Goal: Task Accomplishment & Management: Complete application form

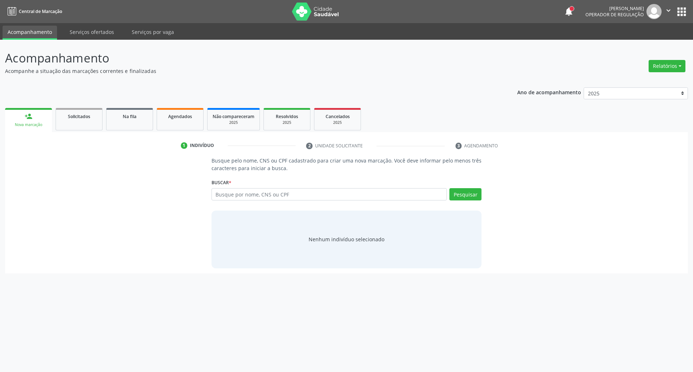
click at [280, 197] on input "text" at bounding box center [330, 194] width 236 height 12
type input "03180830483"
type input "0"
type input "700001722130002"
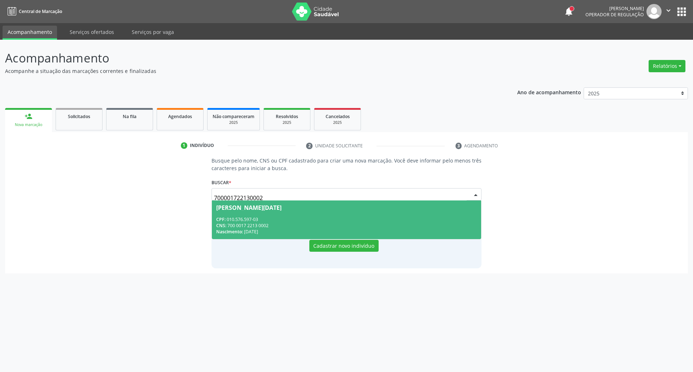
click at [292, 225] on div "CNS: 700 0017 2213 0002" at bounding box center [346, 225] width 261 height 6
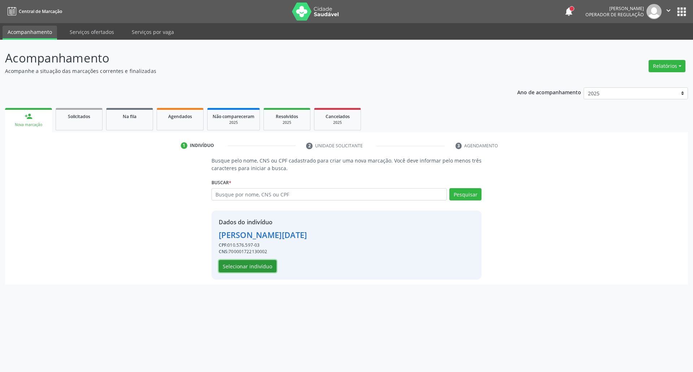
click at [243, 264] on button "Selecionar indivíduo" at bounding box center [248, 266] width 58 height 12
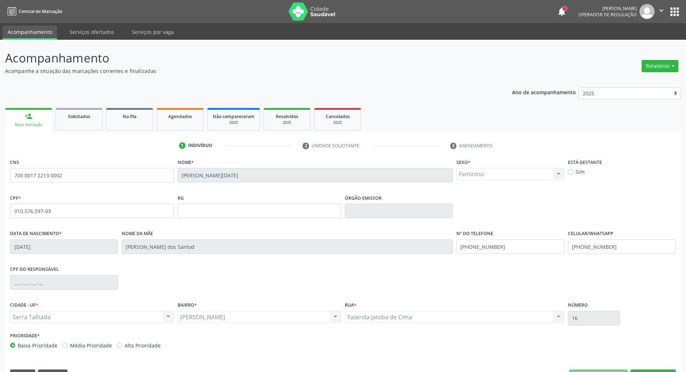
scroll to position [19, 0]
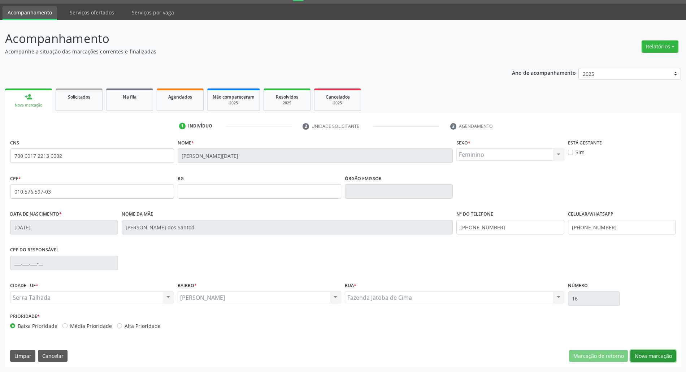
click at [655, 356] on button "Nova marcação" at bounding box center [652, 356] width 45 height 12
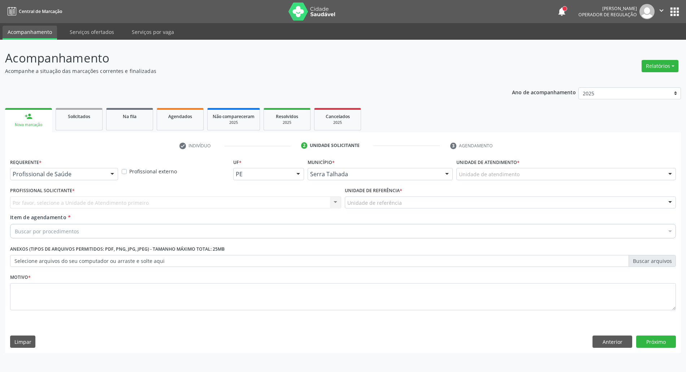
scroll to position [0, 0]
click at [114, 174] on div at bounding box center [113, 174] width 11 height 12
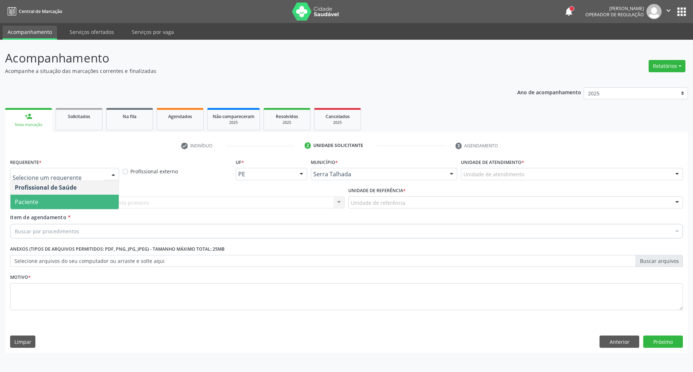
click at [70, 199] on span "Paciente" at bounding box center [64, 202] width 108 height 14
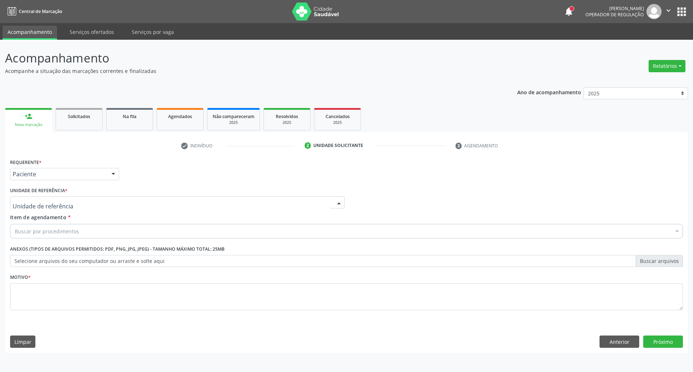
click at [79, 201] on div at bounding box center [177, 202] width 335 height 12
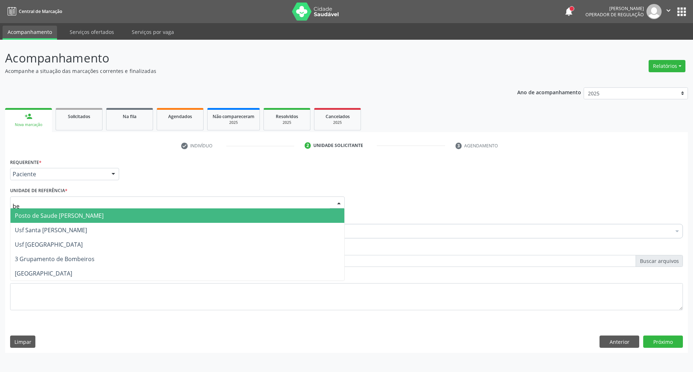
type input "ber"
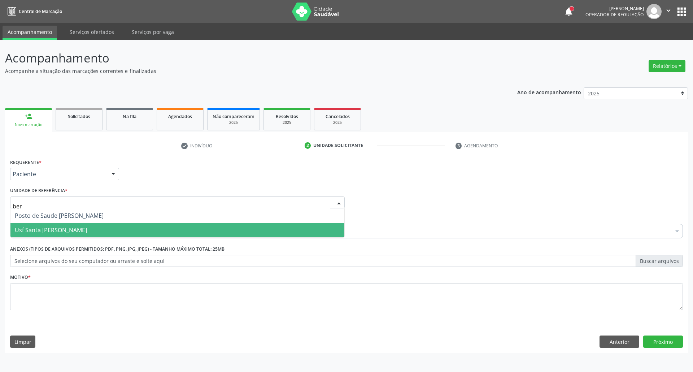
click at [79, 230] on span "Usf Santa [PERSON_NAME]" at bounding box center [51, 230] width 72 height 8
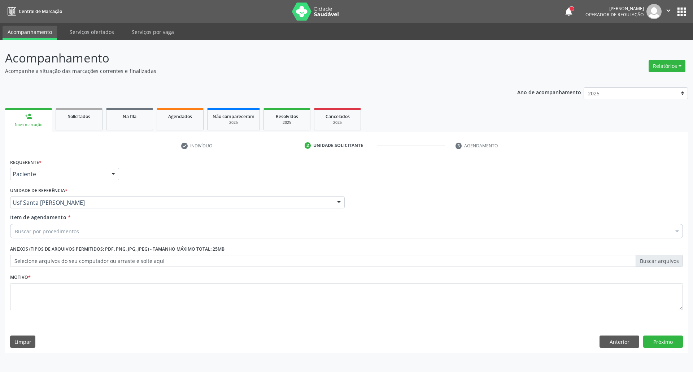
click at [79, 230] on div "Buscar por procedimentos" at bounding box center [346, 231] width 673 height 14
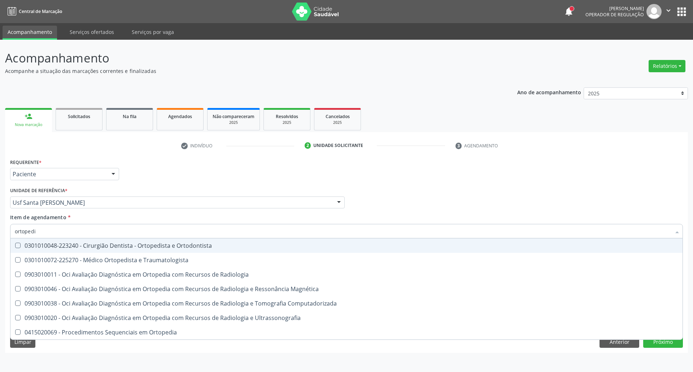
type input "ortopedis"
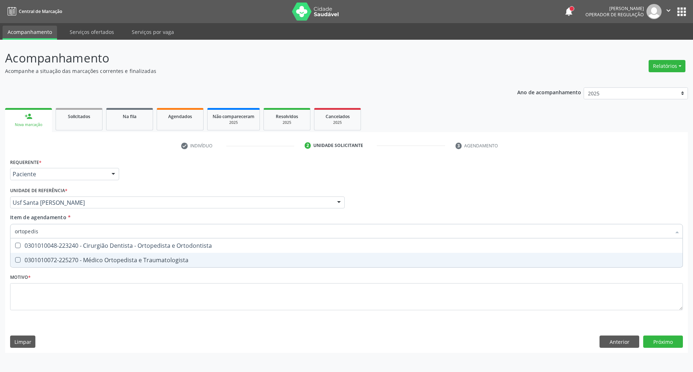
drag, startPoint x: 81, startPoint y: 259, endPoint x: 74, endPoint y: 282, distance: 24.4
click at [80, 259] on div "0301010072-225270 - Médico Ortopedista e Traumatologista" at bounding box center [346, 260] width 663 height 6
checkbox Traumatologista "true"
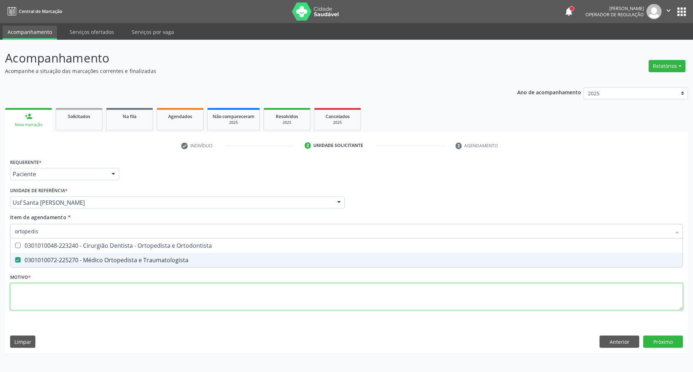
click at [71, 302] on div "Requerente * Paciente Profissional de Saúde Paciente Nenhum resultado encontrad…" at bounding box center [346, 239] width 673 height 164
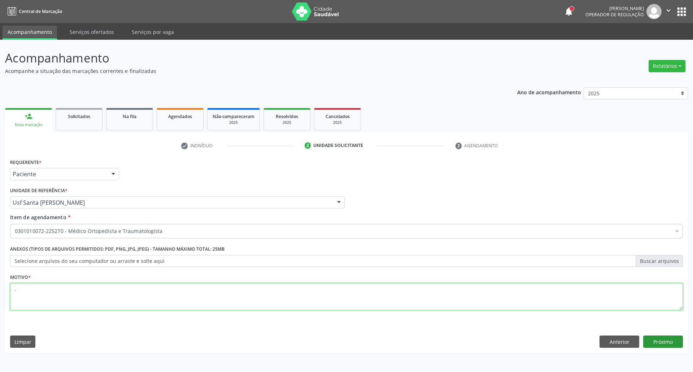
type textarea "."
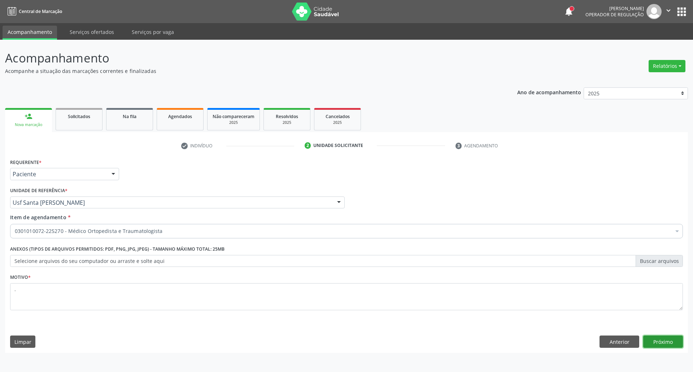
click at [670, 343] on button "Próximo" at bounding box center [663, 341] width 40 height 12
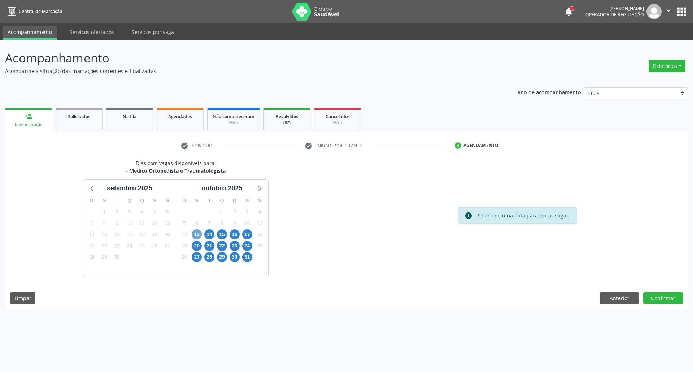
click at [197, 233] on span "13" at bounding box center [197, 234] width 10 height 10
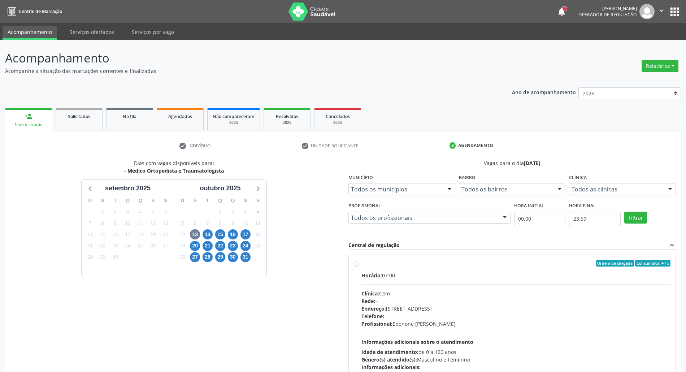
drag, startPoint x: 435, startPoint y: 272, endPoint x: 435, endPoint y: 267, distance: 5.1
click at [435, 270] on label "Ordem de chegada Consumidos: 4 / 5 Horário: 07:00 Clínica: Cem Rede: -- Endereç…" at bounding box center [515, 315] width 309 height 111
click at [359, 266] on input "Ordem de chegada Consumidos: 4 / 5 Horário: 07:00 Clínica: Cem Rede: -- Endereç…" at bounding box center [356, 263] width 5 height 6
radio input "true"
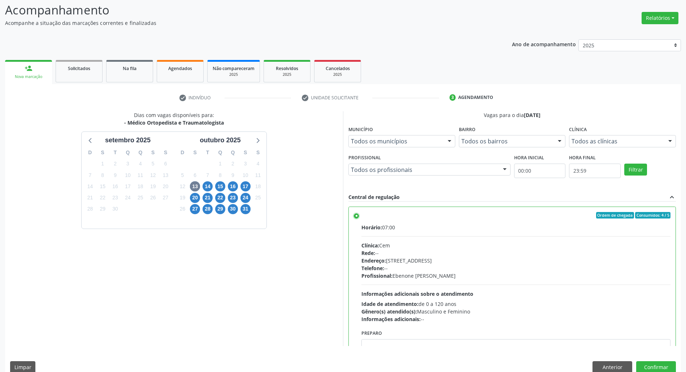
scroll to position [96, 0]
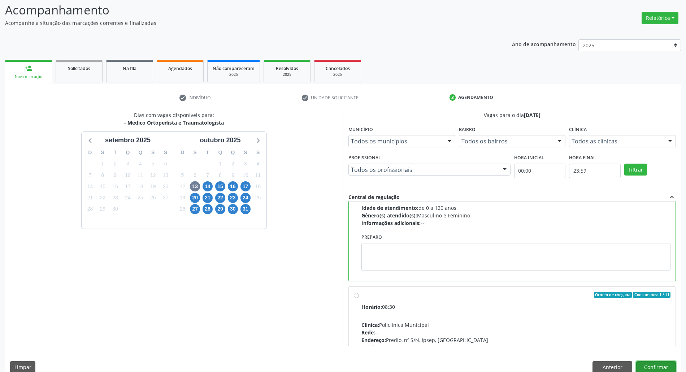
click at [653, 362] on button "Confirmar" at bounding box center [656, 367] width 40 height 12
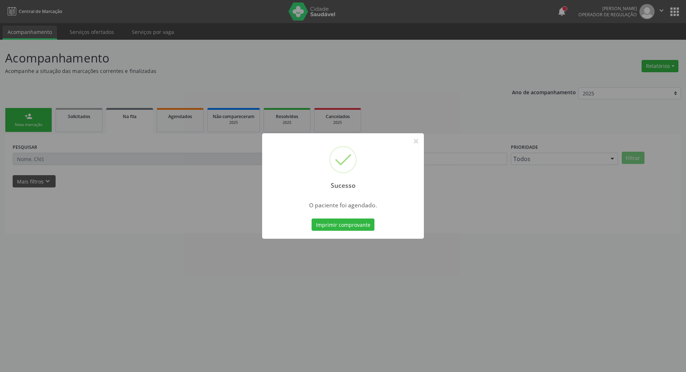
scroll to position [0, 0]
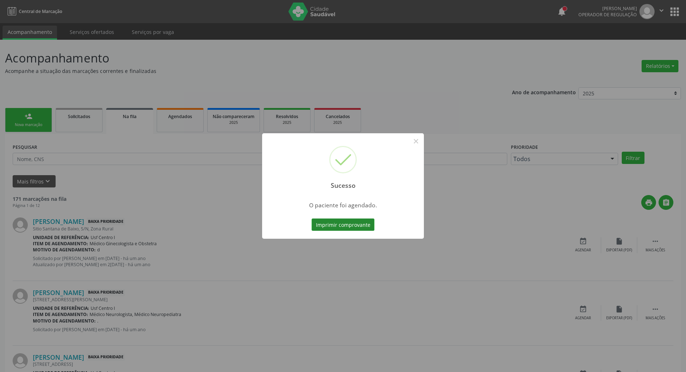
click at [362, 222] on button "Imprimir comprovante" at bounding box center [343, 224] width 63 height 12
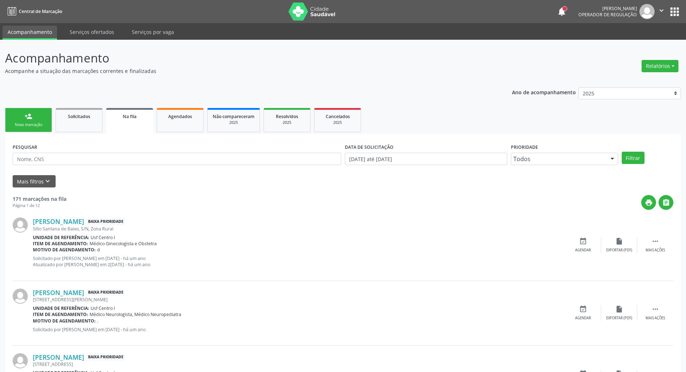
click at [34, 114] on link "person_add Nova marcação" at bounding box center [28, 120] width 47 height 24
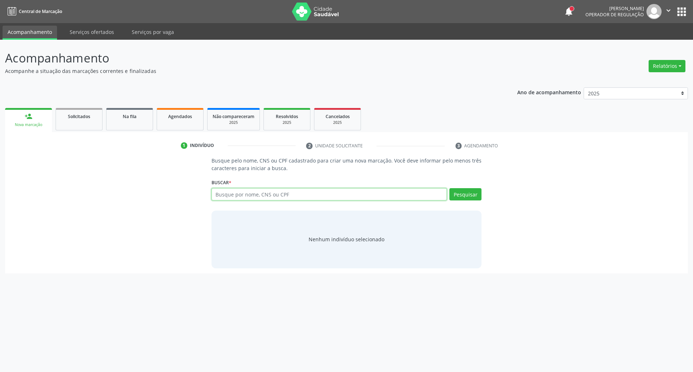
click at [273, 192] on input "text" at bounding box center [330, 194] width 236 height 12
type input "45468761491"
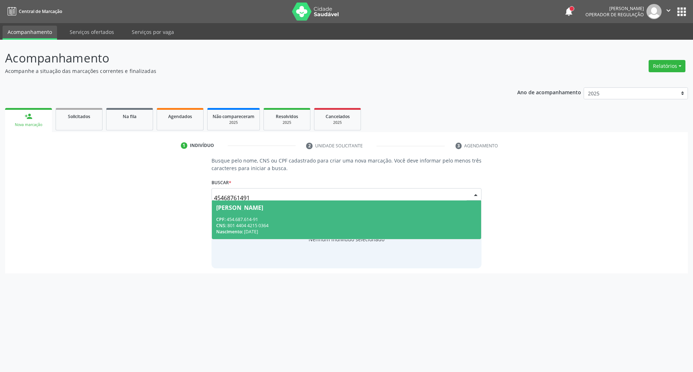
click at [224, 225] on span "CNS:" at bounding box center [221, 225] width 10 height 6
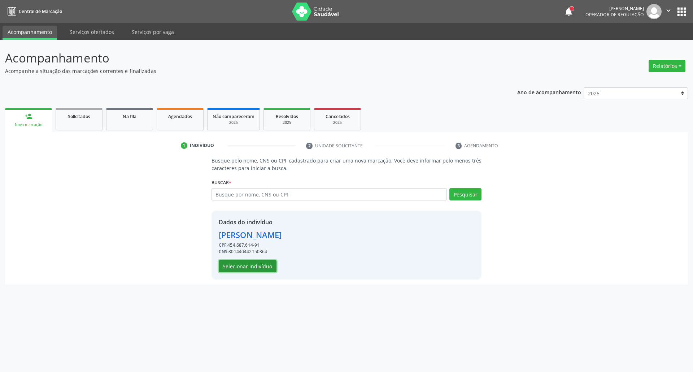
click at [254, 265] on button "Selecionar indivíduo" at bounding box center [248, 266] width 58 height 12
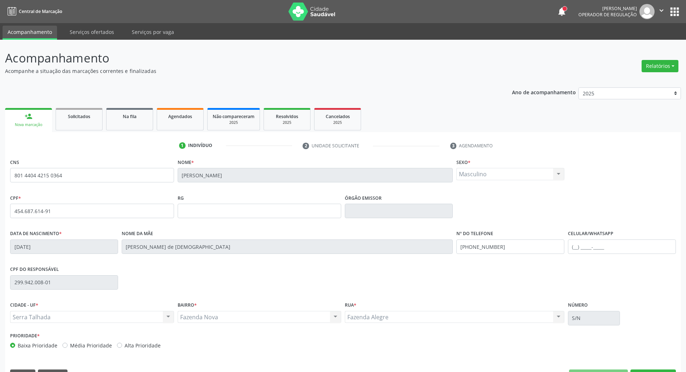
scroll to position [19, 0]
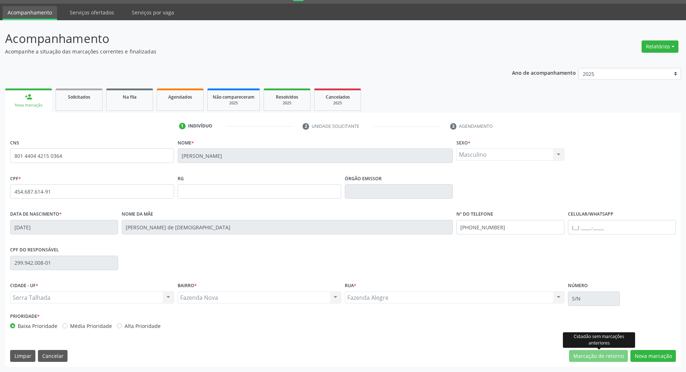
click at [640, 347] on div "CNS 801 4404 4215 0364 Nome * [PERSON_NAME] * Masculino Masculino Feminino Nenh…" at bounding box center [343, 252] width 676 height 230
drag, startPoint x: 639, startPoint y: 351, endPoint x: 628, endPoint y: 348, distance: 10.5
click at [638, 352] on button "Nova marcação" at bounding box center [652, 356] width 45 height 12
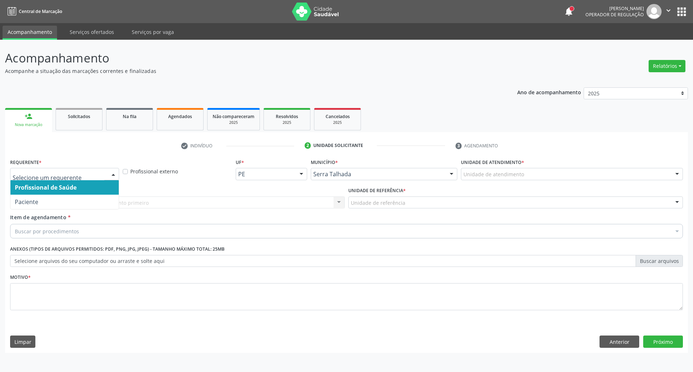
click at [89, 169] on div at bounding box center [64, 174] width 109 height 12
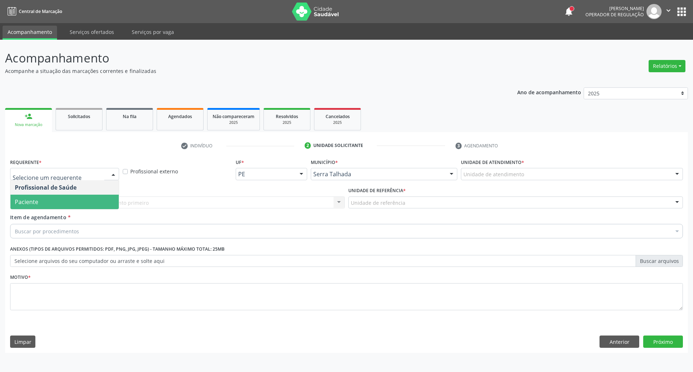
click at [77, 202] on span "Paciente" at bounding box center [64, 202] width 108 height 14
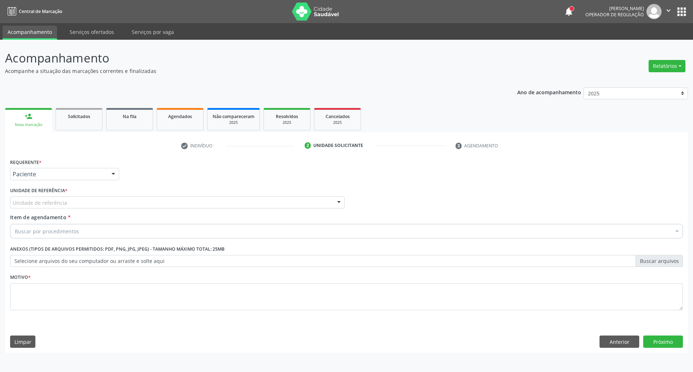
click at [77, 202] on div "Unidade de referência" at bounding box center [177, 202] width 335 height 12
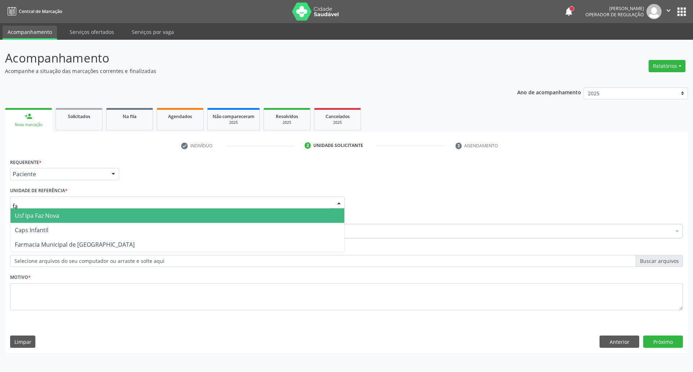
type input "f"
type input "faz"
drag, startPoint x: 57, startPoint y: 216, endPoint x: 54, endPoint y: 221, distance: 5.8
click at [57, 216] on span "Usf Ipa Faz Nova" at bounding box center [37, 216] width 44 height 8
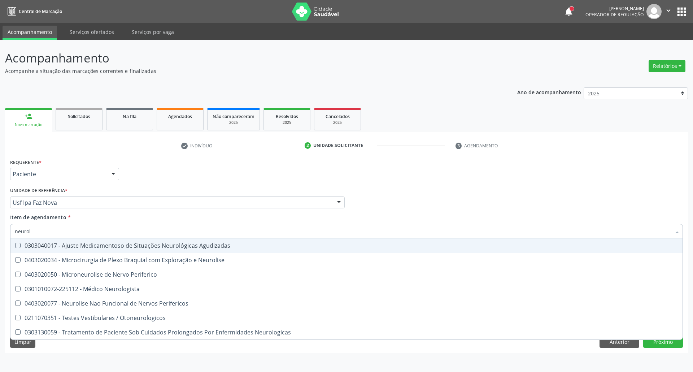
type input "neurolo"
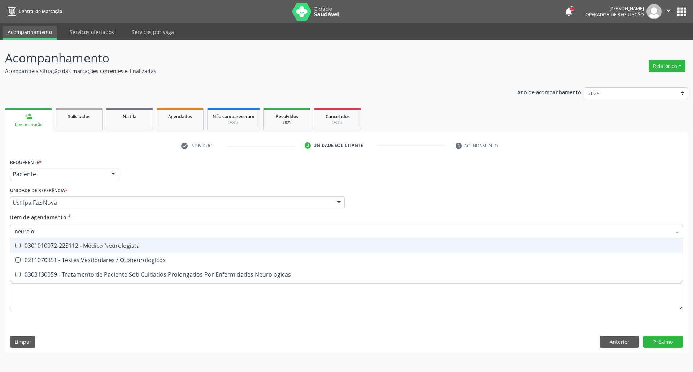
click at [67, 244] on div "0301010072-225112 - Médico Neurologista" at bounding box center [346, 246] width 663 height 6
checkbox Neurologista "true"
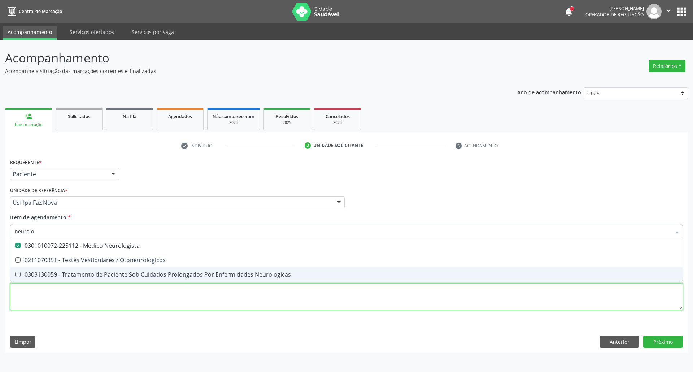
click at [60, 294] on div "Requerente * Paciente Profissional de Saúde Paciente Nenhum resultado encontrad…" at bounding box center [346, 239] width 673 height 164
checkbox Otoneurologicos "true"
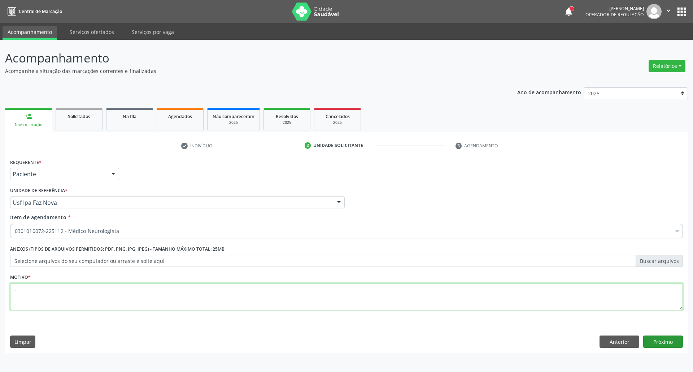
type textarea "."
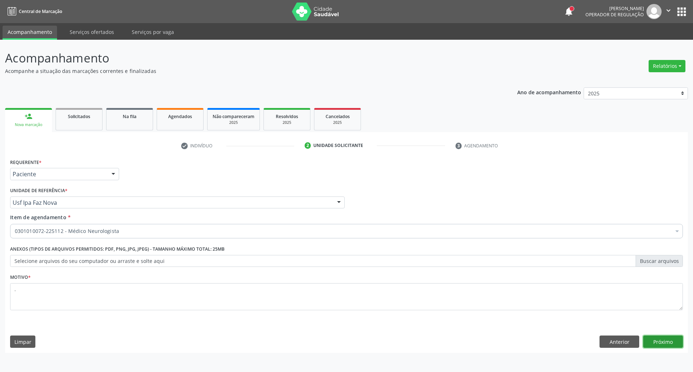
click at [671, 345] on button "Próximo" at bounding box center [663, 341] width 40 height 12
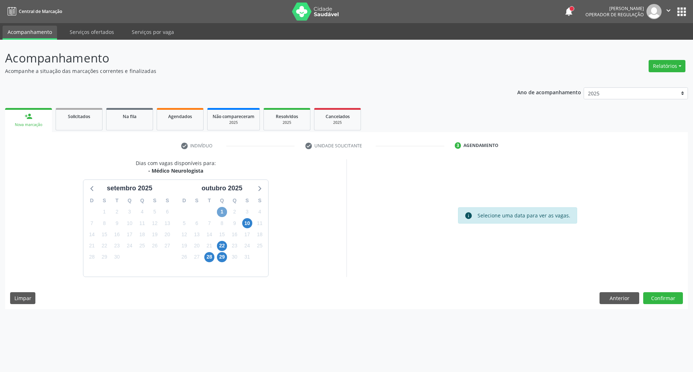
click at [221, 213] on span "1" at bounding box center [222, 212] width 10 height 10
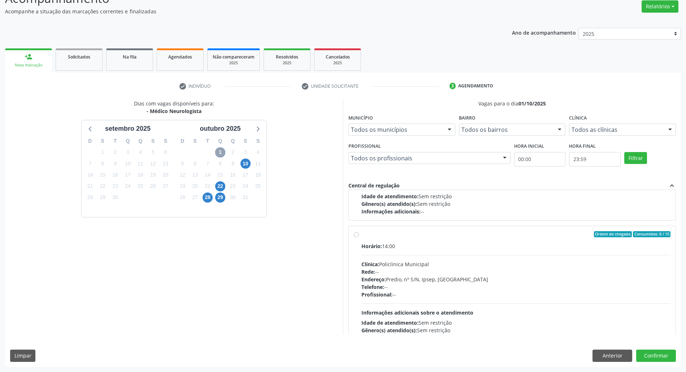
scroll to position [114, 0]
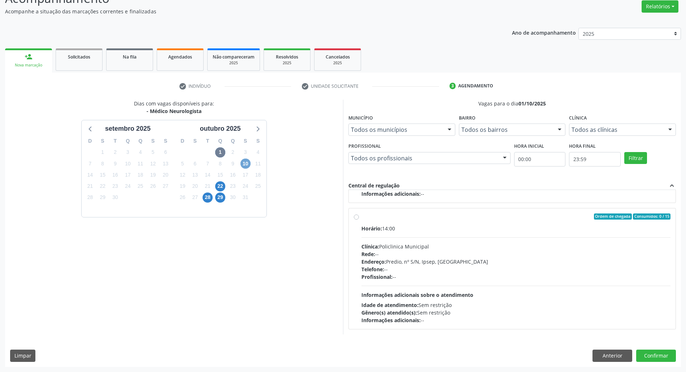
click at [246, 164] on span "10" at bounding box center [245, 163] width 10 height 10
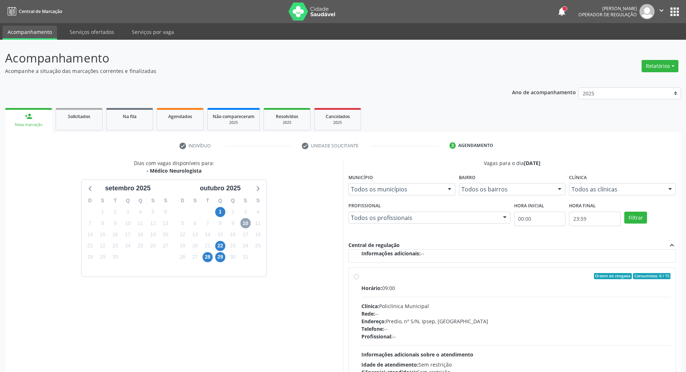
scroll to position [48, 0]
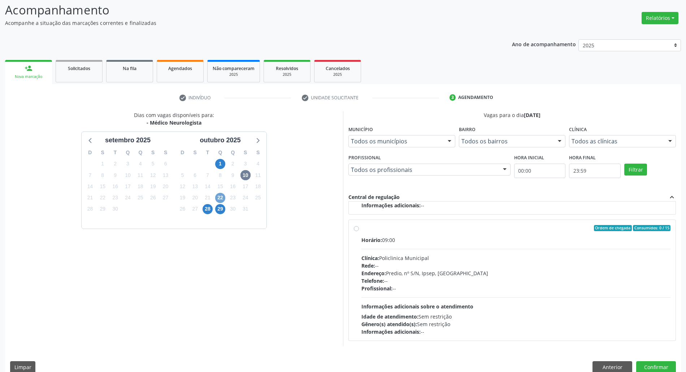
click at [224, 198] on span "22" at bounding box center [220, 198] width 10 height 10
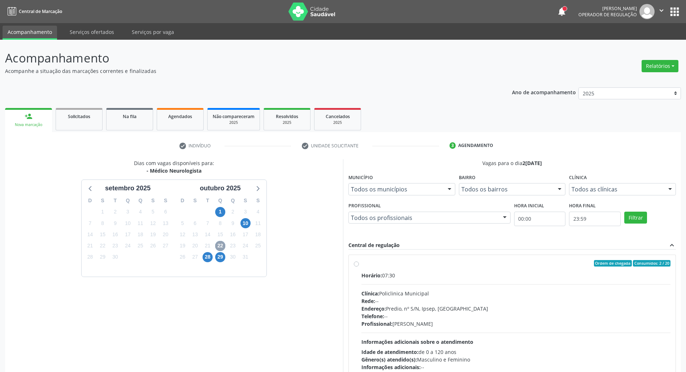
scroll to position [48, 0]
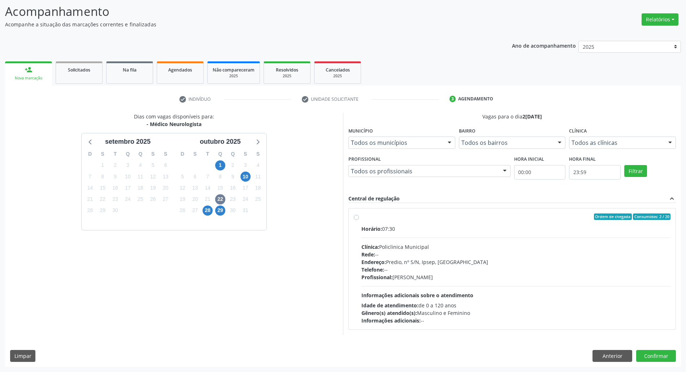
click at [464, 258] on div "Endereço: Predio, nº S/N, Ipsep, [GEOGRAPHIC_DATA]" at bounding box center [515, 262] width 309 height 8
click at [359, 220] on input "Ordem de chegada Consumidos: 2 / 20 Horário: 07:30 Clínica: Policlinica Municip…" at bounding box center [356, 216] width 5 height 6
radio input "true"
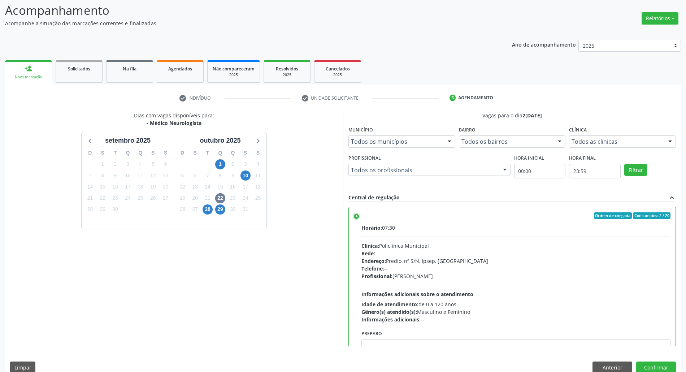
scroll to position [60, 0]
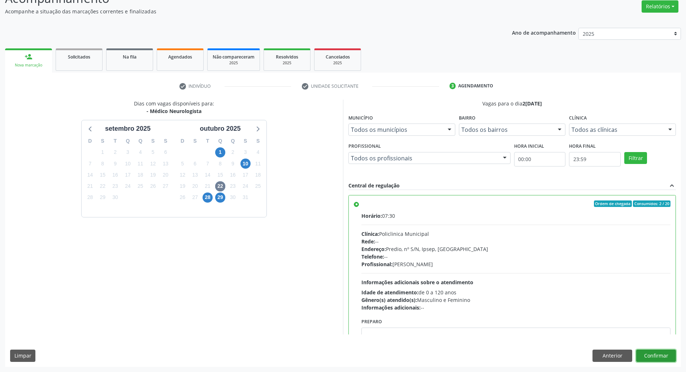
click at [670, 359] on button "Confirmar" at bounding box center [656, 355] width 40 height 12
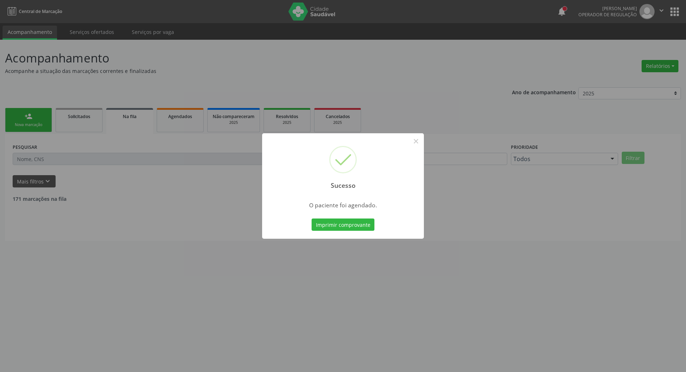
scroll to position [0, 0]
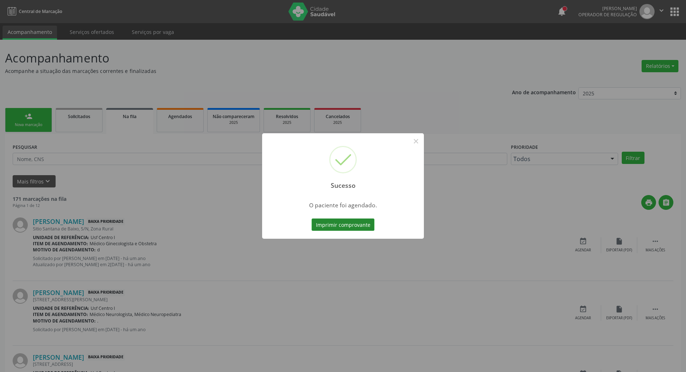
click at [349, 224] on button "Imprimir comprovante" at bounding box center [343, 224] width 63 height 12
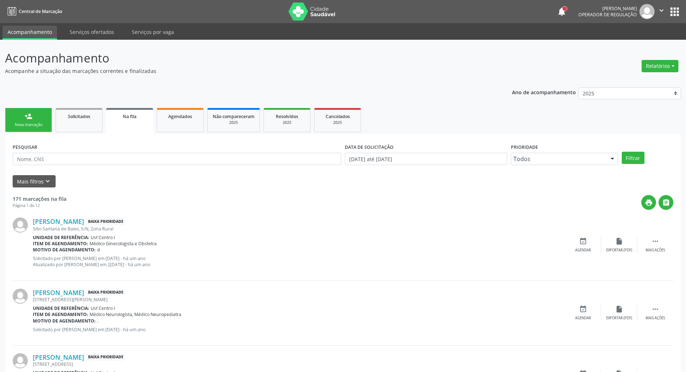
click at [41, 123] on div "Nova marcação" at bounding box center [28, 124] width 36 height 5
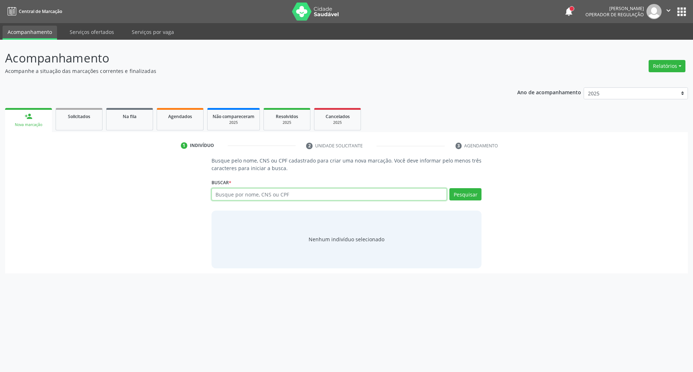
click at [289, 194] on input "text" at bounding box center [330, 194] width 236 height 12
type input "708904739809410"
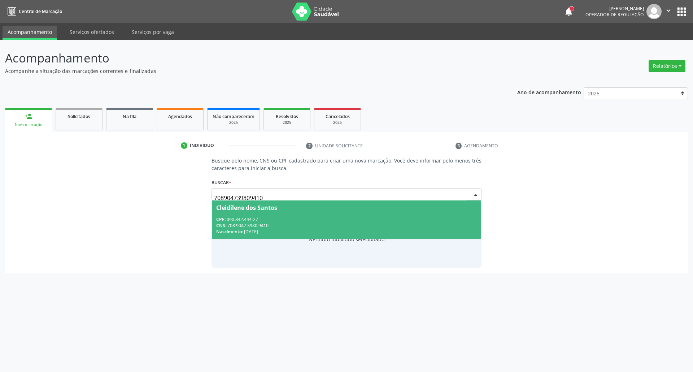
click at [347, 224] on div "CNS: 708 9047 3980 9410" at bounding box center [346, 225] width 261 height 6
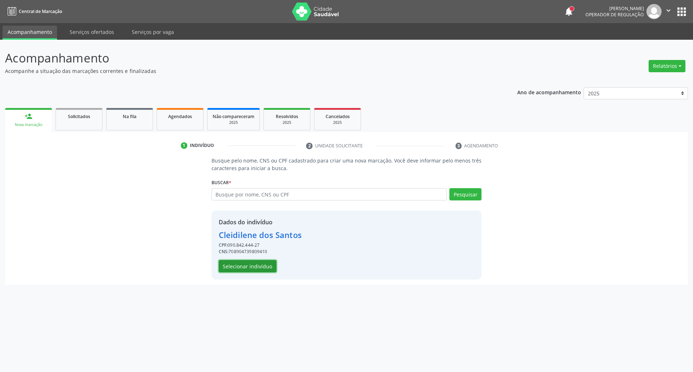
click at [263, 266] on button "Selecionar indivíduo" at bounding box center [248, 266] width 58 height 12
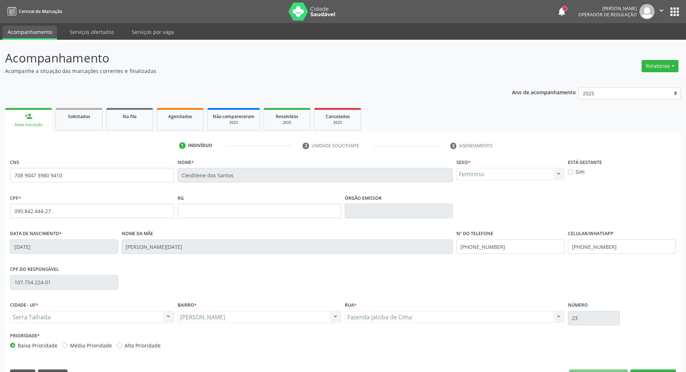
scroll to position [19, 0]
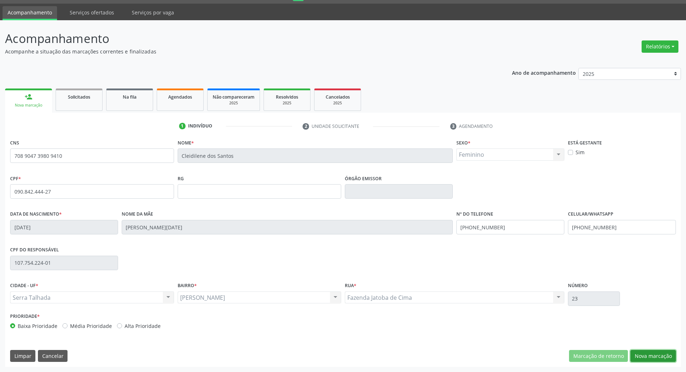
click at [663, 350] on button "Nova marcação" at bounding box center [652, 356] width 45 height 12
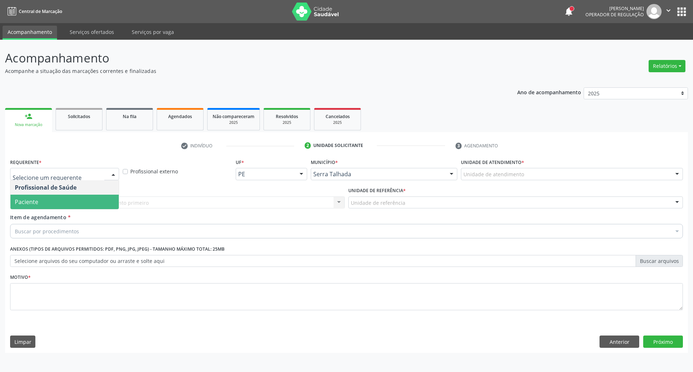
click at [70, 201] on span "Paciente" at bounding box center [64, 202] width 108 height 14
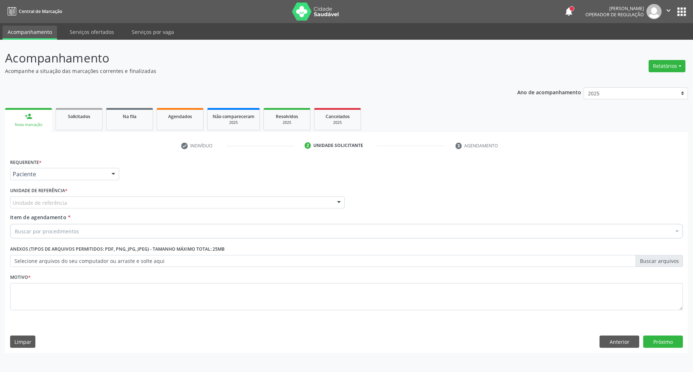
click at [73, 201] on div "Unidade de referência" at bounding box center [177, 202] width 335 height 12
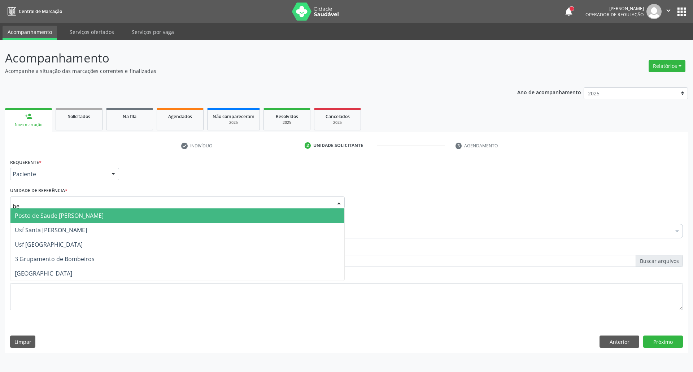
type input "ber"
click at [68, 223] on span "Usf Santa [PERSON_NAME]" at bounding box center [177, 230] width 334 height 14
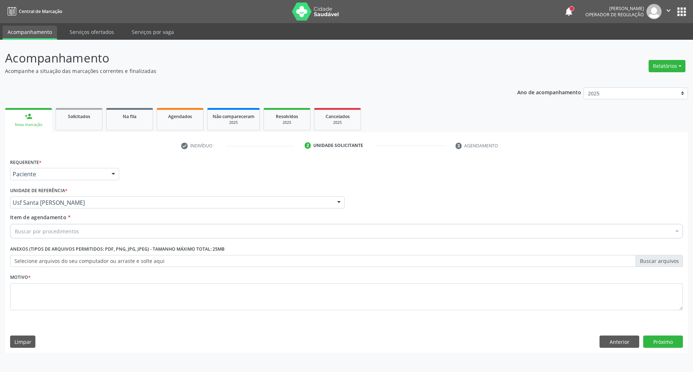
click at [68, 223] on div "Item de agendamento * Buscar por procedimentos Selecionar todos 0304070076 - .Q…" at bounding box center [346, 224] width 673 height 23
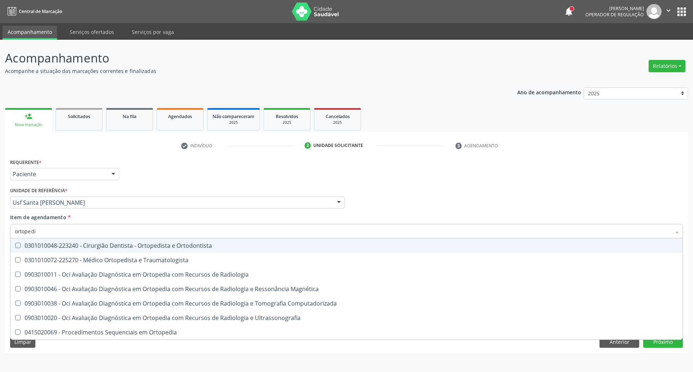
type input "ortopedis"
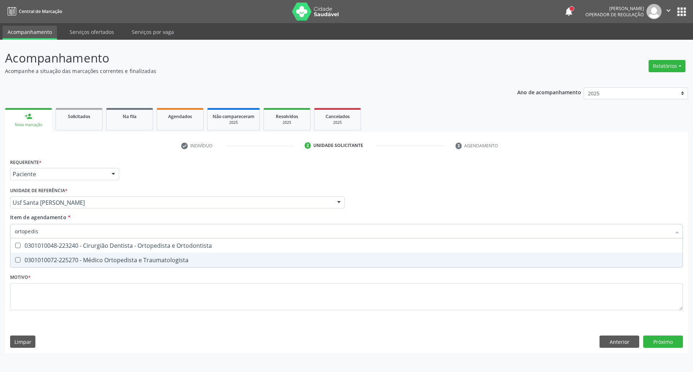
click at [66, 261] on div "0301010072-225270 - Médico Ortopedista e Traumatologista" at bounding box center [346, 260] width 663 height 6
checkbox Traumatologista "true"
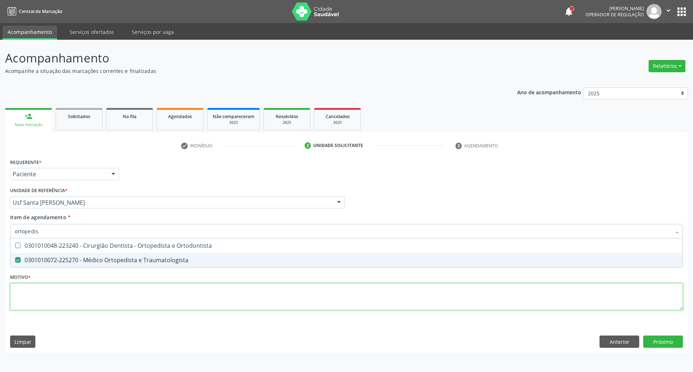
click at [58, 304] on div "Requerente * Paciente Profissional de Saúde Paciente Nenhum resultado encontrad…" at bounding box center [346, 239] width 673 height 164
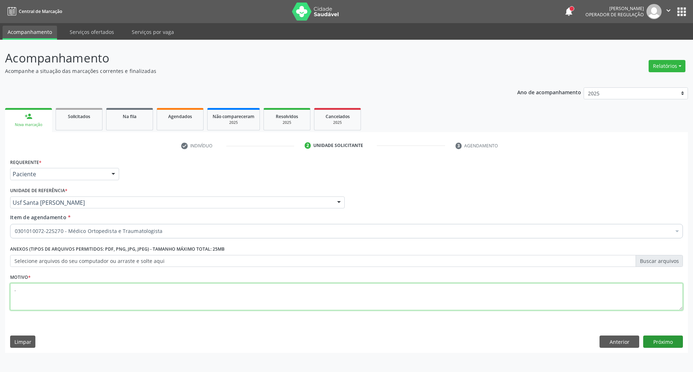
type textarea "."
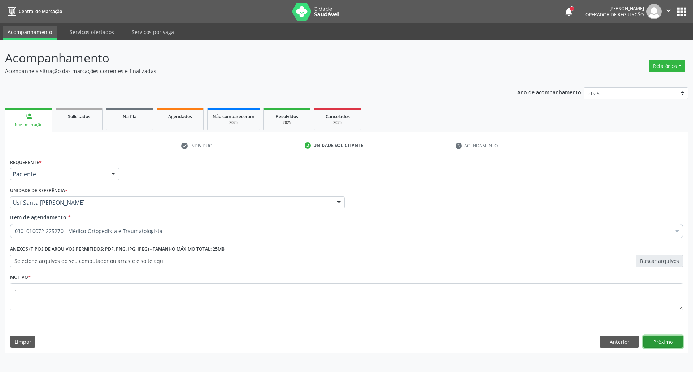
click at [672, 344] on button "Próximo" at bounding box center [663, 341] width 40 height 12
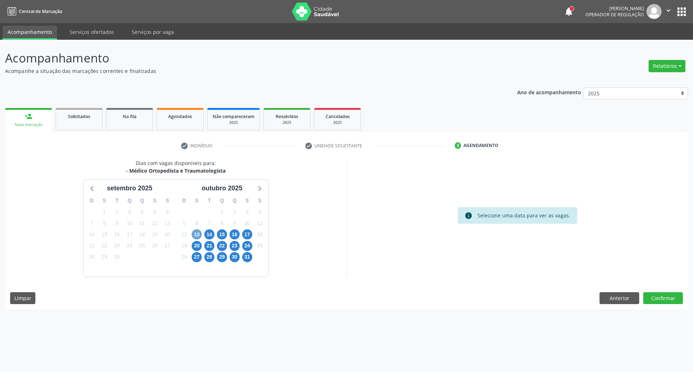
drag, startPoint x: 192, startPoint y: 236, endPoint x: 235, endPoint y: 234, distance: 42.3
click at [192, 235] on span "13" at bounding box center [197, 234] width 10 height 10
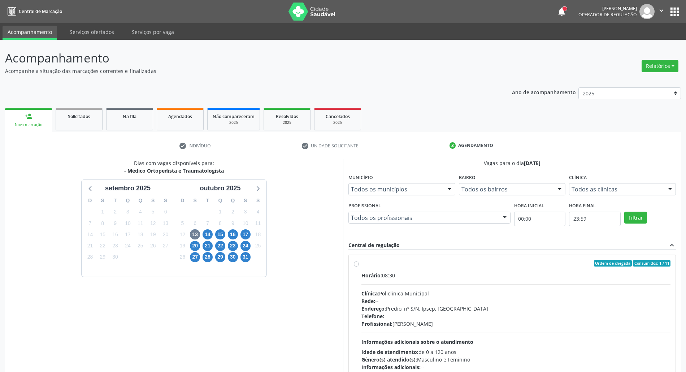
click at [483, 307] on div "Endereço: Predio, nº S/N, Ipsep, [GEOGRAPHIC_DATA]" at bounding box center [515, 309] width 309 height 8
click at [359, 266] on input "Ordem de chegada Consumidos: 1 / 11 Horário: 08:30 Clínica: Policlinica Municip…" at bounding box center [356, 263] width 5 height 6
radio input "true"
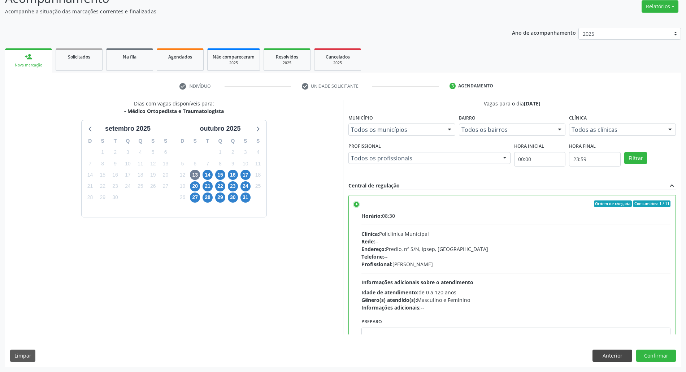
scroll to position [36, 0]
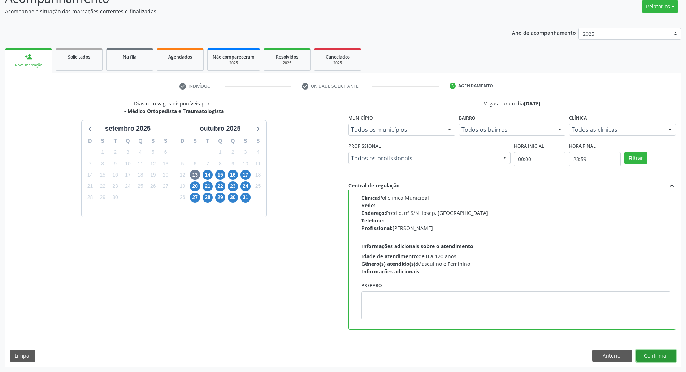
click at [649, 357] on button "Confirmar" at bounding box center [656, 355] width 40 height 12
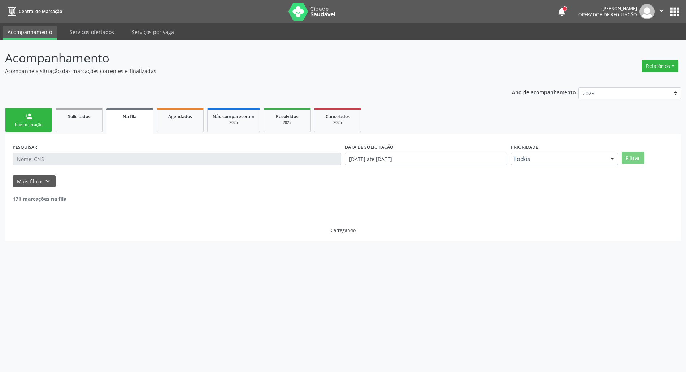
scroll to position [0, 0]
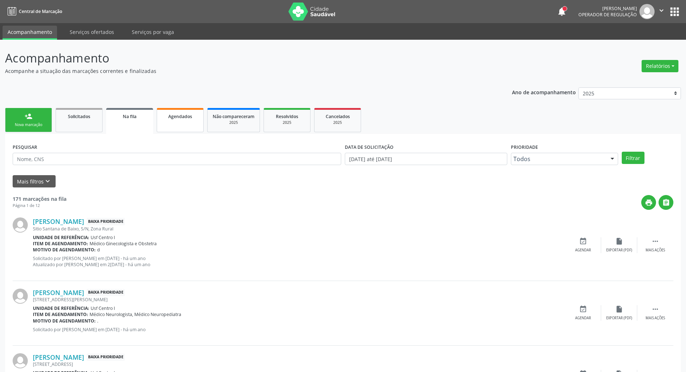
click at [194, 123] on link "Agendados" at bounding box center [180, 120] width 47 height 24
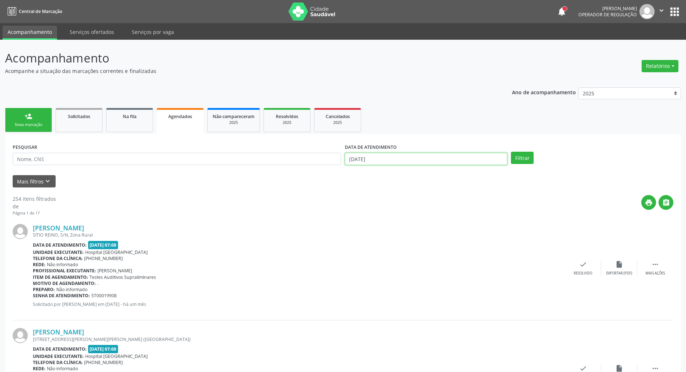
click at [387, 160] on input "[DATE]" at bounding box center [426, 159] width 162 height 12
click at [283, 160] on input "text" at bounding box center [177, 159] width 328 height 12
type input "708904739809410"
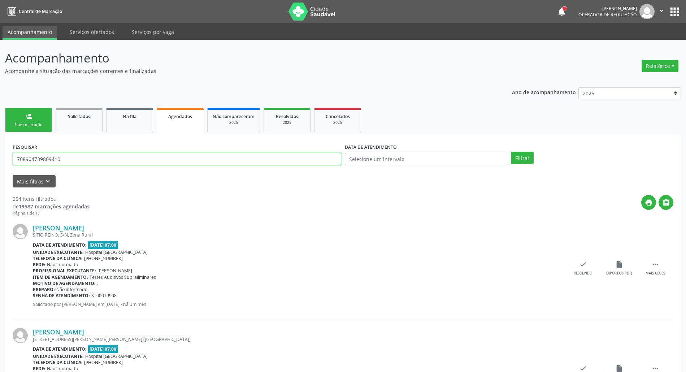
click at [511, 152] on button "Filtrar" at bounding box center [522, 158] width 23 height 12
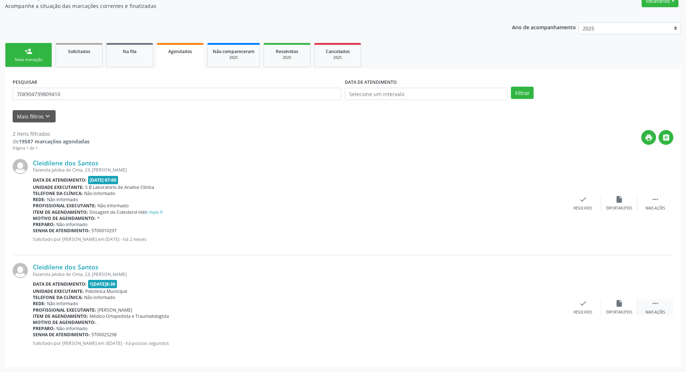
click at [654, 303] on icon "" at bounding box center [655, 303] width 8 height 8
click at [501, 302] on div "print Imprimir" at bounding box center [511, 307] width 36 height 16
drag, startPoint x: 26, startPoint y: 53, endPoint x: 58, endPoint y: 4, distance: 58.7
click at [27, 52] on div "person_add" at bounding box center [29, 51] width 8 height 8
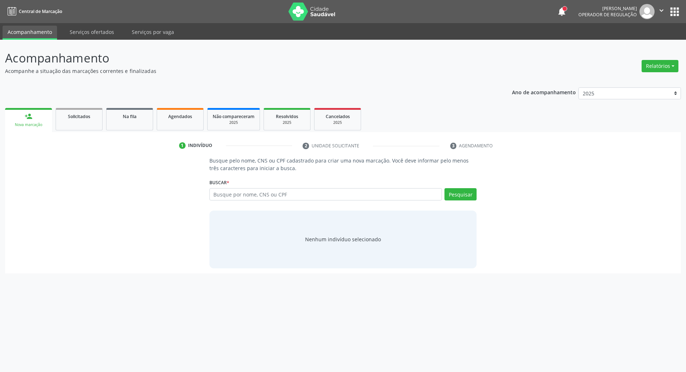
scroll to position [0, 0]
click at [260, 194] on input "text" at bounding box center [330, 194] width 236 height 12
type input "704500366105417"
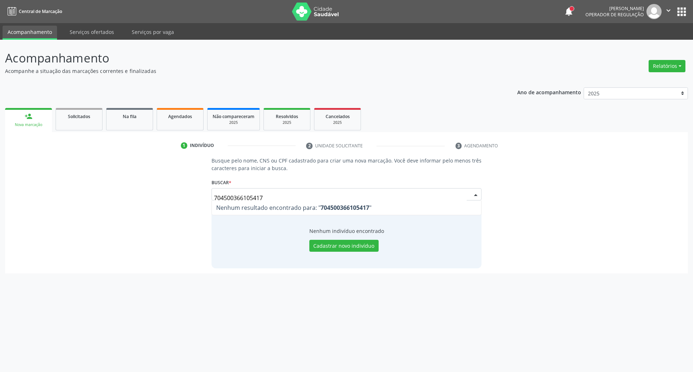
drag, startPoint x: 295, startPoint y: 194, endPoint x: 26, endPoint y: 205, distance: 269.2
click at [26, 205] on div "Busque pelo nome, CNS ou CPF cadastrado para criar uma nova marcação. Você deve…" at bounding box center [346, 212] width 673 height 111
type input "45468931400"
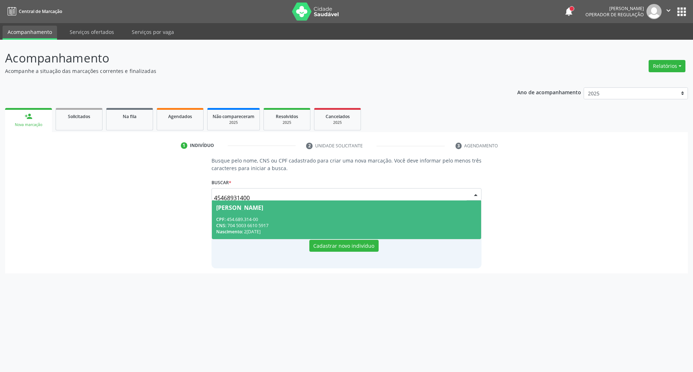
click at [318, 227] on div "CNS: 704 5003 6610 5917" at bounding box center [346, 225] width 261 height 6
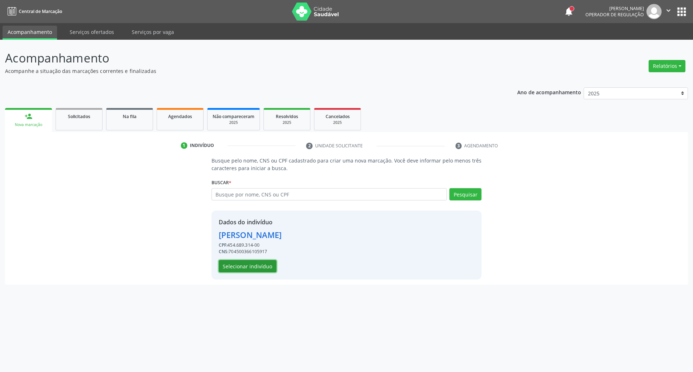
click at [264, 268] on button "Selecionar indivíduo" at bounding box center [248, 266] width 58 height 12
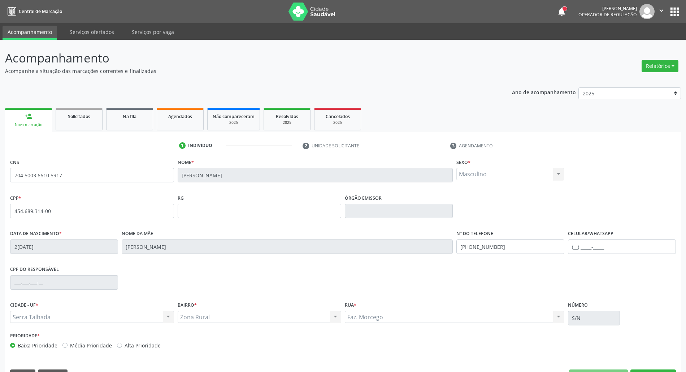
scroll to position [19, 0]
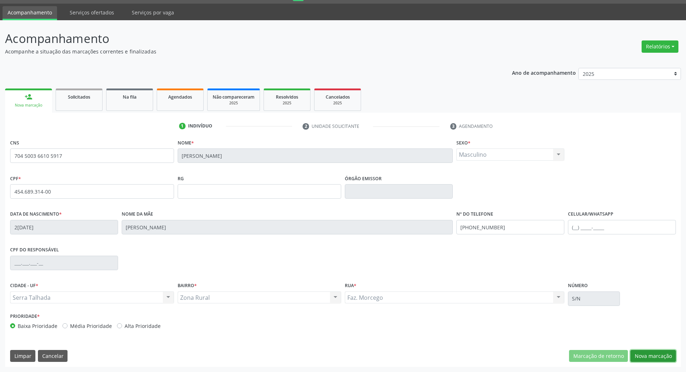
click at [653, 355] on button "Nova marcação" at bounding box center [652, 356] width 45 height 12
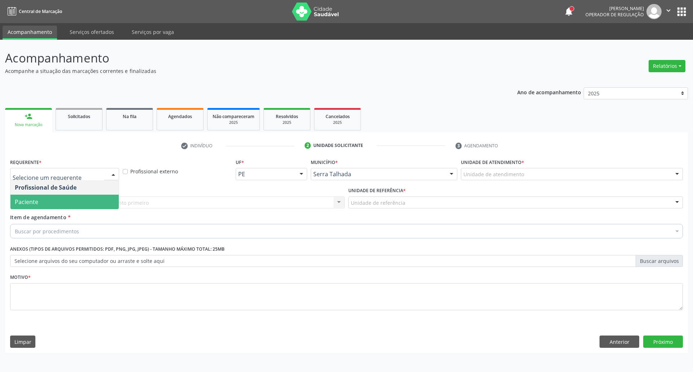
click at [84, 199] on span "Paciente" at bounding box center [64, 202] width 108 height 14
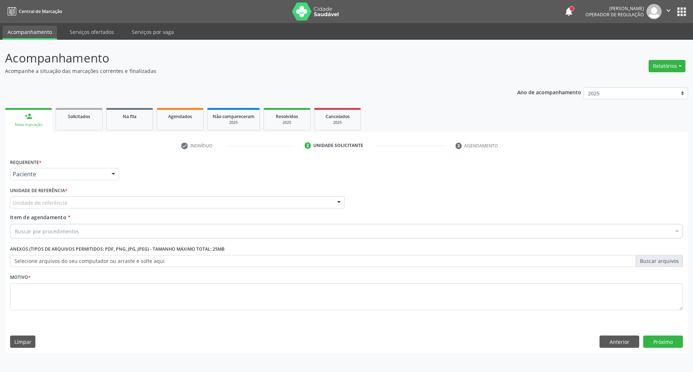
click at [84, 199] on div "Unidade de referência" at bounding box center [177, 202] width 335 height 12
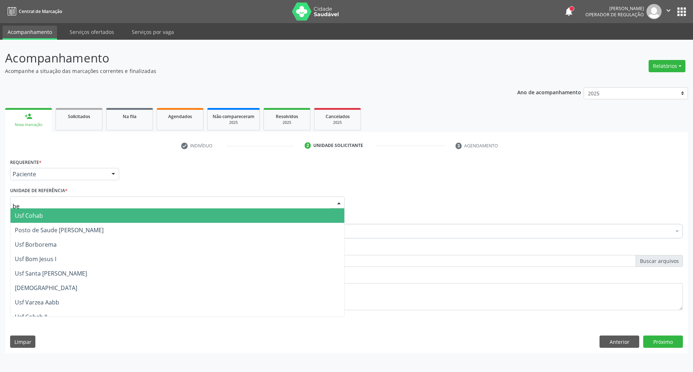
type input "ber"
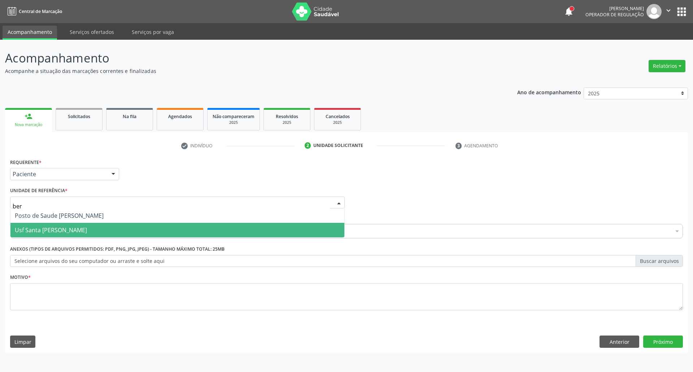
click at [87, 235] on span "Usf Santa [PERSON_NAME]" at bounding box center [177, 230] width 334 height 14
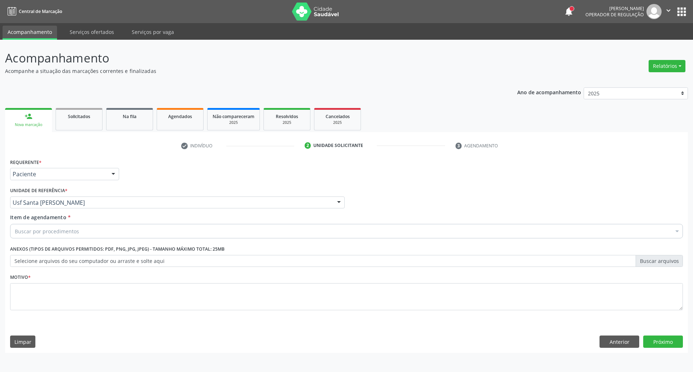
click at [85, 233] on div "Buscar por procedimentos" at bounding box center [346, 231] width 673 height 14
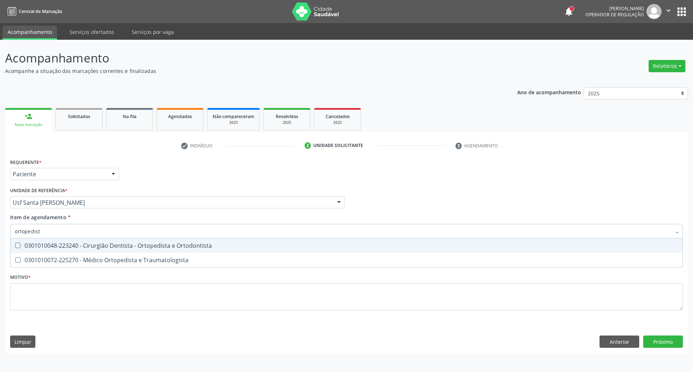
type input "ortopedista"
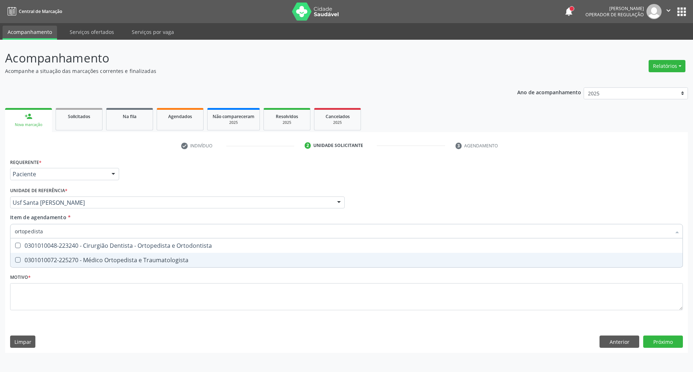
click at [79, 263] on div "0301010072-225270 - Médico Ortopedista e Traumatologista" at bounding box center [346, 260] width 663 height 6
checkbox Traumatologista "true"
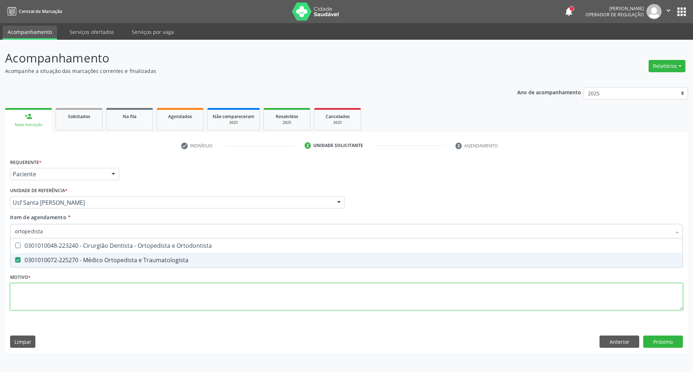
click at [71, 290] on div "Requerente * Paciente Profissional de Saúde Paciente Nenhum resultado encontrad…" at bounding box center [346, 239] width 673 height 164
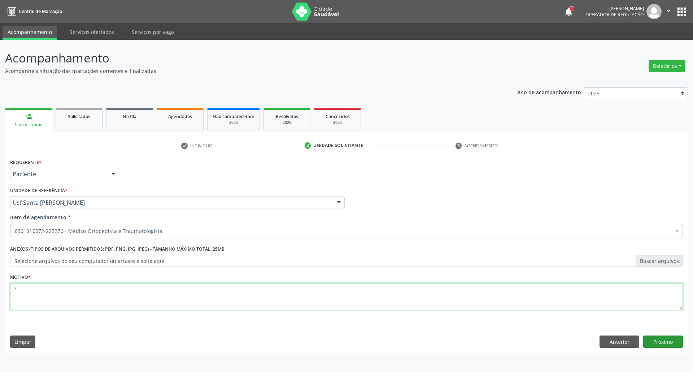
type textarea "*"
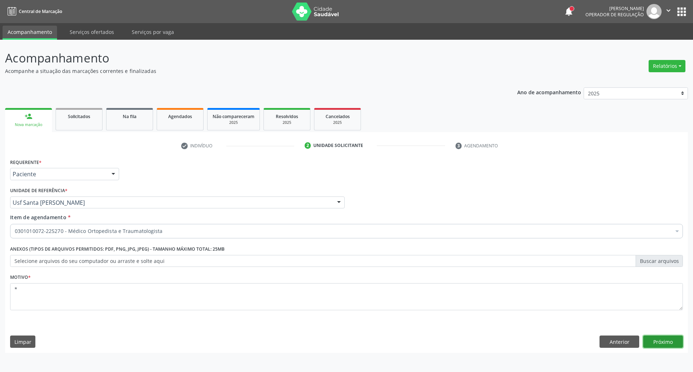
click at [653, 342] on button "Próximo" at bounding box center [663, 341] width 40 height 12
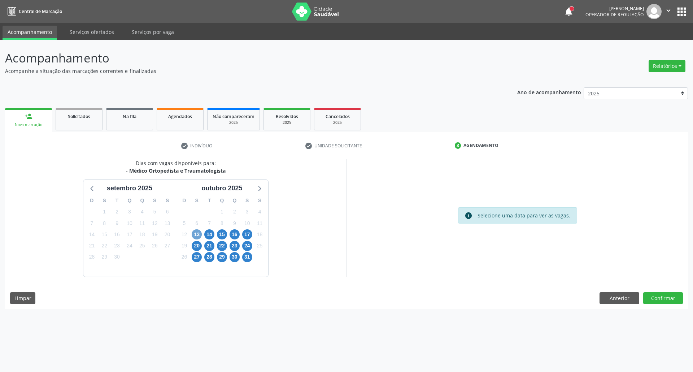
click at [200, 233] on span "13" at bounding box center [197, 234] width 10 height 10
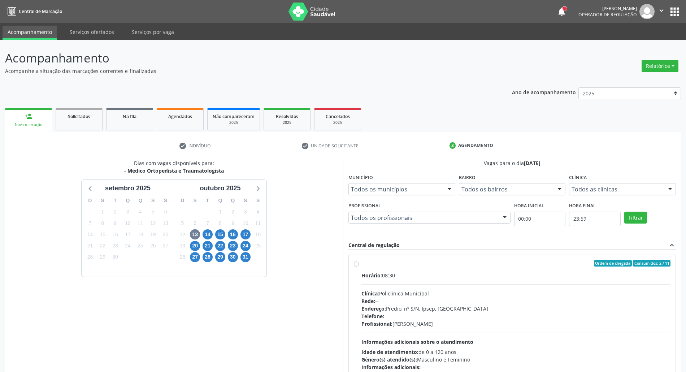
click at [486, 303] on div "Rede: --" at bounding box center [515, 301] width 309 height 8
click at [359, 266] on input "Ordem de chegada Consumidos: 2 / 11 Horário: 08:30 Clínica: Policlinica Municip…" at bounding box center [356, 263] width 5 height 6
radio input "true"
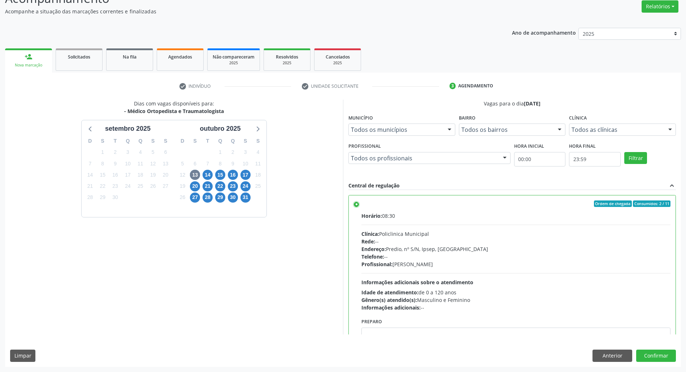
scroll to position [36, 0]
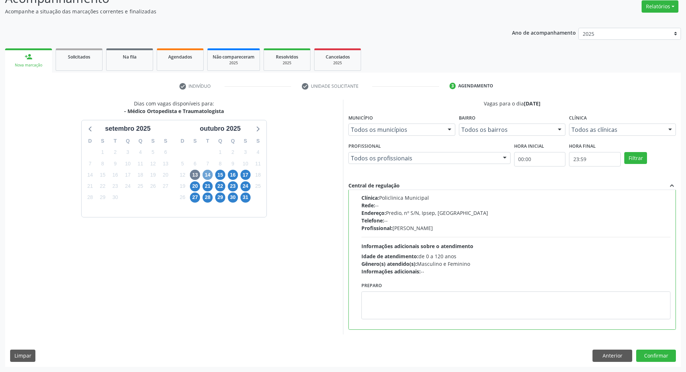
click at [212, 174] on span "14" at bounding box center [208, 175] width 10 height 10
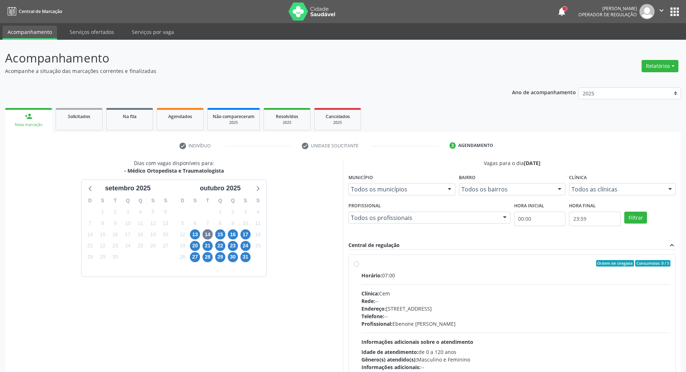
drag, startPoint x: 526, startPoint y: 278, endPoint x: 528, endPoint y: 264, distance: 13.4
click at [526, 277] on div "Horário: 07:00" at bounding box center [515, 275] width 309 height 8
click at [359, 266] on input "Ordem de chegada Consumidos: 0 / 5 Horário: 07:00 Clínica: Cem Rede: -- Endereç…" at bounding box center [356, 263] width 5 height 6
radio input "true"
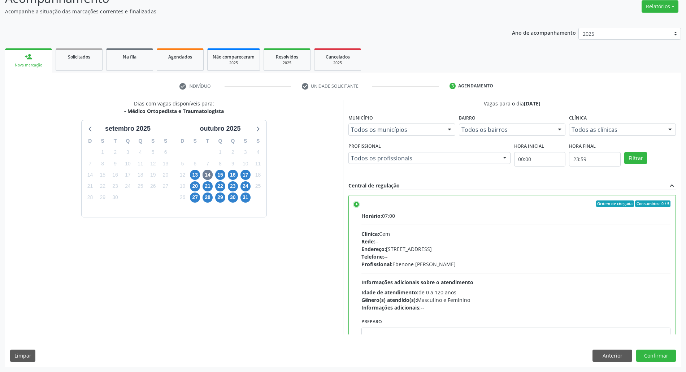
scroll to position [36, 0]
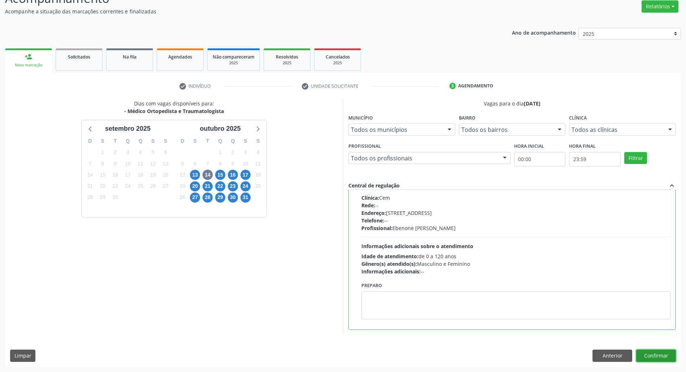
click at [651, 352] on button "Confirmar" at bounding box center [656, 355] width 40 height 12
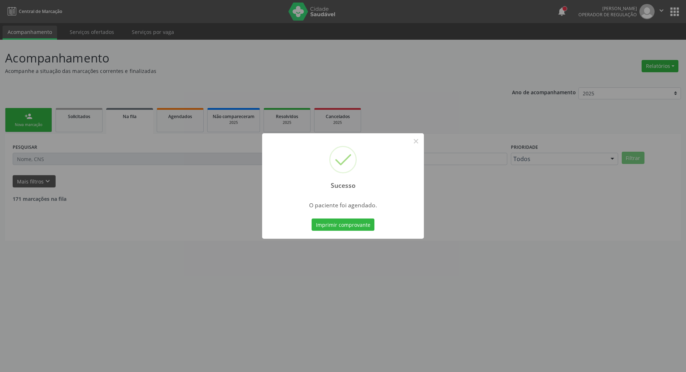
scroll to position [0, 0]
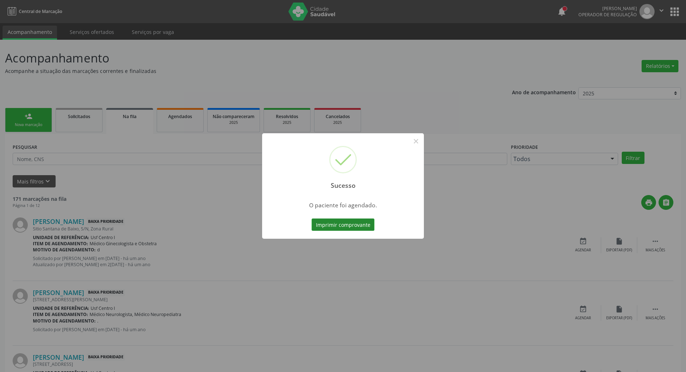
click at [354, 230] on button "Imprimir comprovante" at bounding box center [343, 224] width 63 height 12
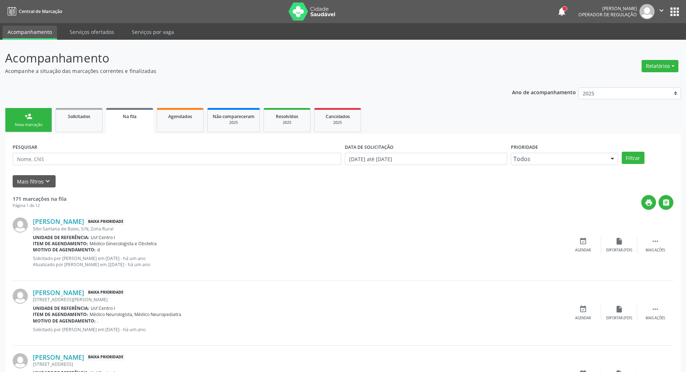
click at [25, 117] on div "person_add" at bounding box center [29, 116] width 8 height 8
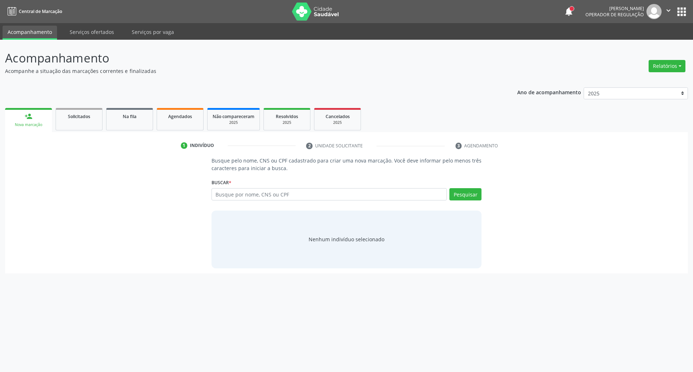
click at [25, 119] on div "person_add" at bounding box center [29, 116] width 8 height 8
click at [268, 194] on input "text" at bounding box center [330, 194] width 236 height 12
click at [251, 197] on input "text" at bounding box center [330, 194] width 236 height 12
type input "11917904444"
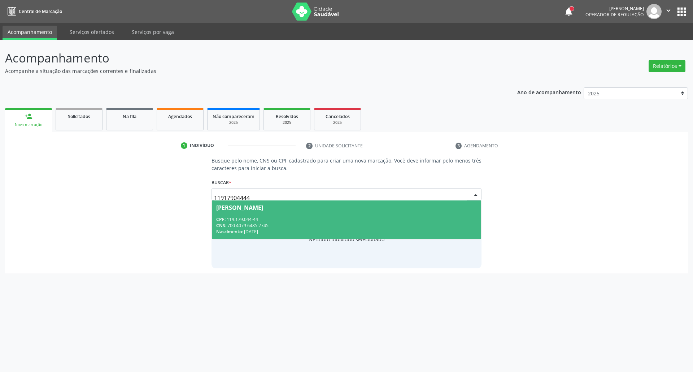
click at [270, 227] on div "CNS: 700 4079 6485 2745" at bounding box center [346, 225] width 261 height 6
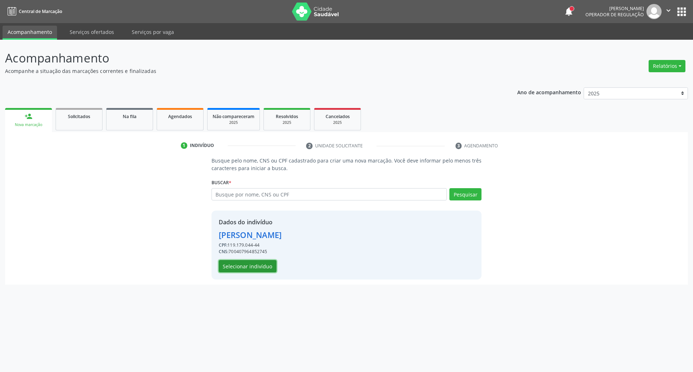
click at [263, 266] on button "Selecionar indivíduo" at bounding box center [248, 266] width 58 height 12
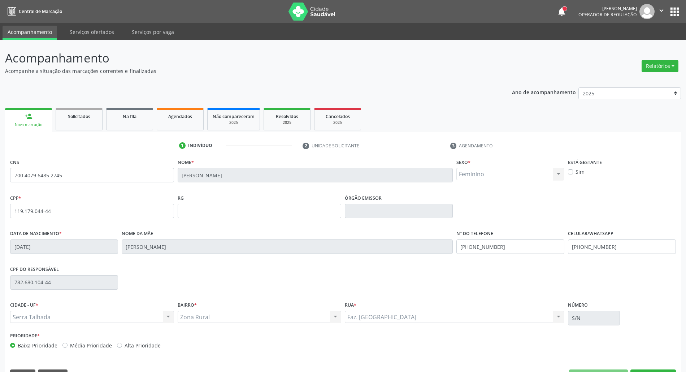
scroll to position [19, 0]
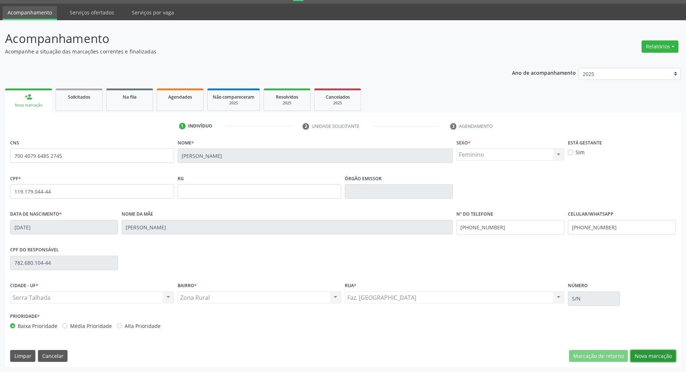
click at [631, 357] on button "Nova marcação" at bounding box center [652, 356] width 45 height 12
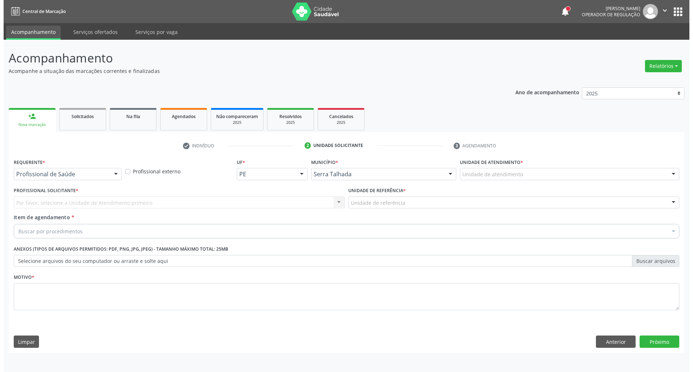
scroll to position [0, 0]
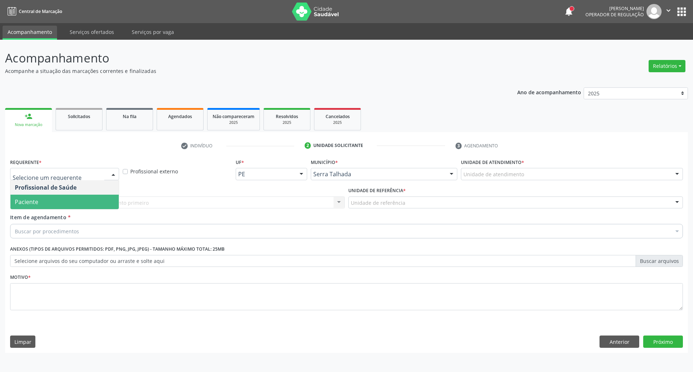
click at [49, 208] on span "Paciente" at bounding box center [64, 202] width 108 height 14
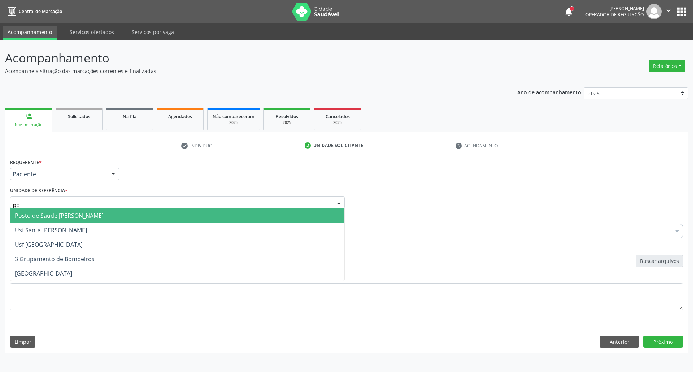
type input "BER"
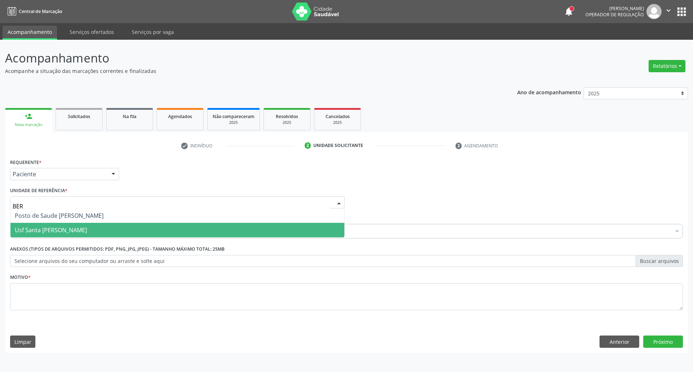
click at [59, 223] on span "Usf Santa [PERSON_NAME]" at bounding box center [177, 230] width 334 height 14
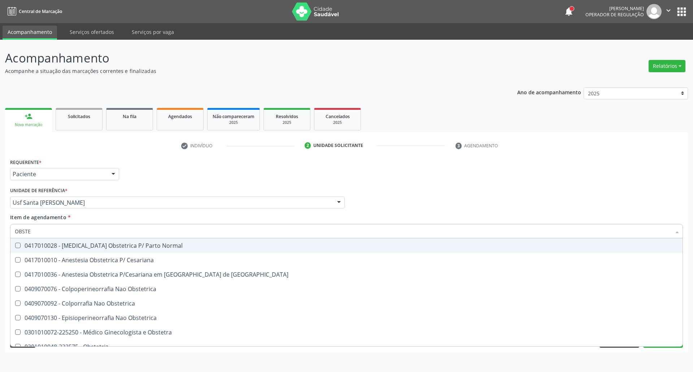
type input "OBSTET"
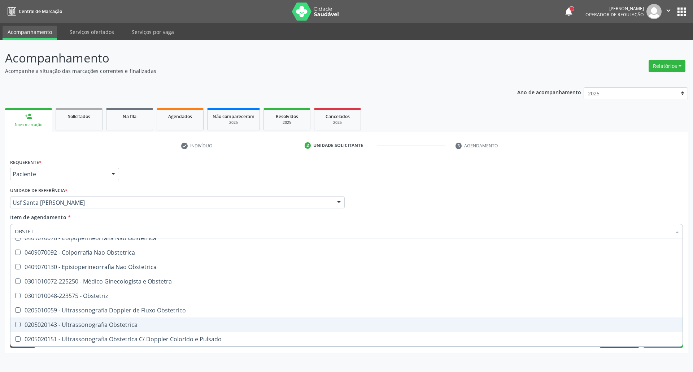
click at [107, 325] on div "0205020143 - Ultrassonografia Obstetrica" at bounding box center [346, 325] width 663 height 6
checkbox Obstetrica "true"
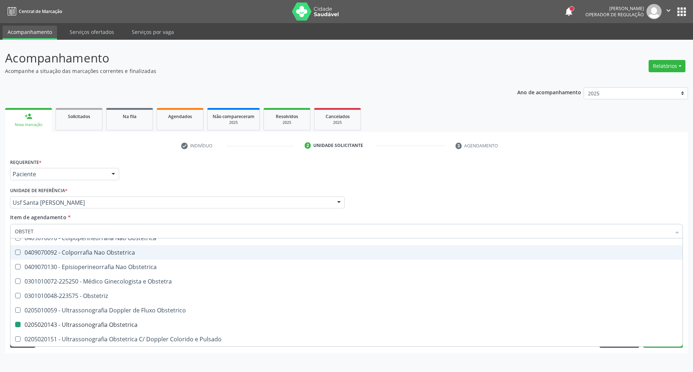
drag, startPoint x: 394, startPoint y: 197, endPoint x: 267, endPoint y: 224, distance: 129.9
click at [393, 197] on div "Profissional Solicitante Por favor, selecione a Unidade de Atendimento primeiro…" at bounding box center [346, 199] width 676 height 28
checkbox Cesariana "true"
checkbox Obstetrica "false"
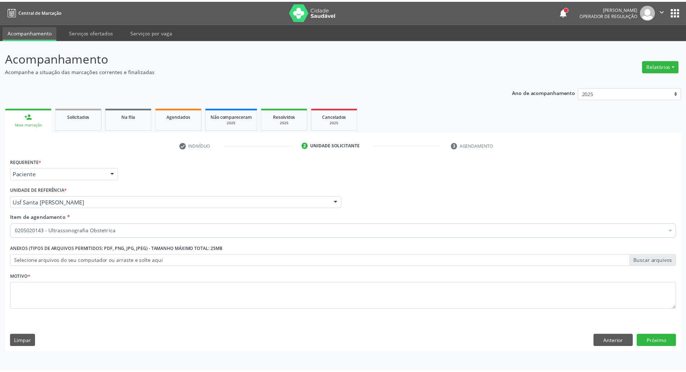
scroll to position [0, 0]
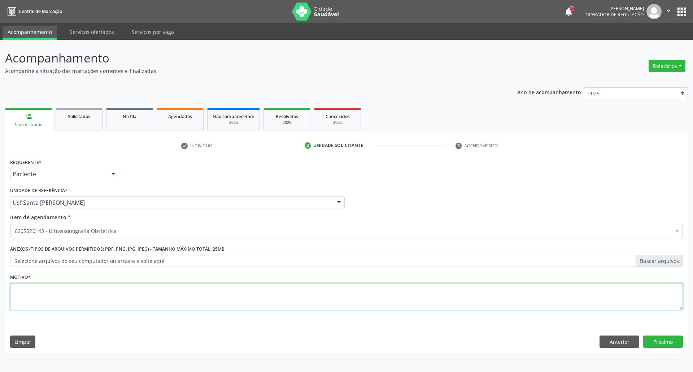
click at [110, 301] on textarea at bounding box center [346, 296] width 673 height 27
type textarea "."
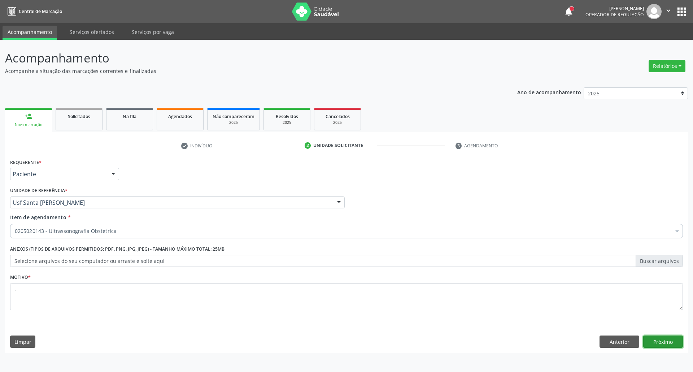
click at [670, 344] on button "Próximo" at bounding box center [663, 341] width 40 height 12
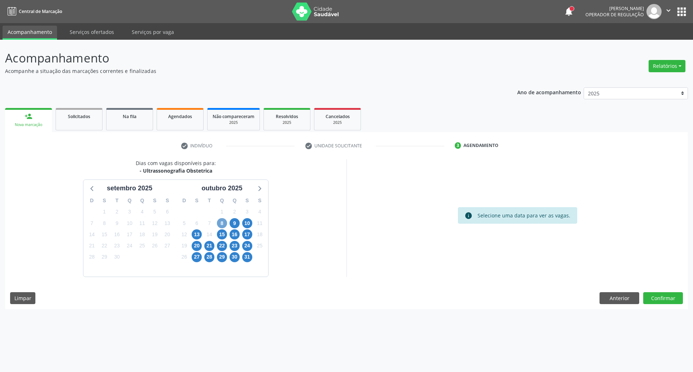
click at [221, 226] on span "8" at bounding box center [222, 223] width 10 height 10
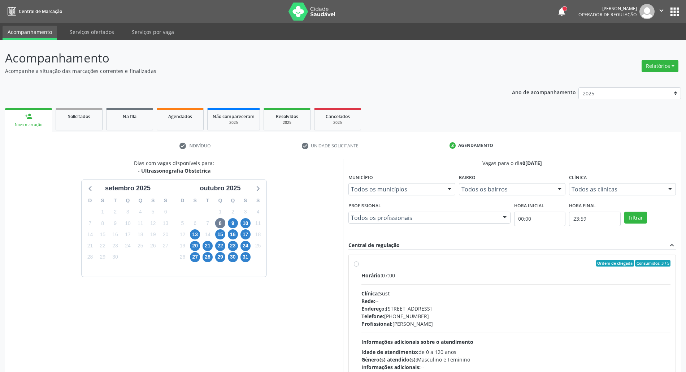
click at [483, 284] on hr at bounding box center [515, 284] width 309 height 0
click at [359, 266] on input "Ordem de chegada Consumidos: 3 / 5 Horário: 07:00 Clínica: Sust Rede: -- Endere…" at bounding box center [356, 263] width 5 height 6
radio input "true"
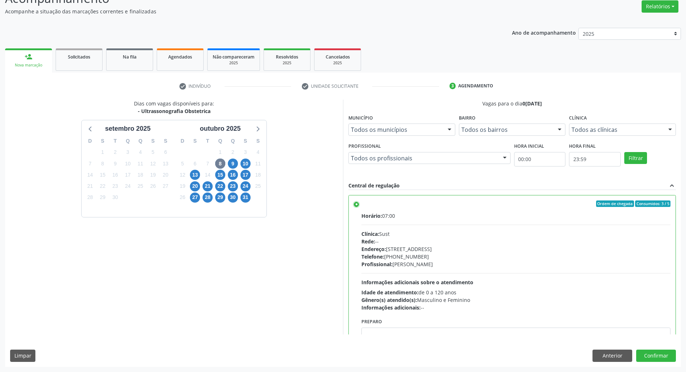
scroll to position [36, 0]
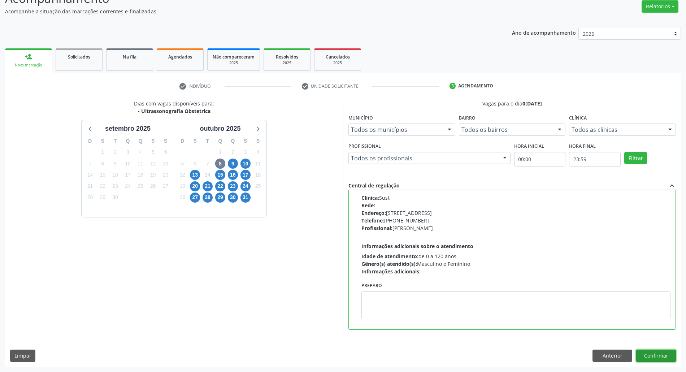
click at [660, 356] on button "Confirmar" at bounding box center [656, 355] width 40 height 12
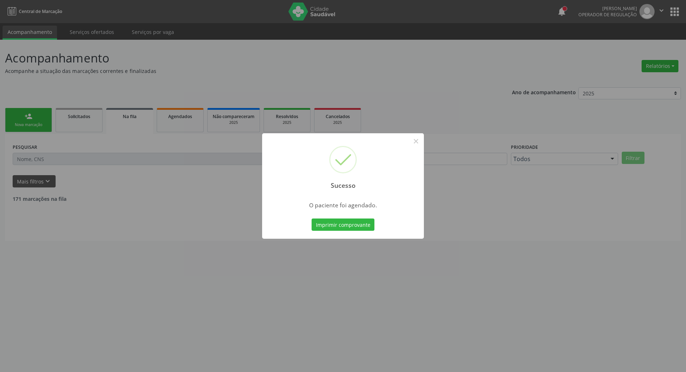
scroll to position [0, 0]
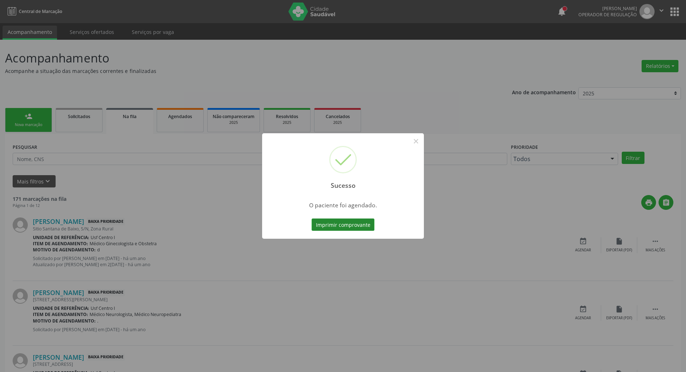
click at [353, 221] on button "Imprimir comprovante" at bounding box center [343, 224] width 63 height 12
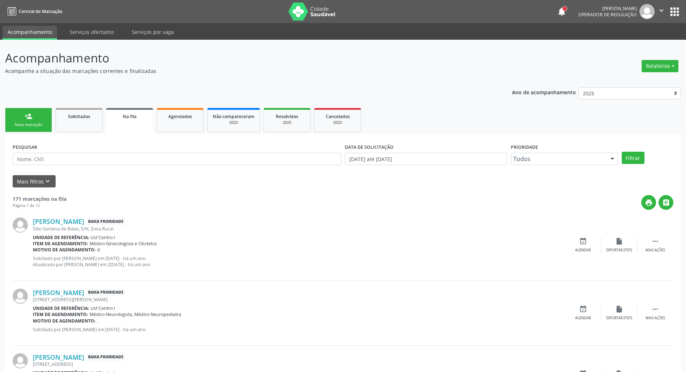
click at [35, 121] on link "person_add Nova marcação" at bounding box center [28, 120] width 47 height 24
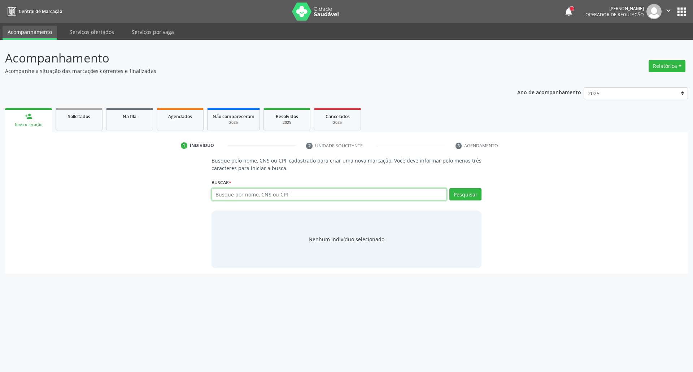
click at [313, 194] on input "text" at bounding box center [330, 194] width 236 height 12
type input "703408280707218"
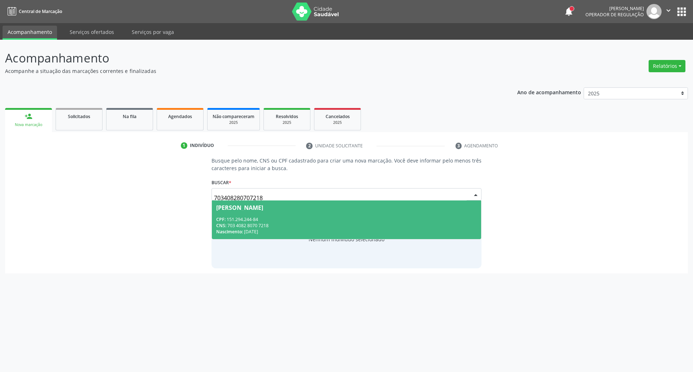
click at [314, 215] on span "[PERSON_NAME] CPF: 151.294.244-84 CNS: 703 4082 8070 7218 Nascimento: 2[DATE]" at bounding box center [347, 219] width 270 height 39
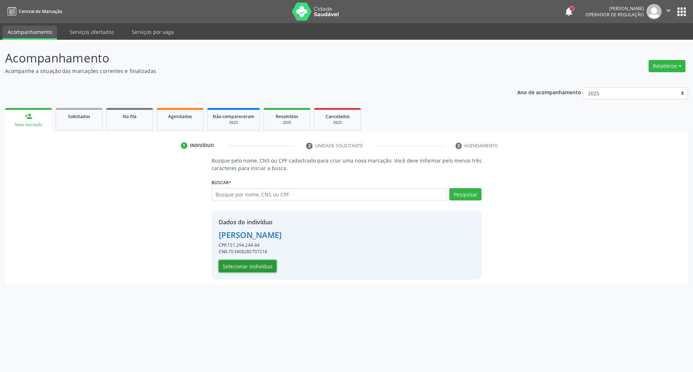
click at [253, 268] on button "Selecionar indivíduo" at bounding box center [248, 266] width 58 height 12
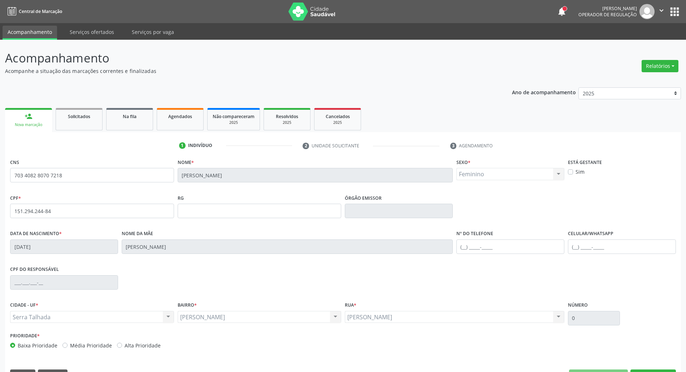
scroll to position [19, 0]
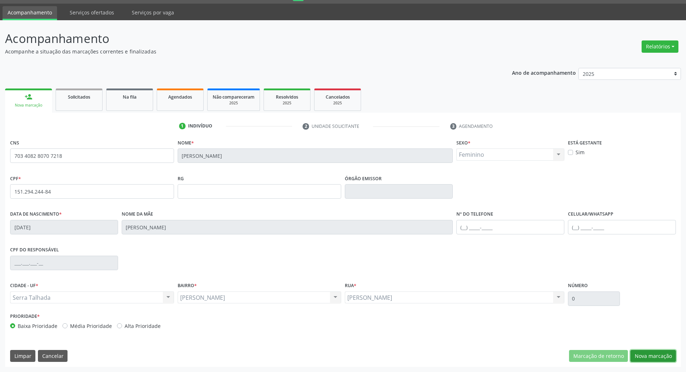
drag, startPoint x: 650, startPoint y: 356, endPoint x: 645, endPoint y: 355, distance: 5.1
click at [645, 355] on button "Nova marcação" at bounding box center [652, 356] width 45 height 12
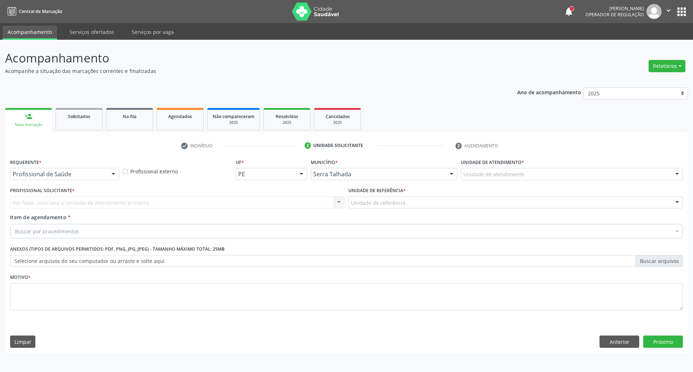
click at [74, 179] on div "Profissional de Saúde" at bounding box center [64, 174] width 109 height 12
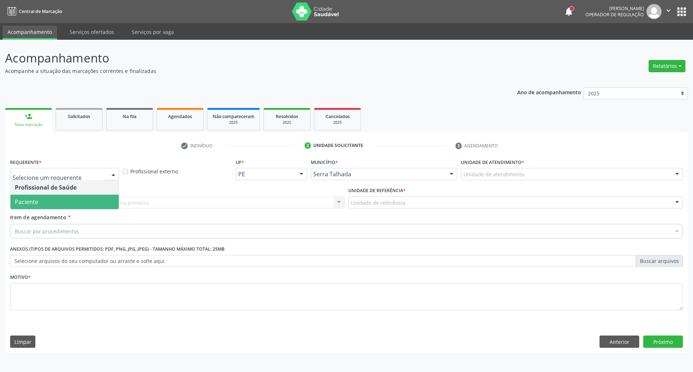
click at [74, 201] on span "Paciente" at bounding box center [64, 202] width 108 height 14
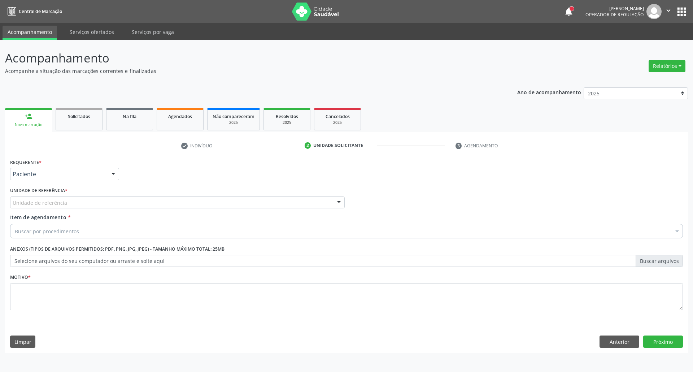
click at [74, 201] on div "Unidade de referência" at bounding box center [177, 202] width 335 height 12
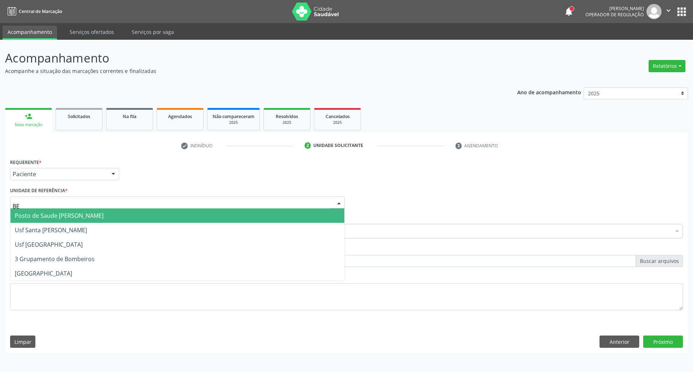
type input "BER"
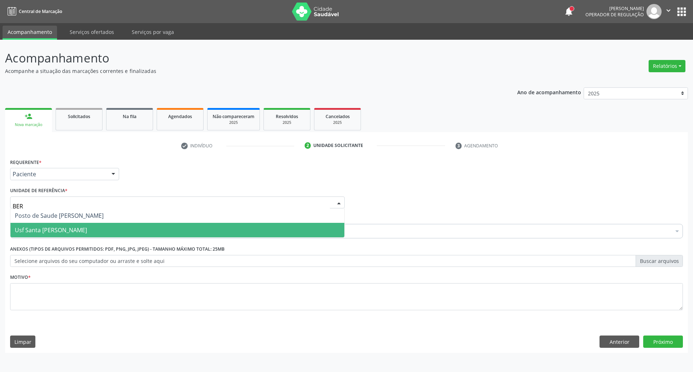
click at [60, 227] on span "Usf Santa [PERSON_NAME]" at bounding box center [51, 230] width 72 height 8
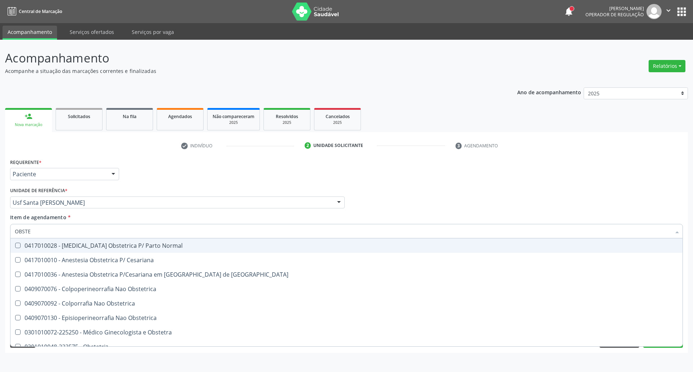
type input "OBSTET"
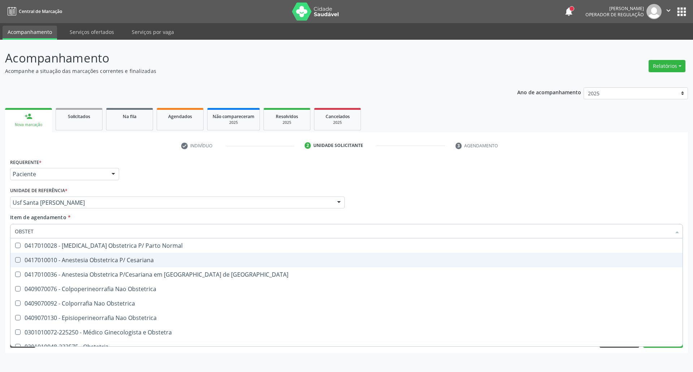
scroll to position [51, 0]
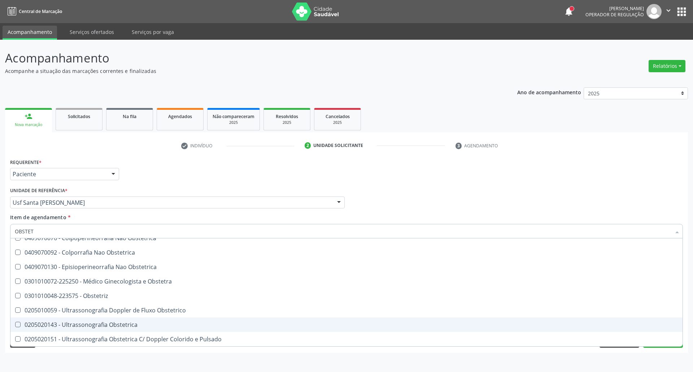
click at [132, 328] on span "0205020143 - Ultrassonografia Obstetrica" at bounding box center [346, 324] width 672 height 14
checkbox Obstetrica "true"
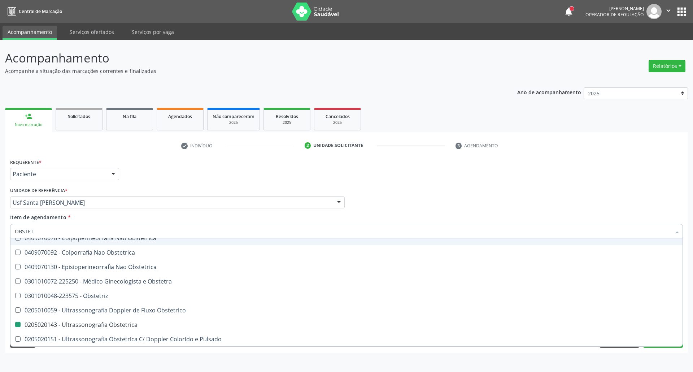
click at [411, 195] on div "Profissional Solicitante Por favor, selecione a Unidade de Atendimento primeiro…" at bounding box center [346, 199] width 676 height 28
checkbox Cesariana "true"
checkbox Obstetrica "false"
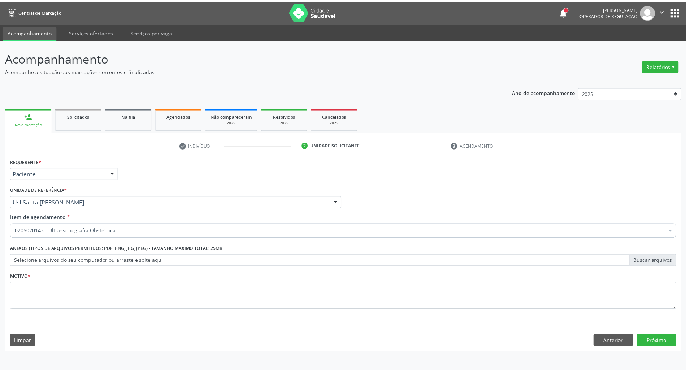
scroll to position [0, 0]
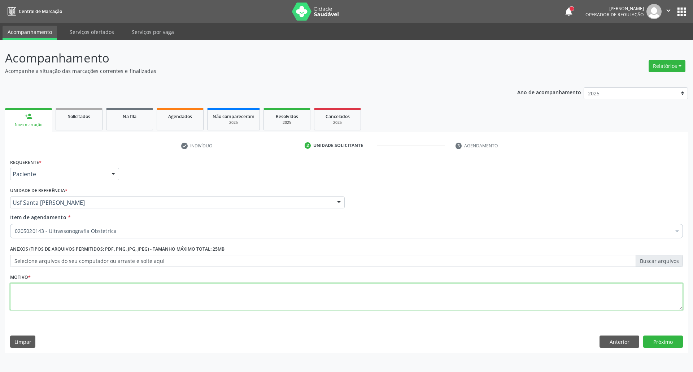
click at [143, 292] on textarea at bounding box center [346, 296] width 673 height 27
type textarea "."
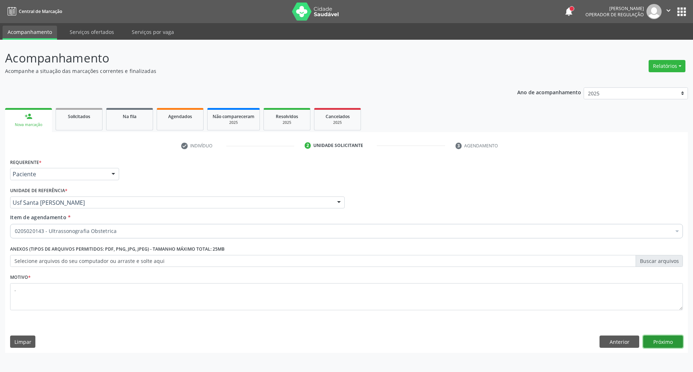
click at [665, 338] on button "Próximo" at bounding box center [663, 341] width 40 height 12
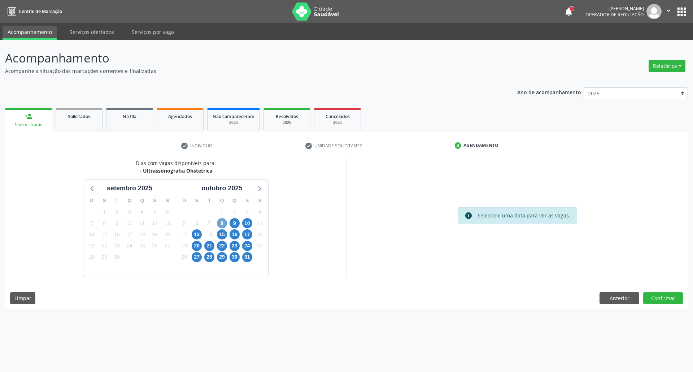
click at [223, 224] on span "8" at bounding box center [222, 223] width 10 height 10
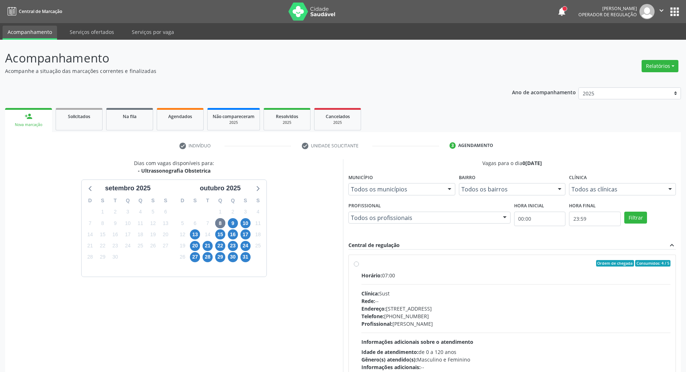
drag, startPoint x: 482, startPoint y: 270, endPoint x: 480, endPoint y: 263, distance: 7.5
click at [482, 268] on label "Ordem de chegada Consumidos: 4 / 5 Horário: 07:00 Clínica: Sust Rede: -- Endere…" at bounding box center [515, 315] width 309 height 111
click at [359, 266] on input "Ordem de chegada Consumidos: 4 / 5 Horário: 07:00 Clínica: Sust Rede: -- Endere…" at bounding box center [356, 263] width 5 height 6
radio input "true"
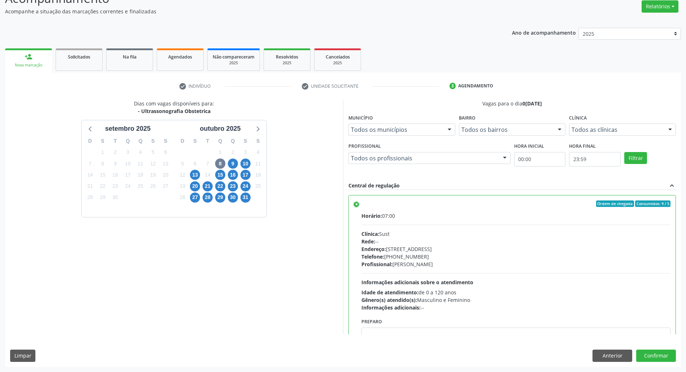
scroll to position [36, 0]
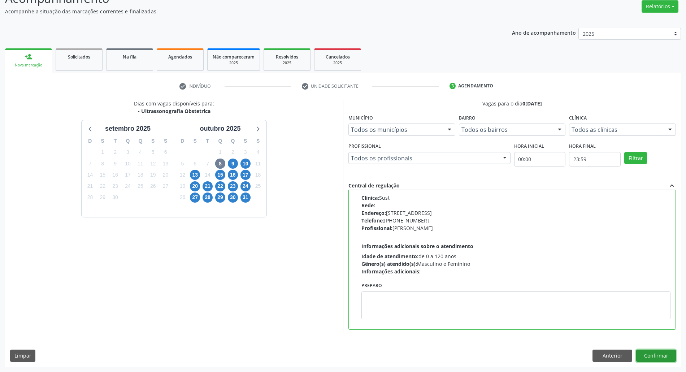
click at [661, 357] on button "Confirmar" at bounding box center [656, 355] width 40 height 12
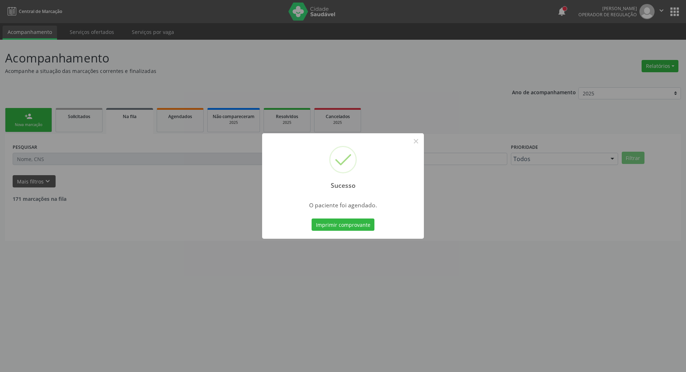
scroll to position [0, 0]
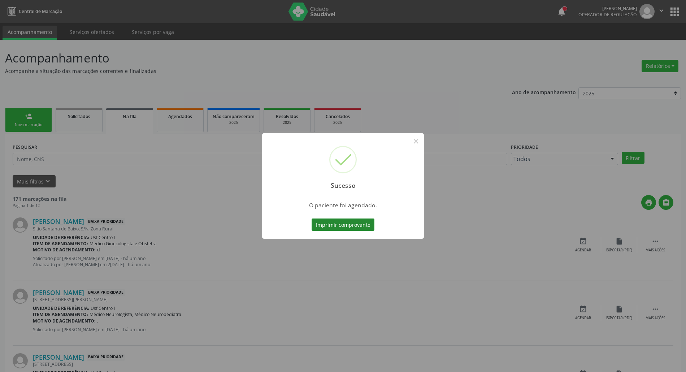
click at [357, 222] on button "Imprimir comprovante" at bounding box center [343, 224] width 63 height 12
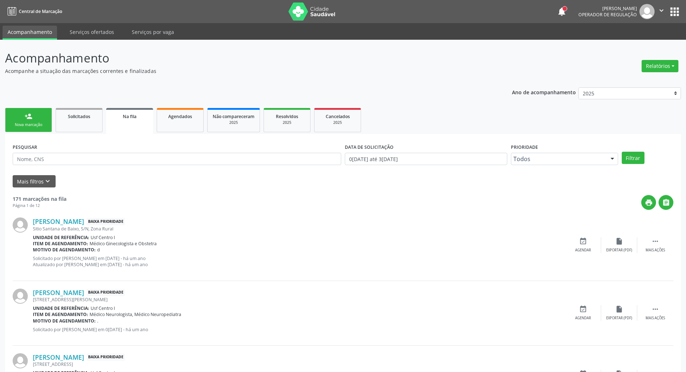
click at [29, 118] on div "person_add" at bounding box center [29, 116] width 8 height 8
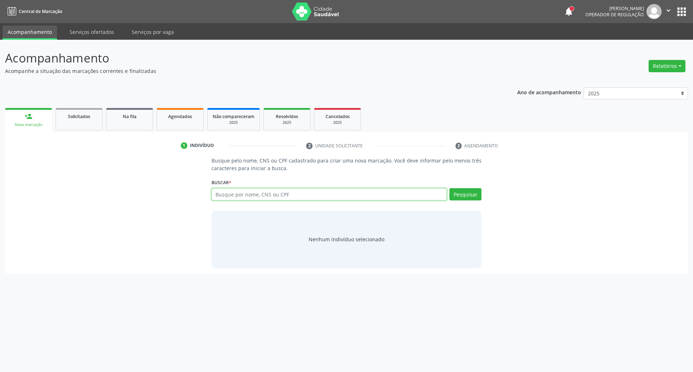
click at [266, 193] on input "text" at bounding box center [330, 194] width 236 height 12
type input "02997359406"
drag, startPoint x: 292, startPoint y: 195, endPoint x: 0, endPoint y: 197, distance: 291.7
click at [0, 197] on div "Acompanhamento Acompanhe a situação das marcações correntes e finalizadas Relat…" at bounding box center [346, 206] width 693 height 332
click at [246, 194] on input "02997359406700804942629680" at bounding box center [330, 194] width 236 height 12
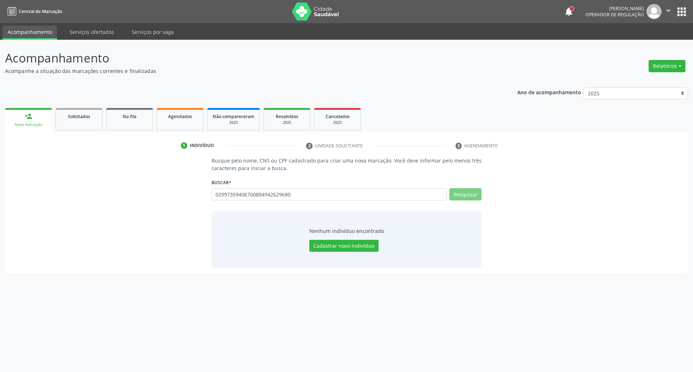
drag, startPoint x: 246, startPoint y: 194, endPoint x: 212, endPoint y: 193, distance: 33.9
click at [212, 193] on input "02997359406700804942629680" at bounding box center [330, 194] width 236 height 12
click at [220, 193] on input "02997359406700804942629680" at bounding box center [330, 194] width 236 height 12
type input "2997359406700804942629680"
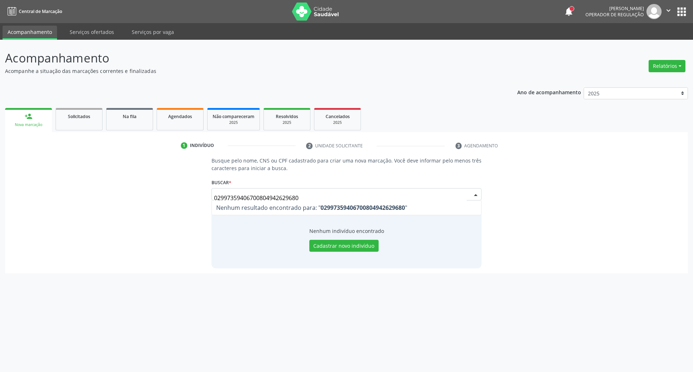
drag, startPoint x: 250, startPoint y: 197, endPoint x: 203, endPoint y: 203, distance: 47.3
click at [203, 203] on div "Busque pelo nome, CNS ou CPF cadastrado para criar uma nova marcação. Você deve…" at bounding box center [346, 212] width 673 height 111
drag, startPoint x: 40, startPoint y: 181, endPoint x: 30, endPoint y: 180, distance: 10.2
click at [31, 180] on div "Busque pelo nome, CNS ou CPF cadastrado para criar uma nova marcação. Você deve…" at bounding box center [346, 212] width 673 height 111
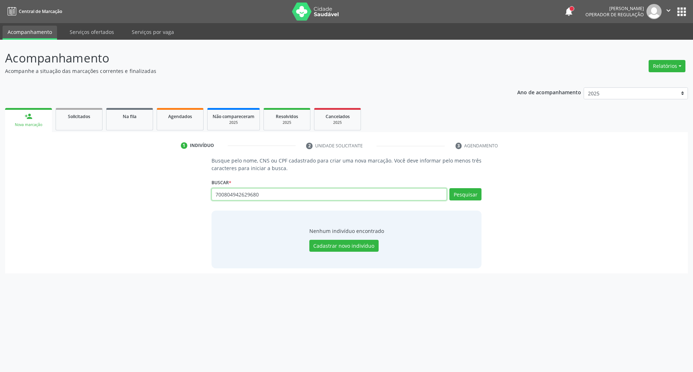
drag, startPoint x: 148, startPoint y: 200, endPoint x: 142, endPoint y: 200, distance: 5.4
click at [146, 201] on div "Busque pelo nome, CNS ou CPF cadastrado para criar uma nova marcação. Você deve…" at bounding box center [346, 212] width 673 height 111
paste input "201087195310001"
type input "201087195310001"
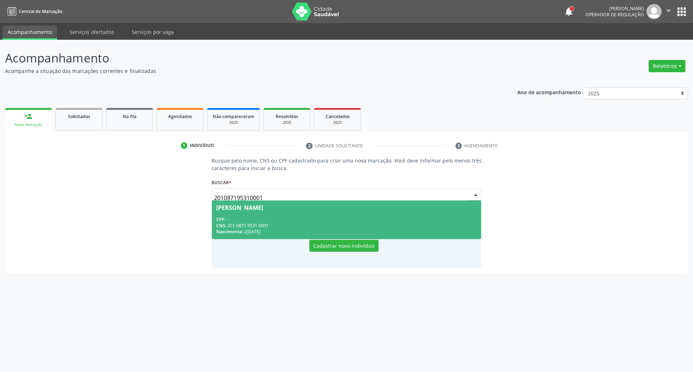
click at [245, 224] on div "CNS: 201 0871 9531 0001" at bounding box center [346, 225] width 261 height 6
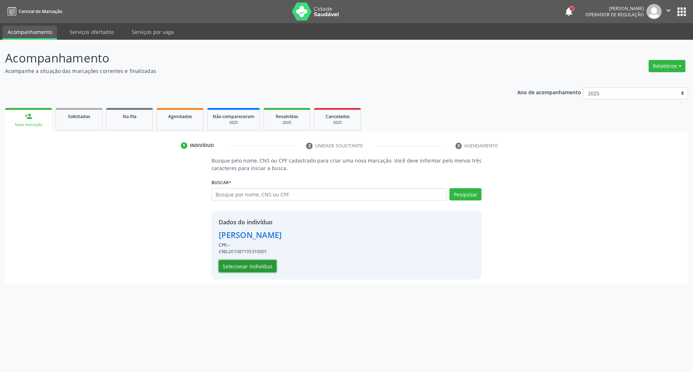
click at [259, 268] on button "Selecionar indivíduo" at bounding box center [248, 266] width 58 height 12
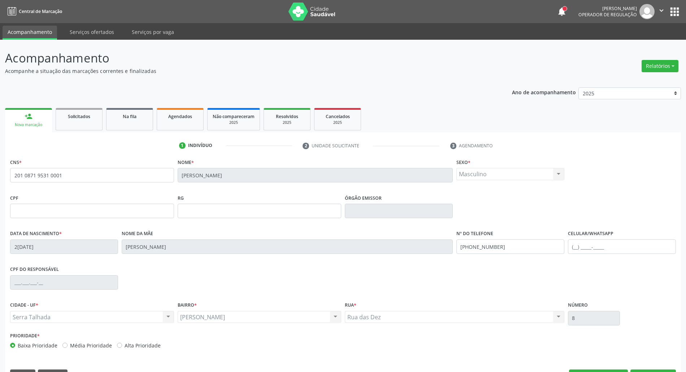
scroll to position [19, 0]
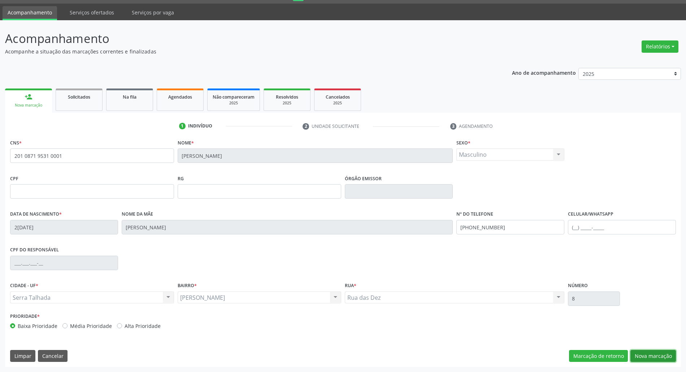
click at [670, 356] on button "Nova marcação" at bounding box center [652, 356] width 45 height 12
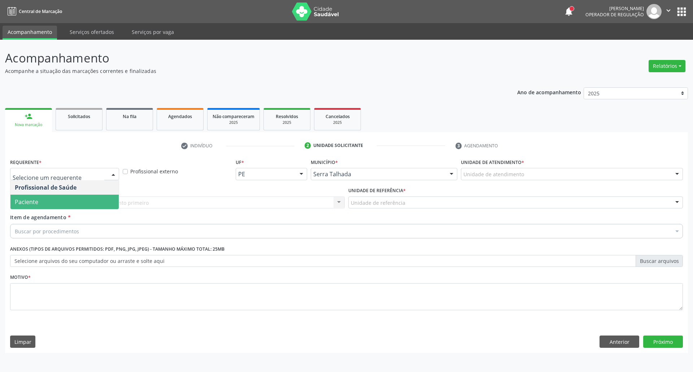
click at [48, 205] on span "Paciente" at bounding box center [64, 202] width 108 height 14
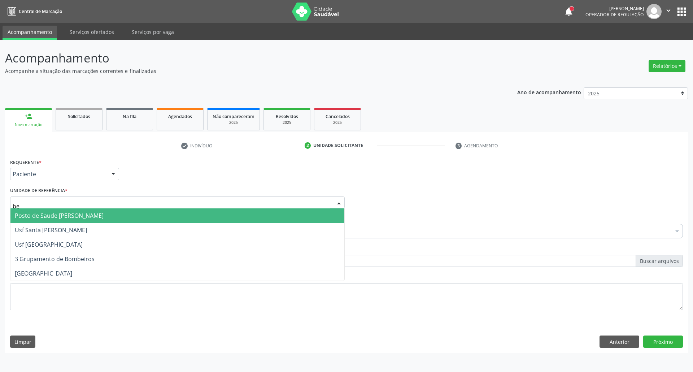
type input "ber"
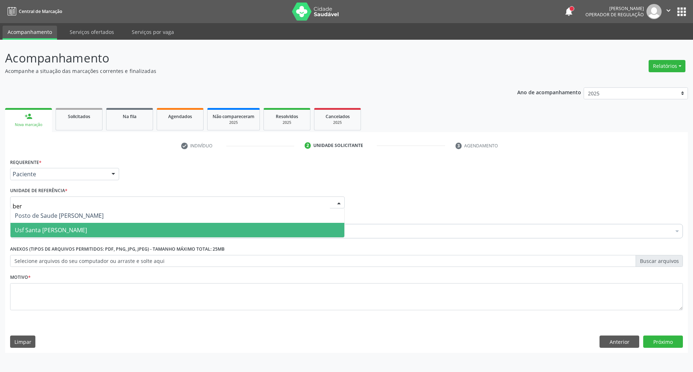
click at [48, 229] on span "Usf Santa [PERSON_NAME]" at bounding box center [51, 230] width 72 height 8
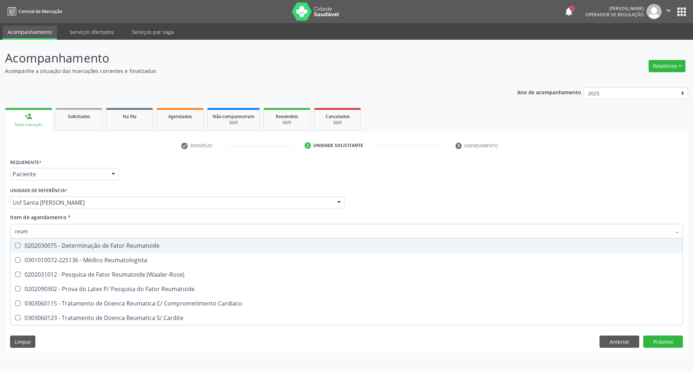
type input "reuma"
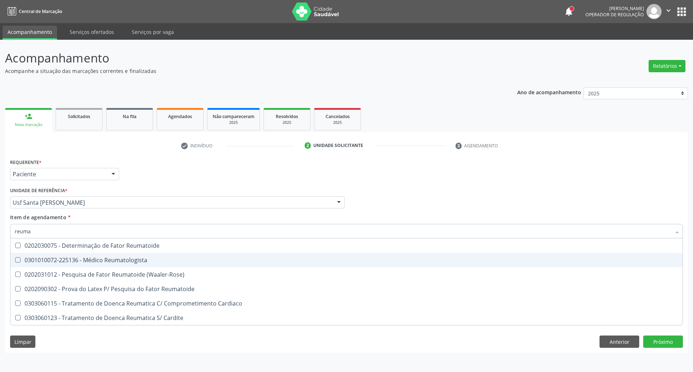
click at [55, 257] on div "0301010072-225136 - Médico Reumatologista" at bounding box center [346, 260] width 663 height 6
checkbox Reumatologista "true"
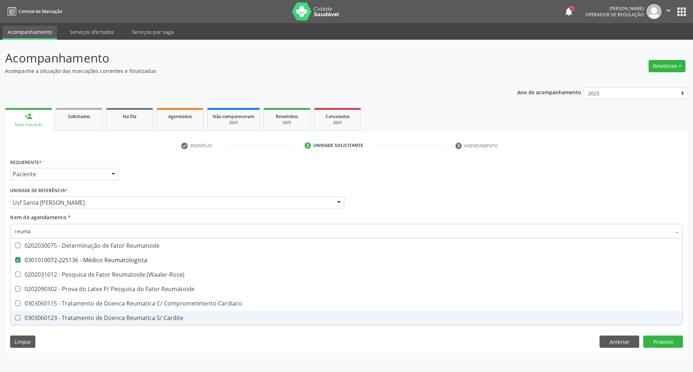
click at [331, 347] on div "Requerente * Paciente Profissional de Saúde Paciente Nenhum resultado encontrad…" at bounding box center [346, 255] width 683 height 196
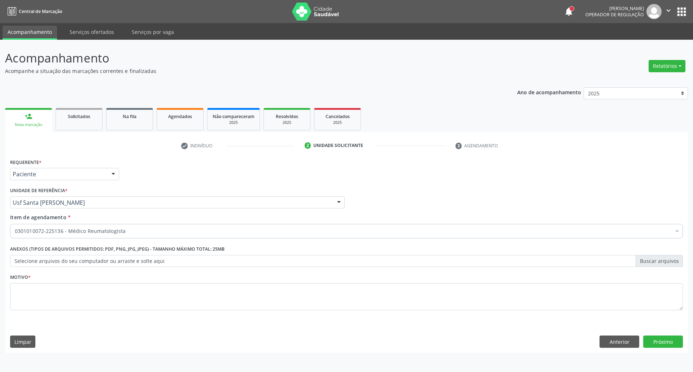
click at [191, 281] on div "Motivo *" at bounding box center [346, 291] width 673 height 38
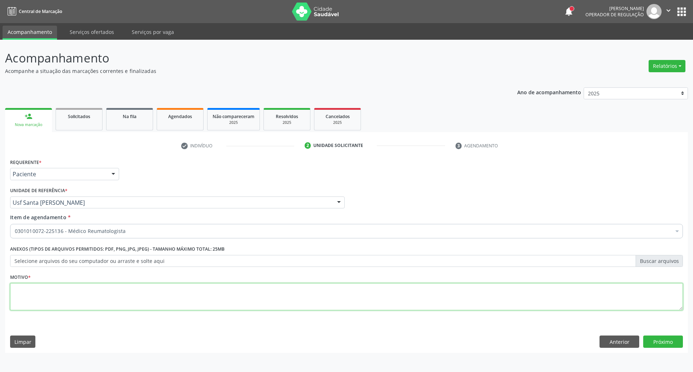
click at [173, 291] on textarea at bounding box center [346, 296] width 673 height 27
type textarea "."
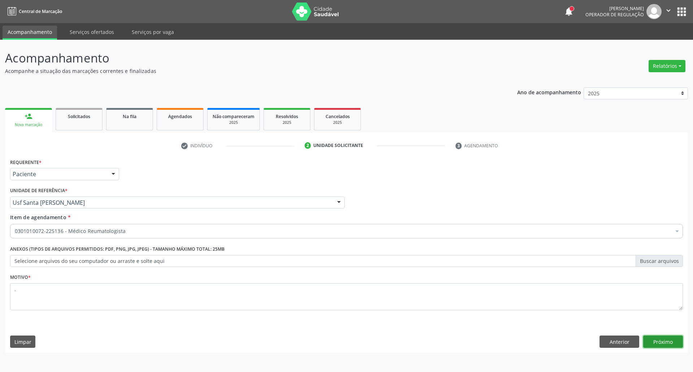
click at [664, 345] on button "Próximo" at bounding box center [663, 341] width 40 height 12
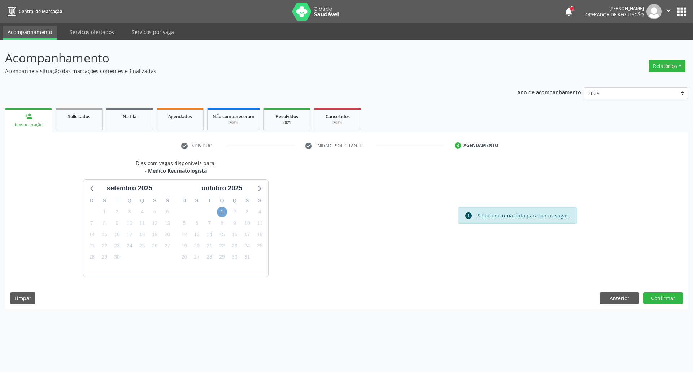
click at [222, 214] on span "1" at bounding box center [222, 212] width 10 height 10
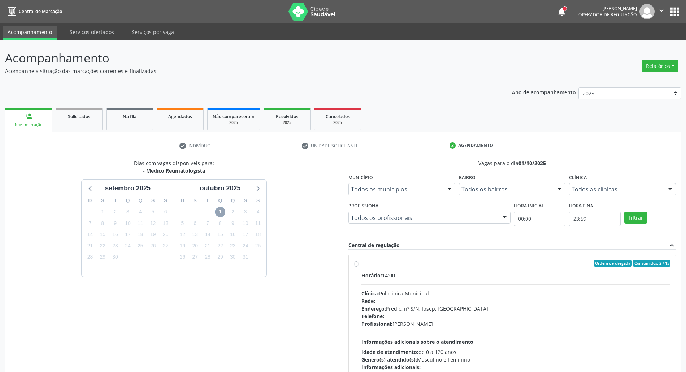
scroll to position [48, 0]
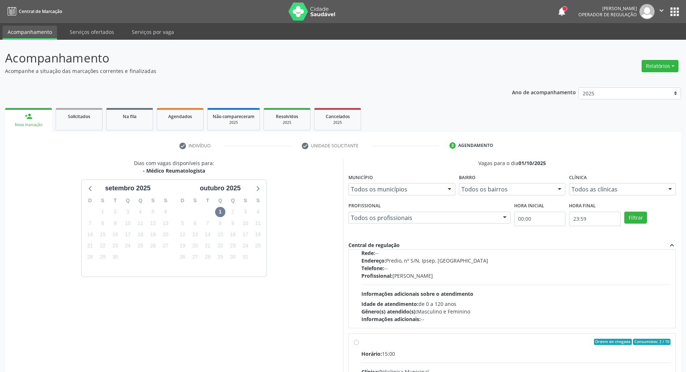
click at [47, 234] on div "Dias com vagas disponíveis para: - Médico Reumatologista setembro 2025 D S T Q …" at bounding box center [174, 276] width 338 height 235
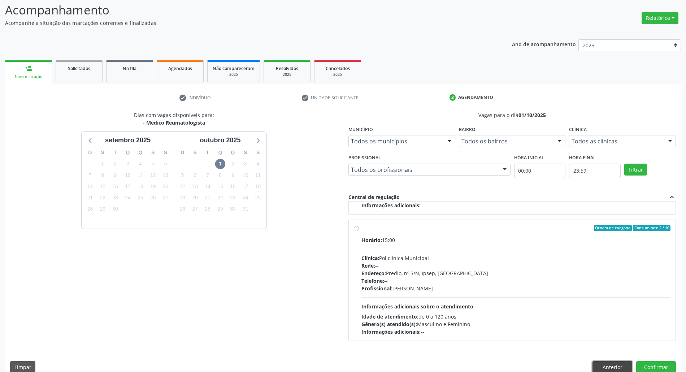
click at [614, 366] on button "Anterior" at bounding box center [612, 367] width 40 height 12
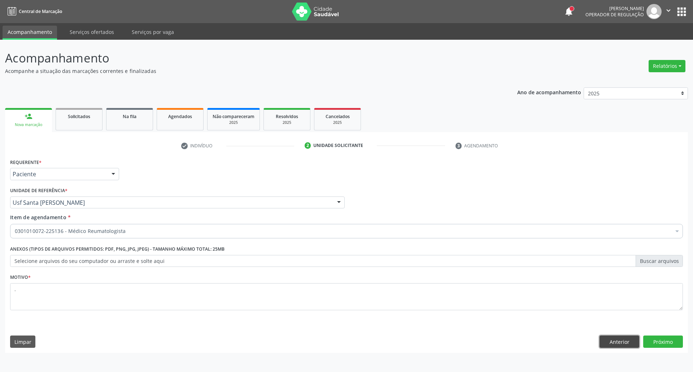
click at [614, 343] on button "Anterior" at bounding box center [620, 341] width 40 height 12
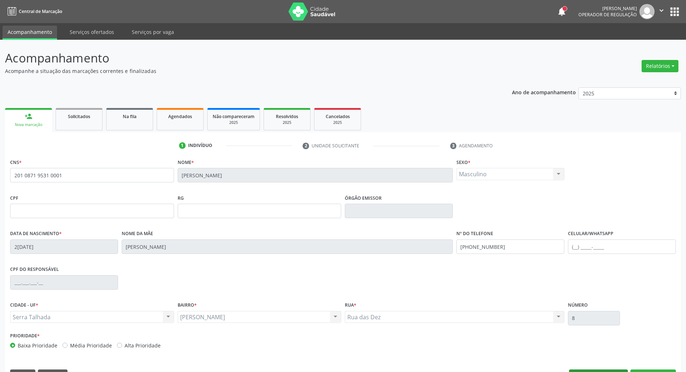
scroll to position [19, 0]
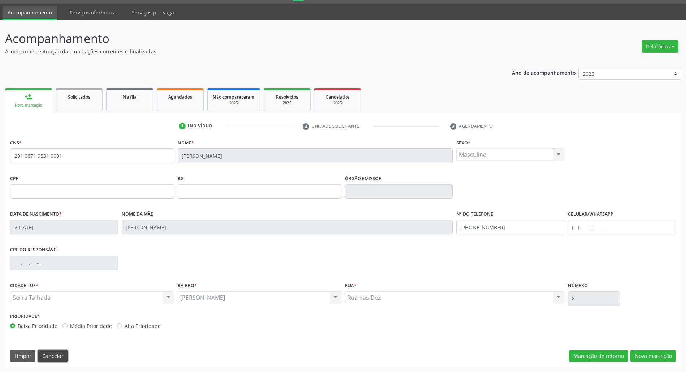
click at [39, 356] on button "Cancelar" at bounding box center [53, 356] width 30 height 12
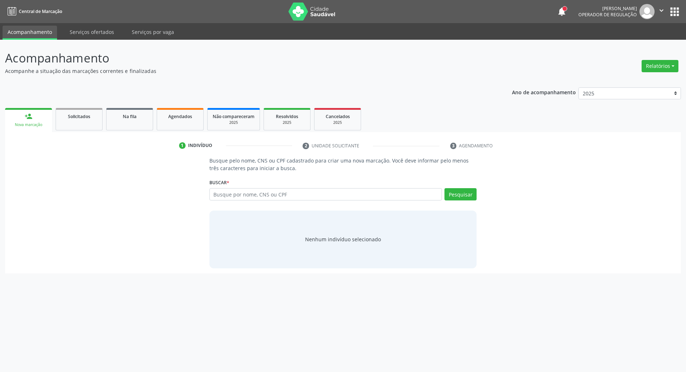
scroll to position [0, 0]
click at [299, 201] on div "Busque por nome, CNS ou CPF Nenhum resultado encontrado para: " " Digite nome, …" at bounding box center [347, 196] width 270 height 17
click at [299, 194] on input "text" at bounding box center [330, 194] width 236 height 12
type input "706006380757647"
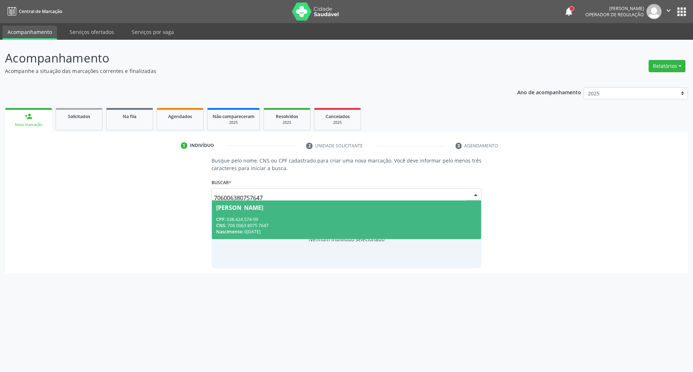
drag, startPoint x: 301, startPoint y: 216, endPoint x: 284, endPoint y: 228, distance: 20.6
click at [300, 215] on span "Fatima Maria de Moura CPF: 038.424.574-99 CNS: 706 0063 8075 7647 Nascimento: 0…" at bounding box center [347, 219] width 270 height 39
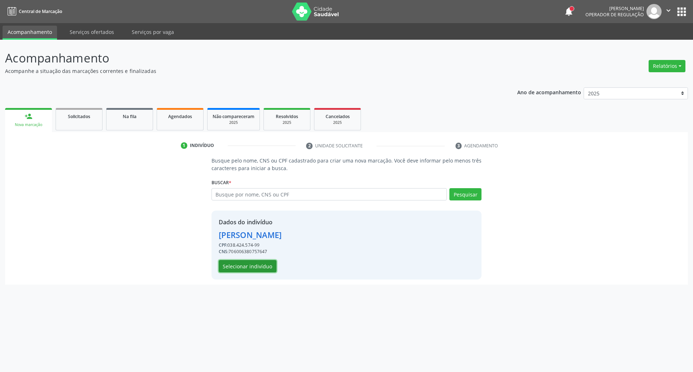
click at [227, 266] on button "Selecionar indivíduo" at bounding box center [248, 266] width 58 height 12
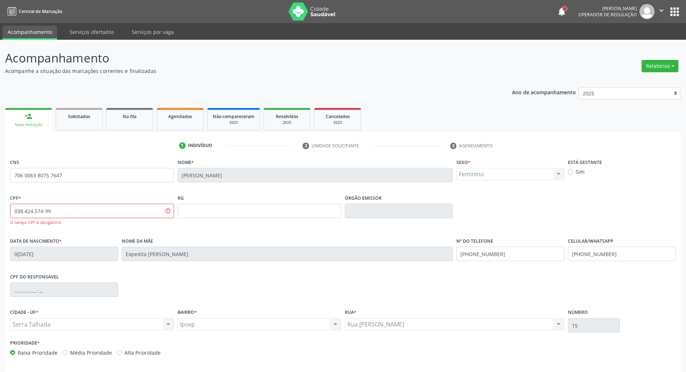
scroll to position [27, 0]
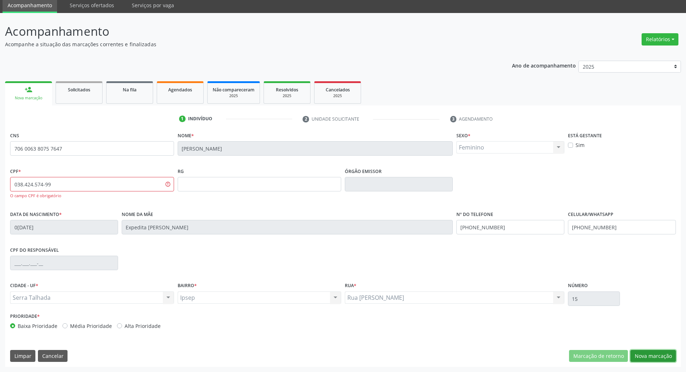
drag, startPoint x: 644, startPoint y: 358, endPoint x: 624, endPoint y: 351, distance: 20.9
click at [643, 358] on button "Nova marcação" at bounding box center [652, 356] width 45 height 12
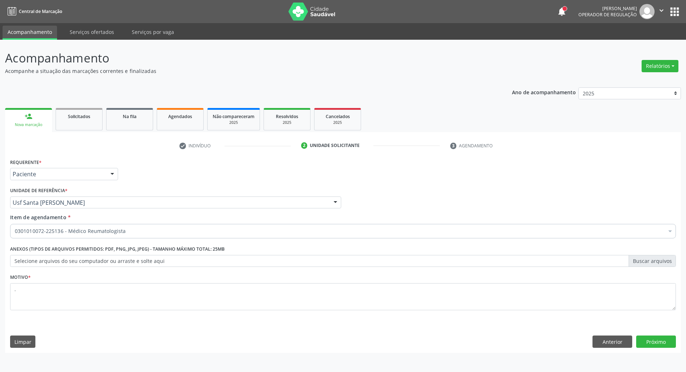
scroll to position [0, 0]
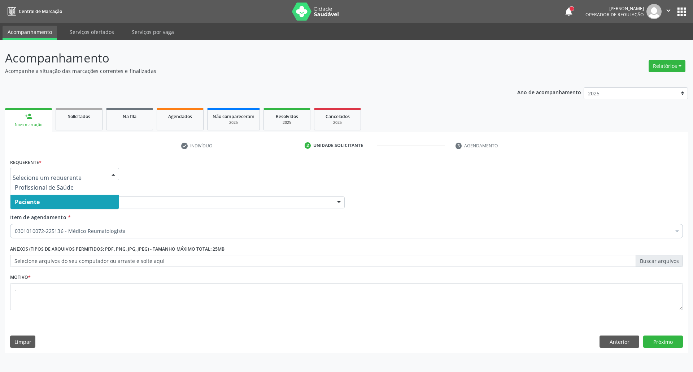
drag, startPoint x: 365, startPoint y: 179, endPoint x: 247, endPoint y: 203, distance: 119.9
click at [352, 182] on div "Requerente * Profissional de Saúde Paciente Nenhum resultado encontrado para: "…" at bounding box center [346, 171] width 676 height 28
drag, startPoint x: 167, startPoint y: 207, endPoint x: 129, endPoint y: 214, distance: 39.7
click at [167, 206] on div at bounding box center [177, 202] width 335 height 12
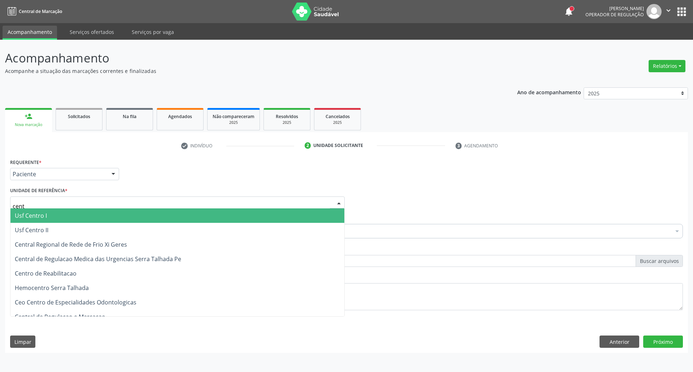
type input "centr"
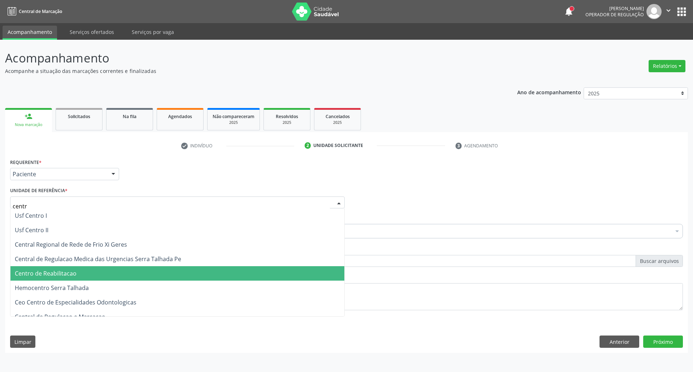
click at [43, 276] on span "Centro de Reabilitacao" at bounding box center [46, 273] width 62 height 8
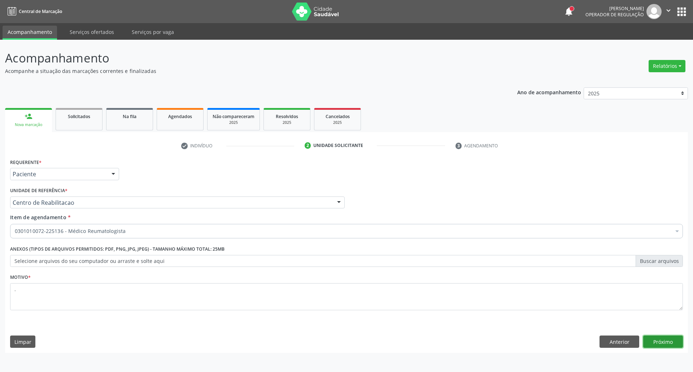
click at [660, 344] on button "Próximo" at bounding box center [663, 341] width 40 height 12
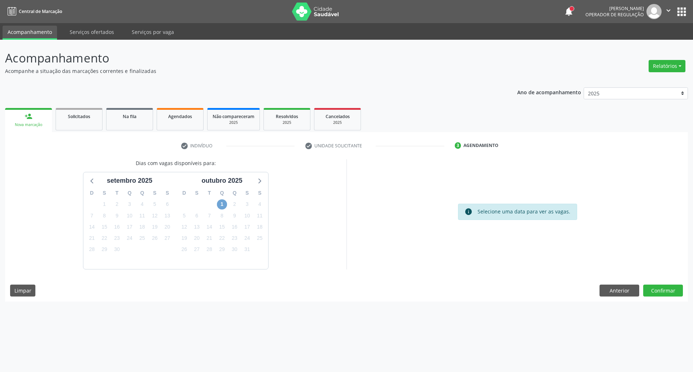
click at [219, 204] on span "1" at bounding box center [222, 204] width 10 height 10
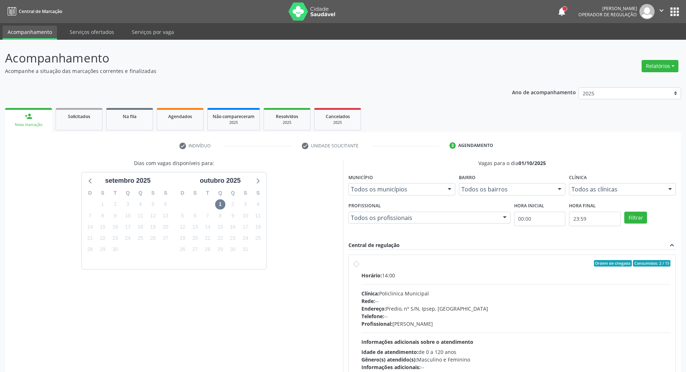
click at [421, 272] on div "Horário: 14:00" at bounding box center [515, 275] width 309 height 8
click at [359, 266] on input "Ordem de chegada Consumidos: 2 / 15 Horário: 14:00 Clínica: Policlinica Municip…" at bounding box center [356, 263] width 5 height 6
radio input "true"
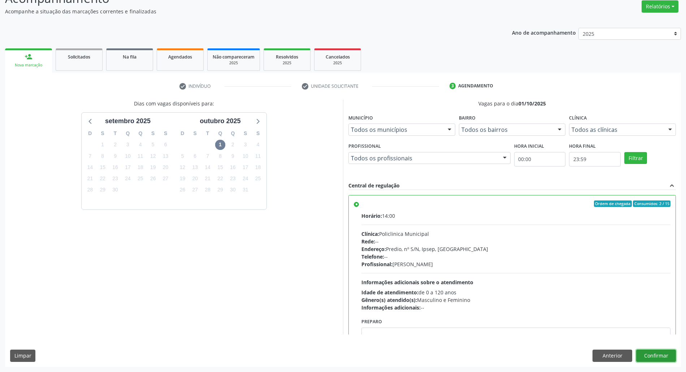
click at [652, 354] on button "Confirmar" at bounding box center [656, 355] width 40 height 12
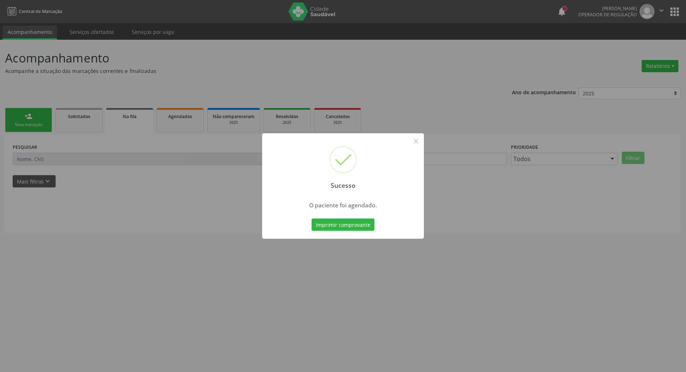
scroll to position [0, 0]
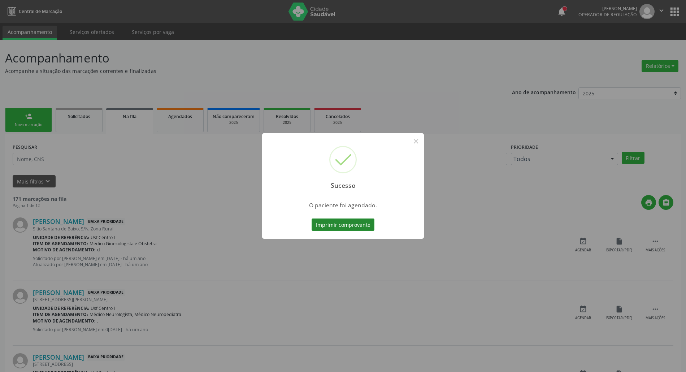
click at [328, 227] on button "Imprimir comprovante" at bounding box center [343, 224] width 63 height 12
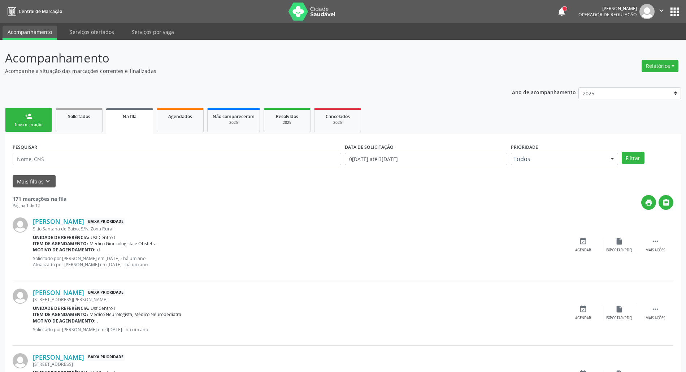
click at [34, 121] on link "person_add Nova marcação" at bounding box center [28, 120] width 47 height 24
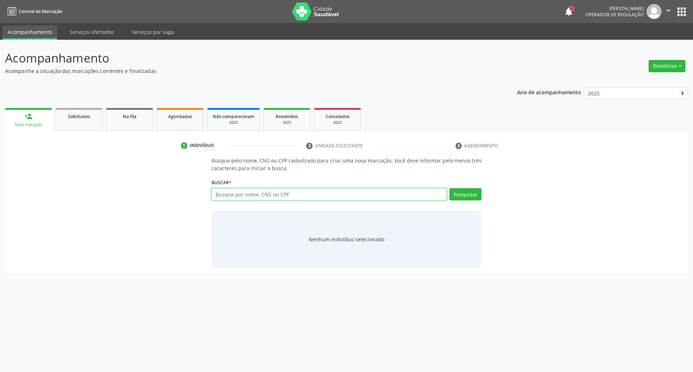
click at [356, 197] on input "text" at bounding box center [330, 194] width 236 height 12
type input "898003438805415"
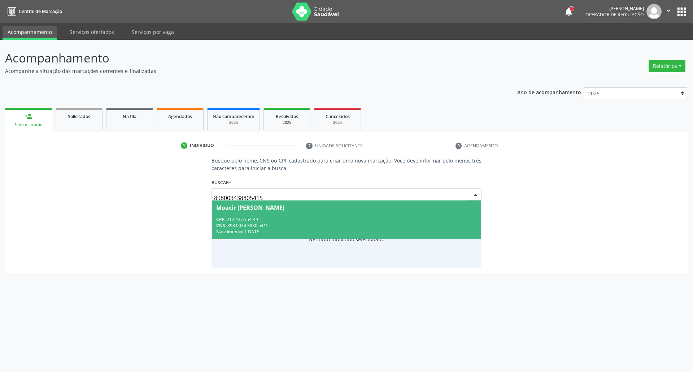
click at [306, 217] on div "CPF: 212.437.354-49" at bounding box center [346, 219] width 261 height 6
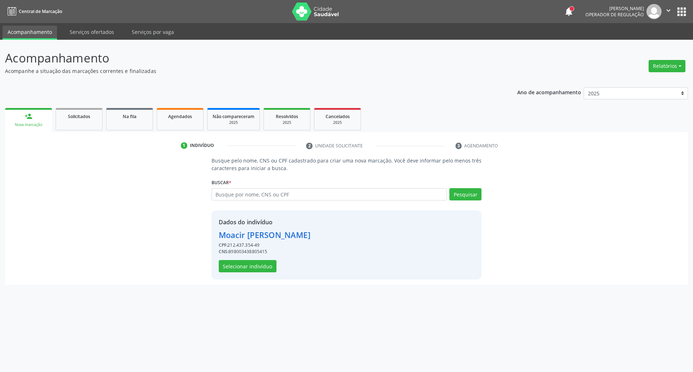
click at [241, 273] on div "Dados do indivíduo Moacir Timotio de Moura CPF: 212.437.354-49 CNS: 89800343880…" at bounding box center [347, 244] width 270 height 69
click at [241, 267] on button "Selecionar indivíduo" at bounding box center [248, 266] width 58 height 12
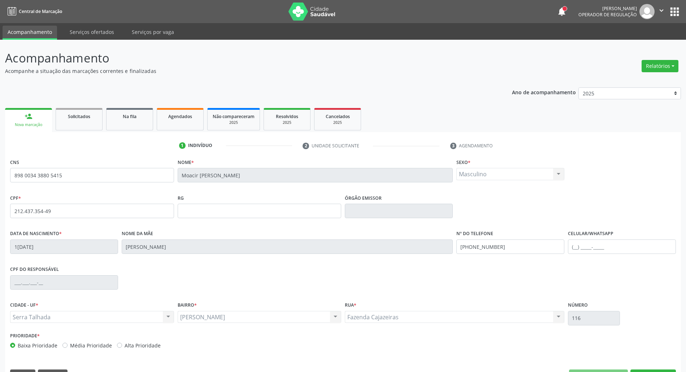
scroll to position [19, 0]
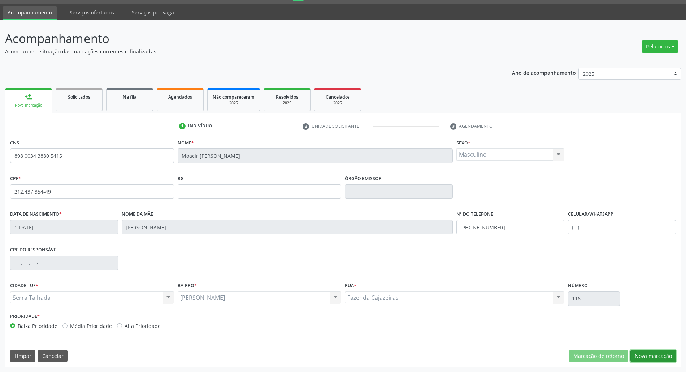
click at [644, 357] on button "Nova marcação" at bounding box center [652, 356] width 45 height 12
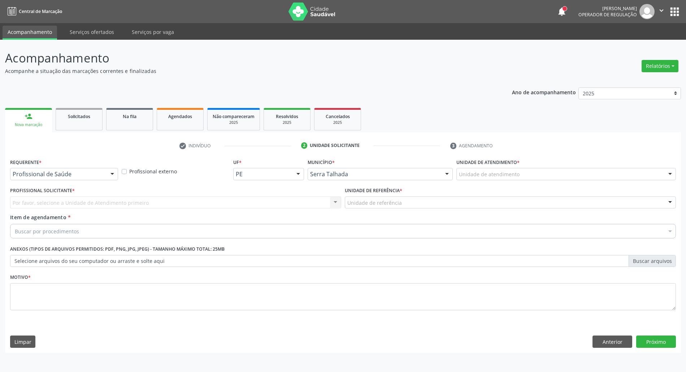
scroll to position [0, 0]
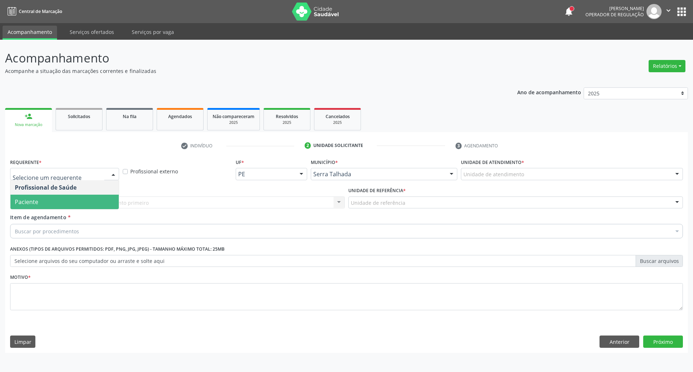
click at [50, 208] on span "Paciente" at bounding box center [64, 202] width 108 height 14
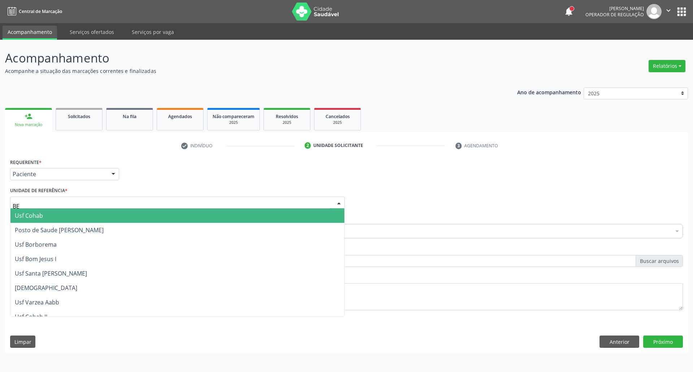
type input "BER"
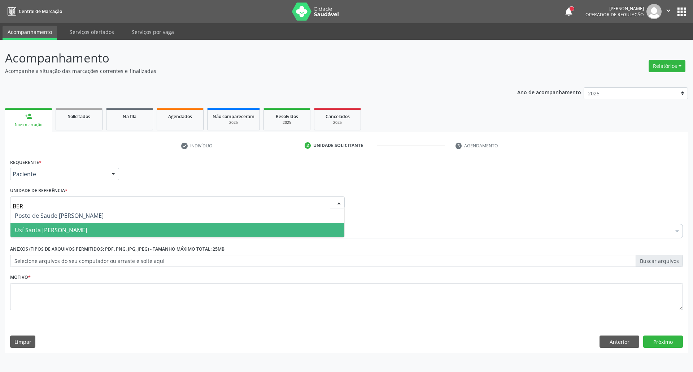
click at [32, 230] on span "Usf Santa [PERSON_NAME]" at bounding box center [51, 230] width 72 height 8
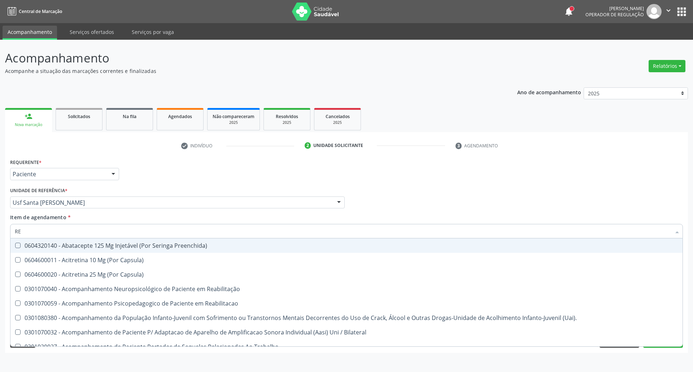
type input "REU"
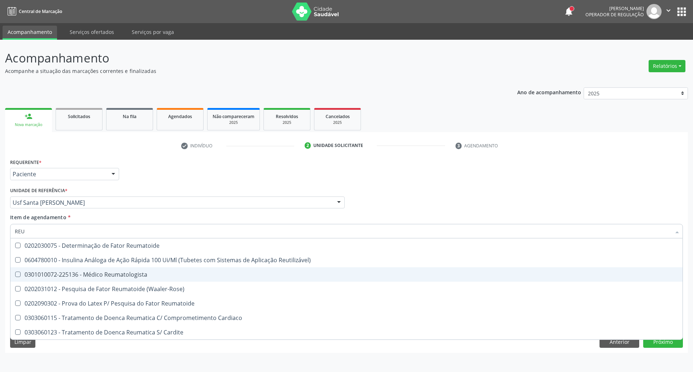
click at [75, 275] on div "0301010072-225136 - Médico Reumatologista" at bounding box center [346, 274] width 663 height 6
checkbox Reumatologista "true"
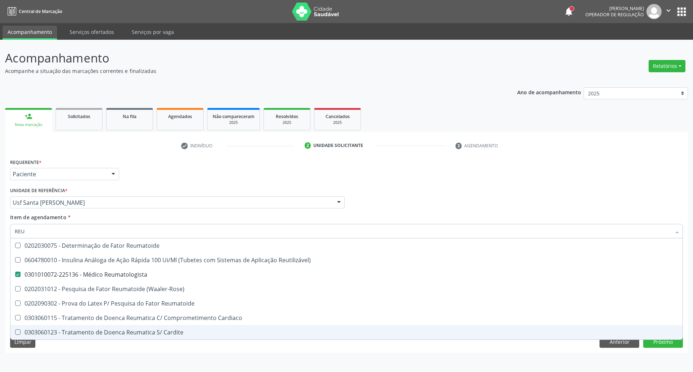
click at [214, 354] on div "Acompanhamento Acompanhe a situação das marcações correntes e finalizadas Relat…" at bounding box center [346, 206] width 693 height 332
checkbox Reutilizável\) "true"
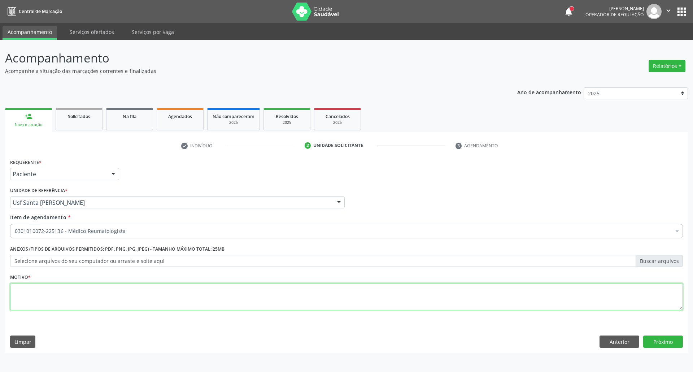
click at [181, 305] on textarea at bounding box center [346, 296] width 673 height 27
type textarea "."
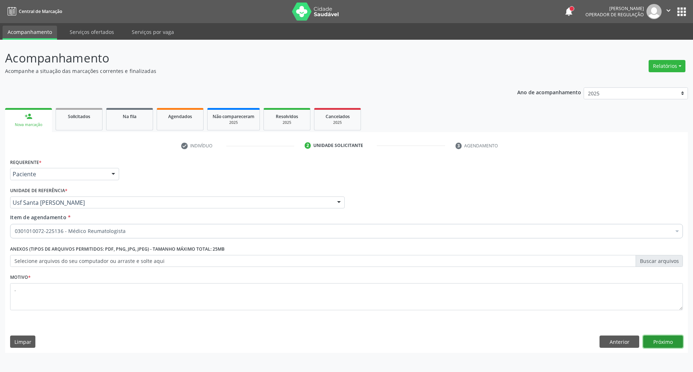
click at [672, 343] on button "Próximo" at bounding box center [663, 341] width 40 height 12
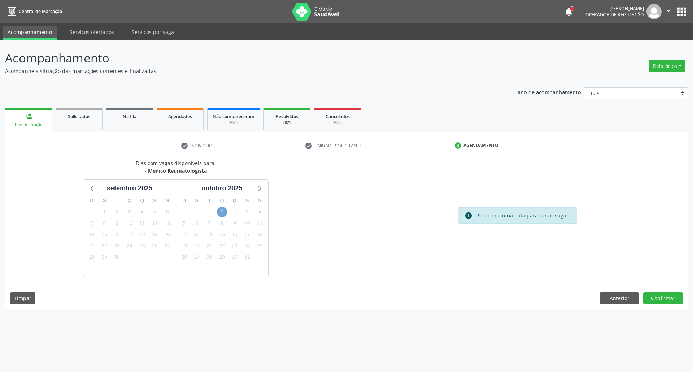
click at [224, 208] on span "1" at bounding box center [222, 212] width 10 height 10
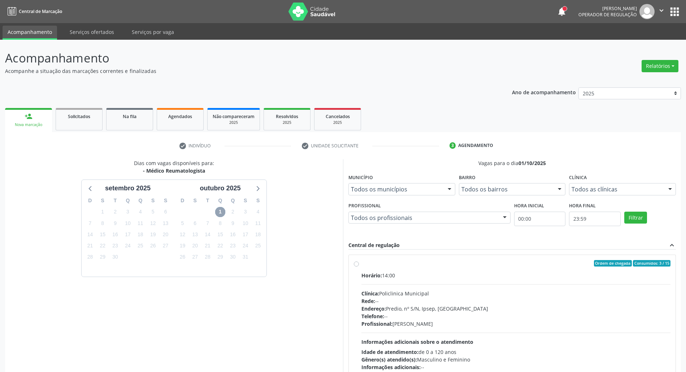
scroll to position [60, 0]
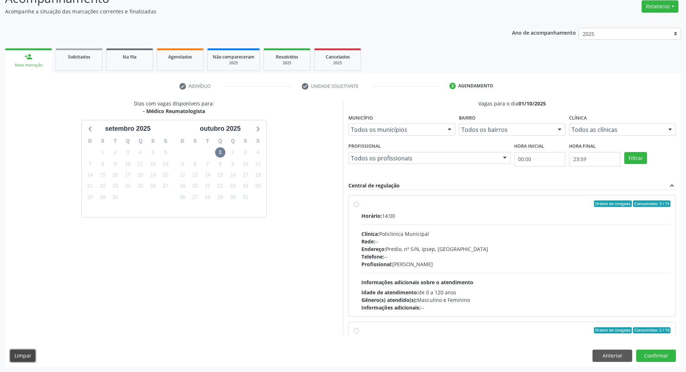
click at [15, 358] on button "Limpar" at bounding box center [22, 355] width 25 height 12
click at [603, 360] on button "Anterior" at bounding box center [612, 355] width 40 height 12
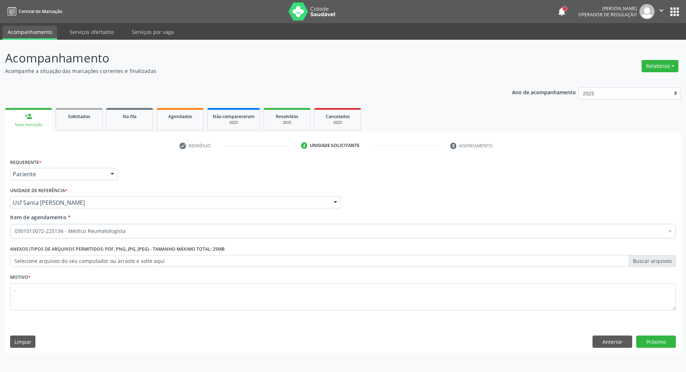
scroll to position [0, 0]
drag, startPoint x: 613, startPoint y: 341, endPoint x: 333, endPoint y: 308, distance: 282.0
click at [608, 341] on button "Anterior" at bounding box center [620, 341] width 40 height 12
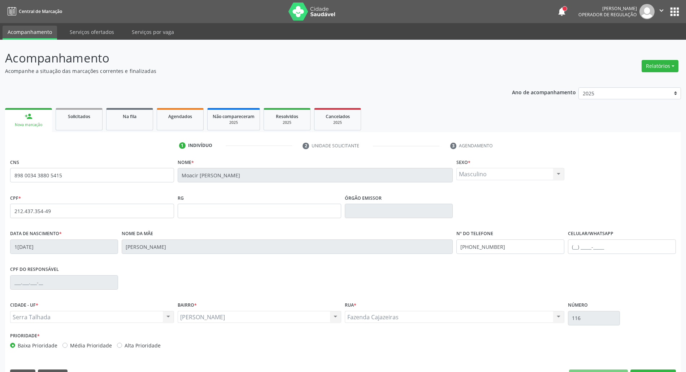
scroll to position [19, 0]
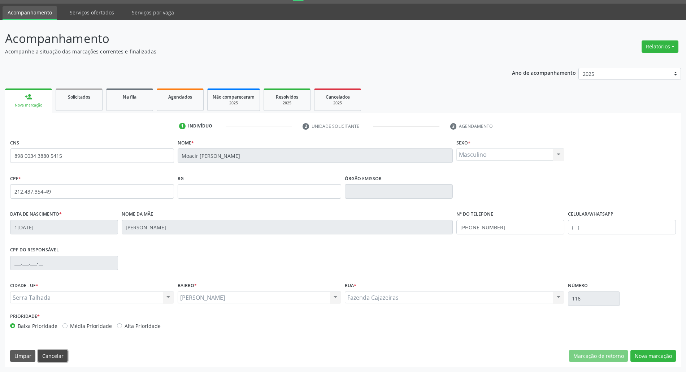
click at [50, 357] on button "Cancelar" at bounding box center [53, 356] width 30 height 12
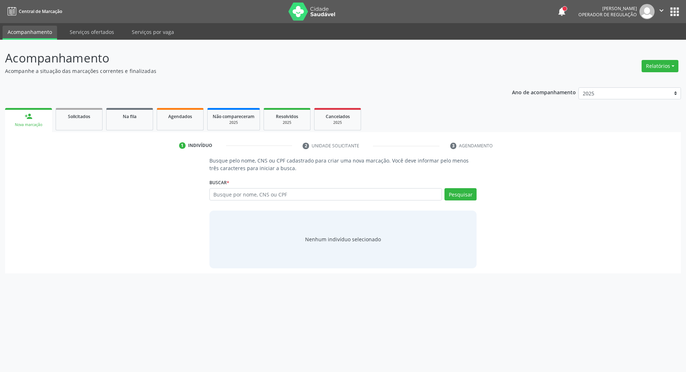
scroll to position [0, 0]
click at [350, 196] on input "text" at bounding box center [330, 194] width 236 height 12
type input "78060370472"
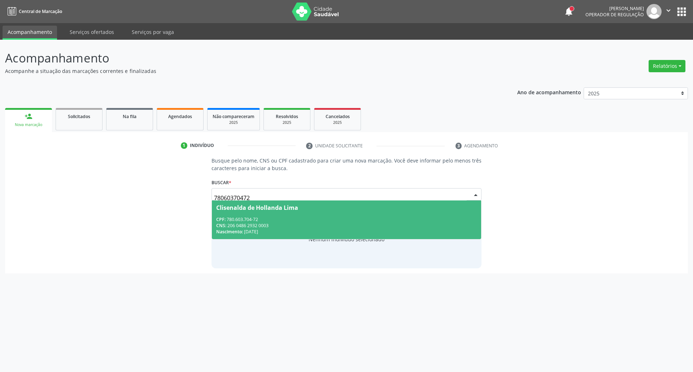
click at [282, 210] on div "Clisenalda de Hollanda Lima" at bounding box center [257, 208] width 82 height 6
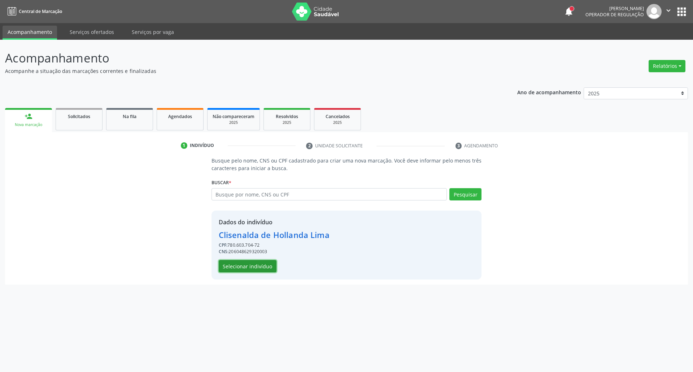
click at [239, 268] on button "Selecionar indivíduo" at bounding box center [248, 266] width 58 height 12
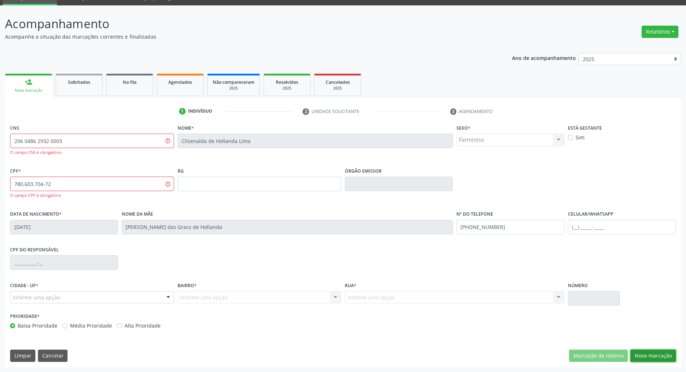
click at [659, 354] on button "Nova marcação" at bounding box center [652, 355] width 45 height 12
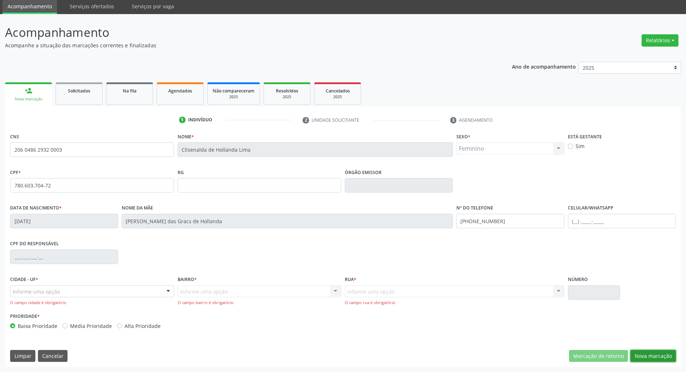
scroll to position [26, 0]
click at [116, 286] on div "Informe uma opção" at bounding box center [92, 291] width 164 height 12
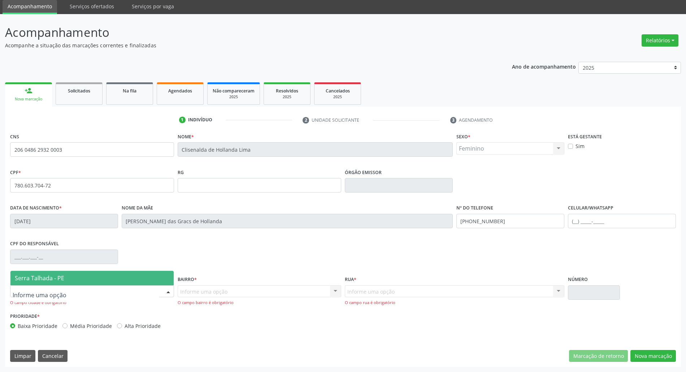
click at [38, 276] on span "Serra Talhada - PE" at bounding box center [39, 278] width 49 height 8
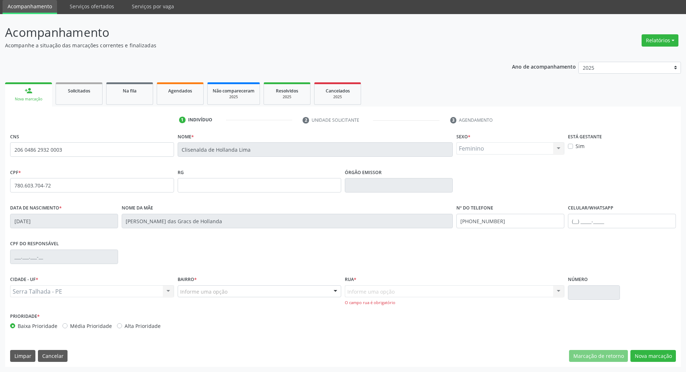
click at [313, 298] on div "Bairro * Informe uma opção Zona Rural Aabb Alto da Conceição Borborema Cagep Ce…" at bounding box center [259, 292] width 167 height 37
click at [311, 292] on div "Informe uma opção" at bounding box center [260, 291] width 164 height 12
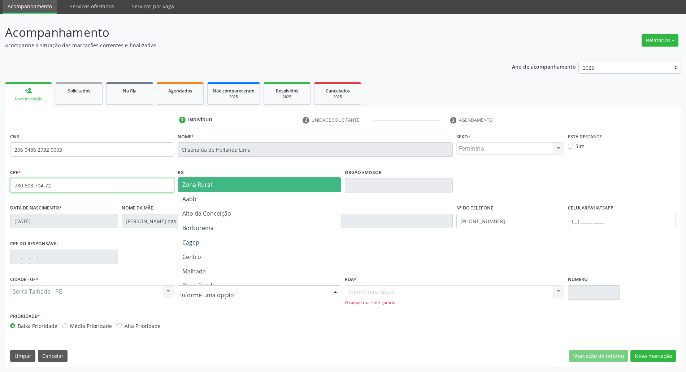
click at [45, 184] on input "780.603.704-72" at bounding box center [92, 185] width 164 height 14
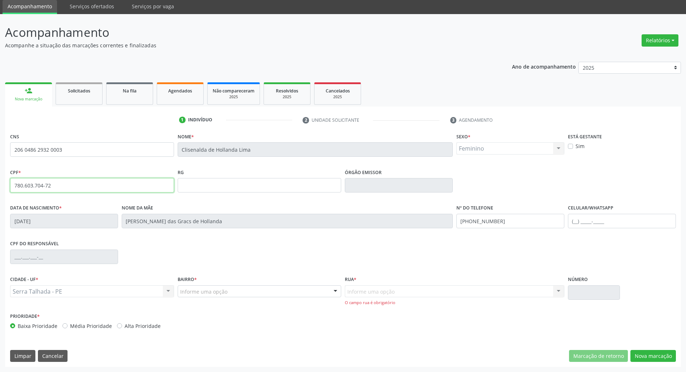
click at [45, 184] on input "780.603.704-72" at bounding box center [92, 185] width 164 height 14
click at [134, 287] on div "Serra Talhada - PE Serra Talhada - PE Nenhum resultado encontrado para: " " Não…" at bounding box center [92, 291] width 164 height 12
click at [230, 286] on div "Informe uma opção" at bounding box center [260, 291] width 164 height 12
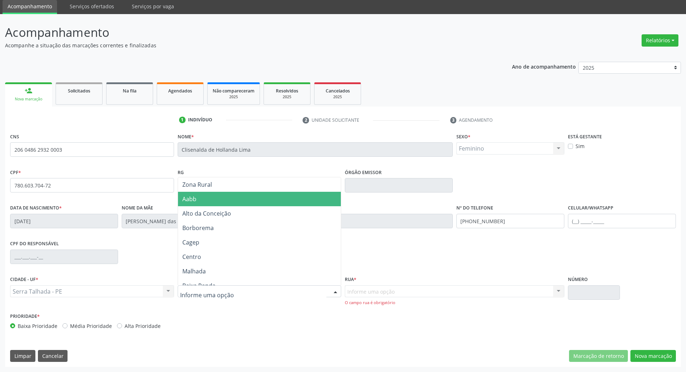
drag, startPoint x: 221, startPoint y: 201, endPoint x: 245, endPoint y: 201, distance: 24.5
click at [222, 201] on span "Aabb" at bounding box center [259, 199] width 163 height 14
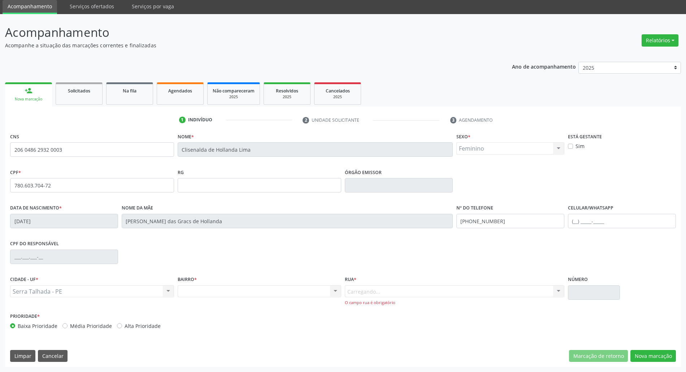
scroll to position [19, 0]
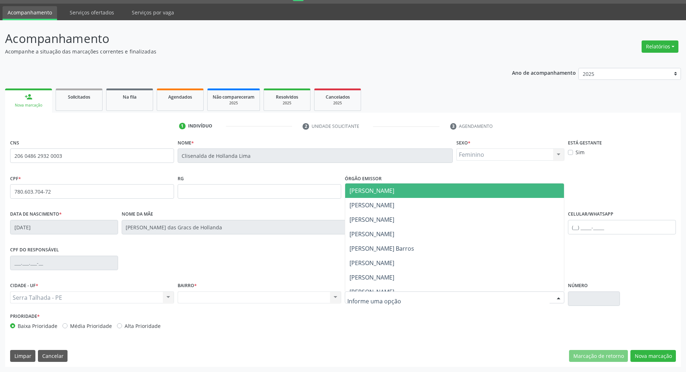
click at [396, 294] on div at bounding box center [454, 297] width 219 height 12
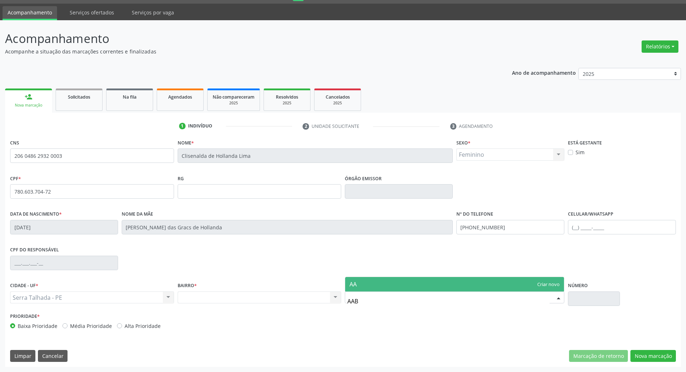
type input "AABB"
click at [544, 279] on span "AABB" at bounding box center [454, 284] width 219 height 14
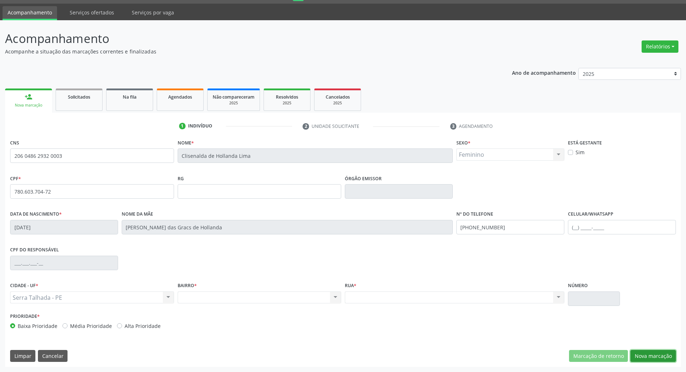
click at [657, 358] on button "Nova marcação" at bounding box center [652, 356] width 45 height 12
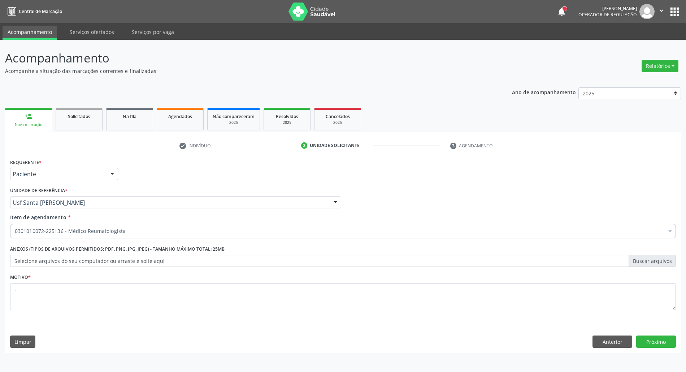
scroll to position [0, 0]
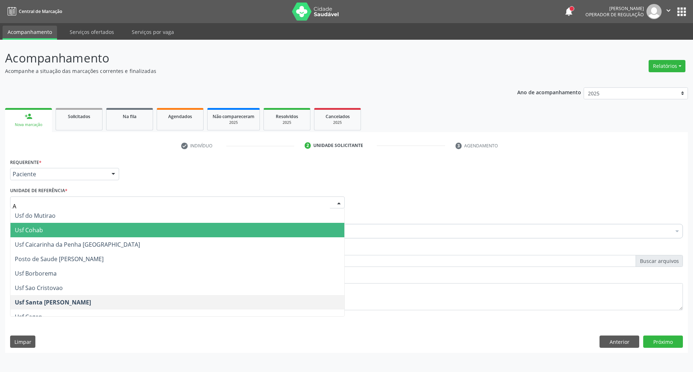
type input "AA"
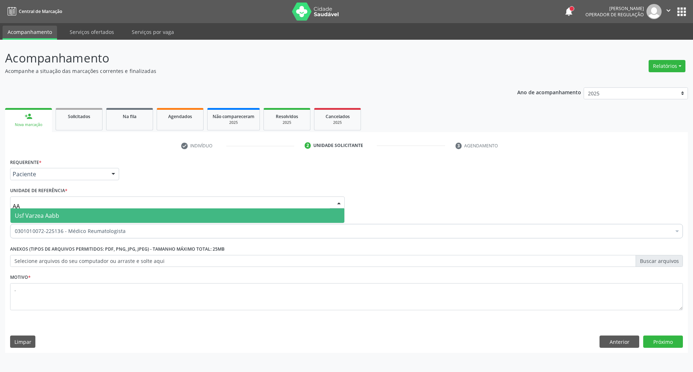
click at [70, 215] on span "Usf Varzea Aabb" at bounding box center [177, 215] width 334 height 14
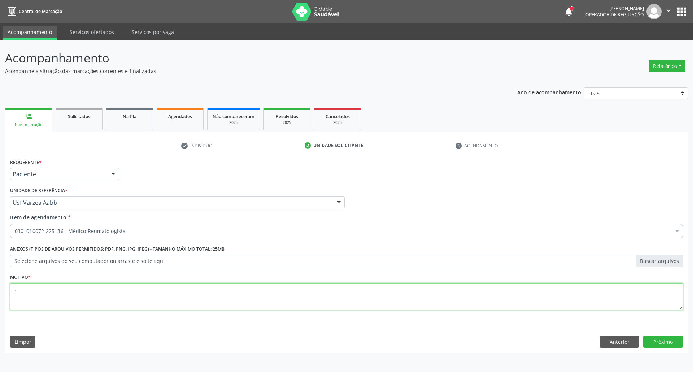
drag, startPoint x: 43, startPoint y: 293, endPoint x: 387, endPoint y: 270, distance: 344.4
click at [48, 293] on textarea "." at bounding box center [346, 296] width 673 height 27
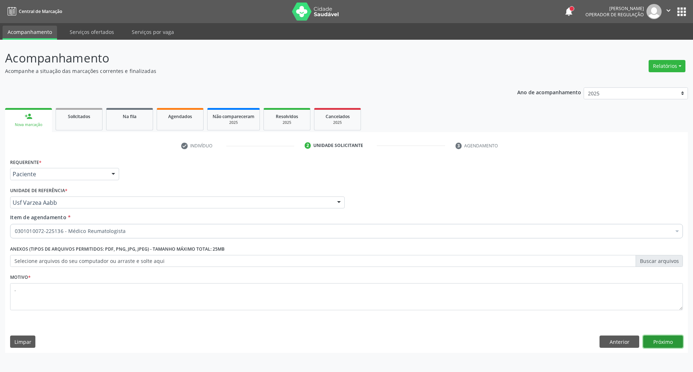
click at [671, 348] on button "Próximo" at bounding box center [663, 341] width 40 height 12
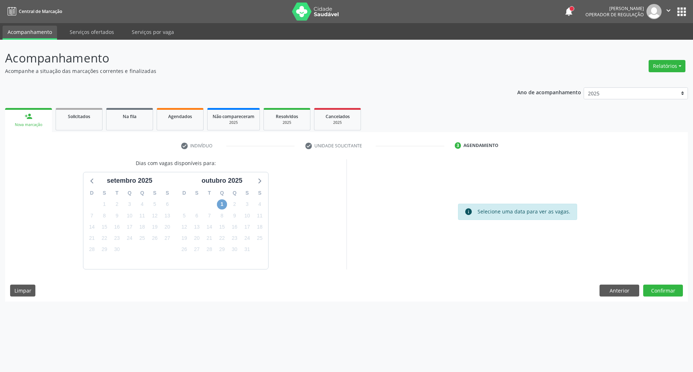
click at [219, 205] on span "1" at bounding box center [222, 204] width 10 height 10
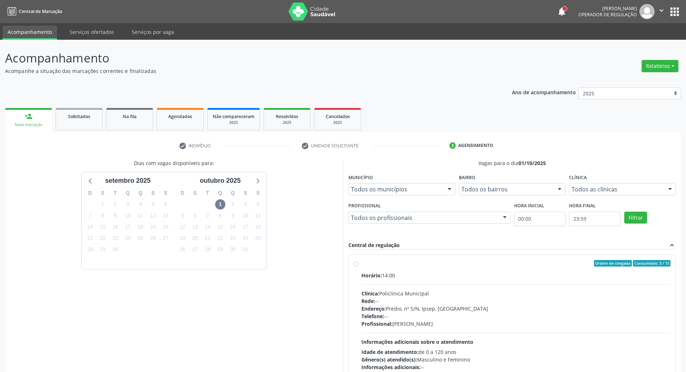
click at [382, 281] on div "Horário: 14:00 Clínica: Policlinica Municipal Rede: -- Endereço: Predio, nº S/N…" at bounding box center [515, 320] width 309 height 99
click at [359, 266] on input "Ordem de chegada Consumidos: 3 / 15 Horário: 14:00 Clínica: Policlinica Municip…" at bounding box center [356, 263] width 5 height 6
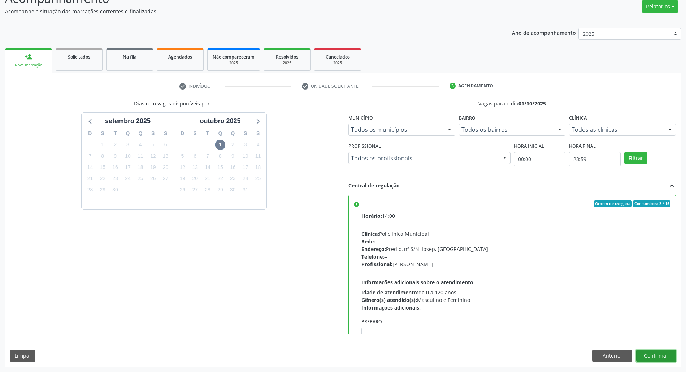
click at [654, 355] on button "Confirmar" at bounding box center [656, 355] width 40 height 12
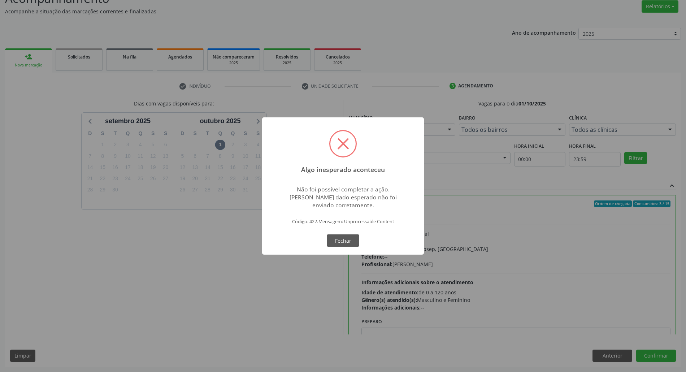
click at [339, 246] on div "OK Fechar" at bounding box center [343, 240] width 36 height 15
click at [340, 243] on button "Fechar" at bounding box center [343, 240] width 32 height 12
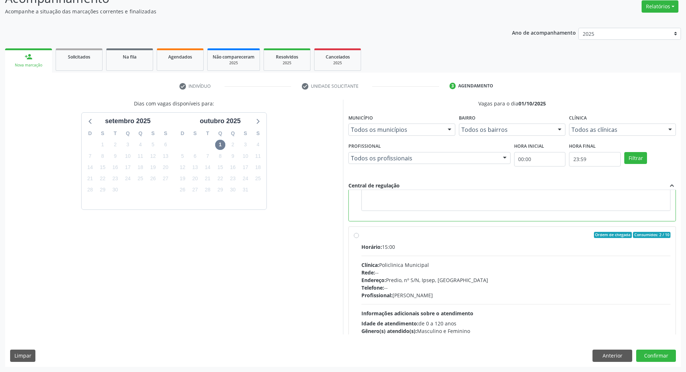
scroll to position [164, 0]
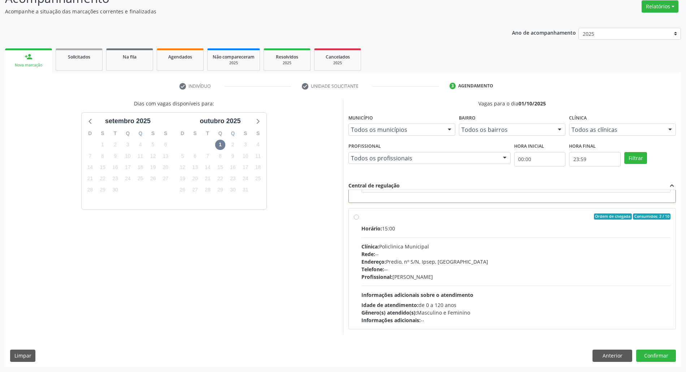
click at [526, 228] on div "Horário: 15:00" at bounding box center [515, 229] width 309 height 8
click at [359, 220] on input "Ordem de chegada Consumidos: 2 / 10 Horário: 15:00 Clínica: Policlinica Municip…" at bounding box center [356, 216] width 5 height 6
radio input "false"
radio input "true"
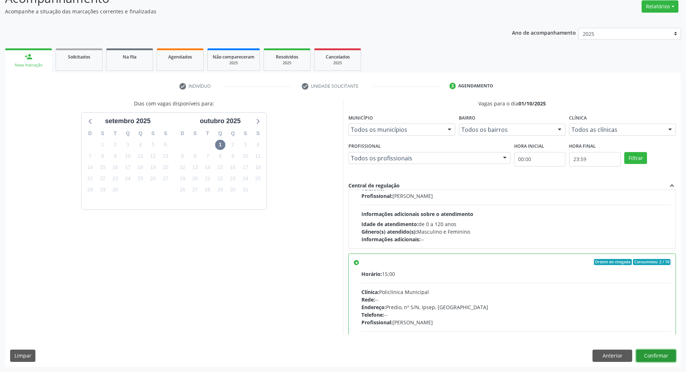
click at [653, 353] on button "Confirmar" at bounding box center [656, 355] width 40 height 12
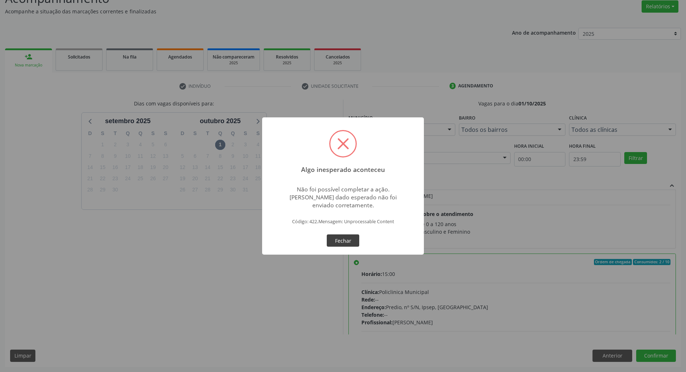
click at [352, 236] on button "Fechar" at bounding box center [343, 240] width 32 height 12
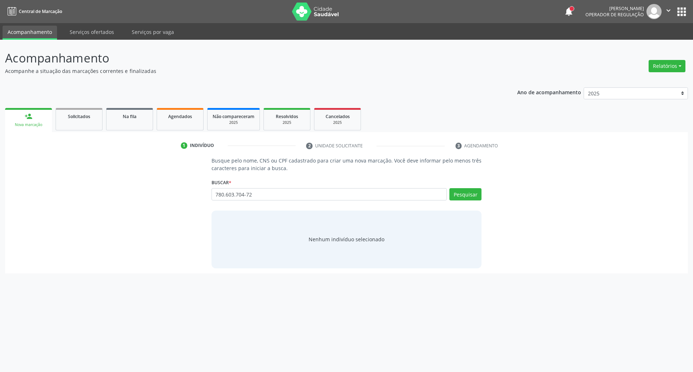
type input "780.603.704-72"
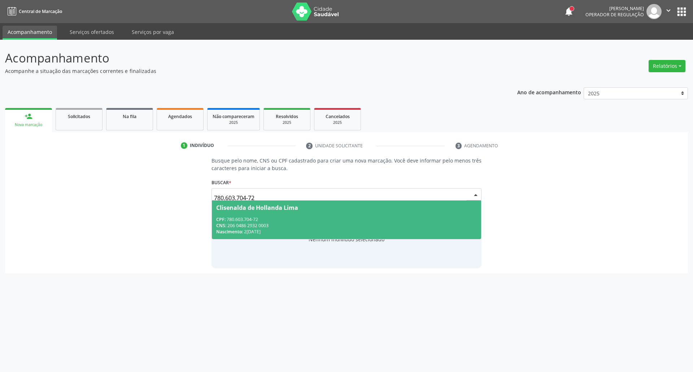
click at [304, 226] on div "CNS: 206 0486 2932 0003" at bounding box center [346, 225] width 261 height 6
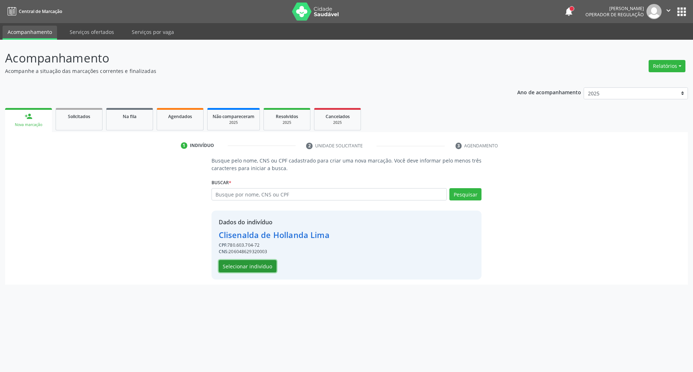
click at [257, 269] on button "Selecionar indivíduo" at bounding box center [248, 266] width 58 height 12
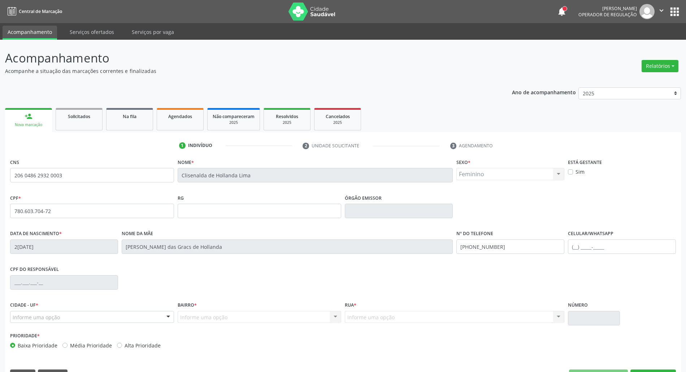
scroll to position [19, 0]
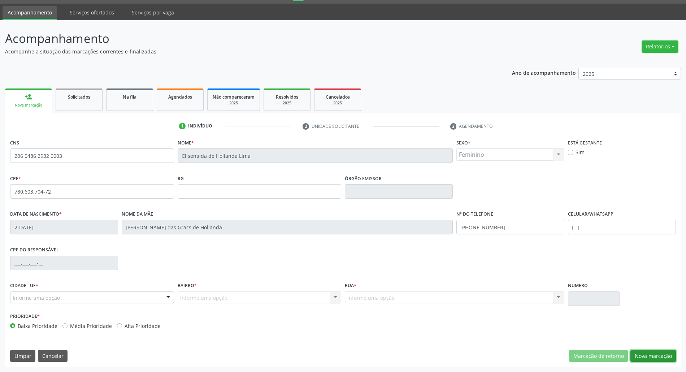
click at [646, 356] on button "Nova marcação" at bounding box center [652, 356] width 45 height 12
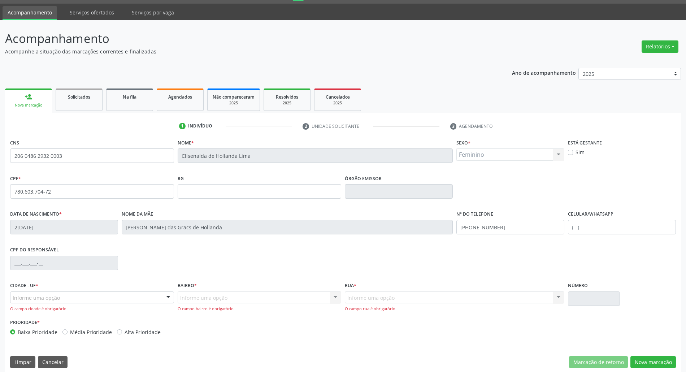
click at [83, 308] on div "O campo cidade é obrigatório" at bounding box center [92, 309] width 164 height 6
click at [79, 297] on div "Informe uma opção" at bounding box center [92, 297] width 164 height 12
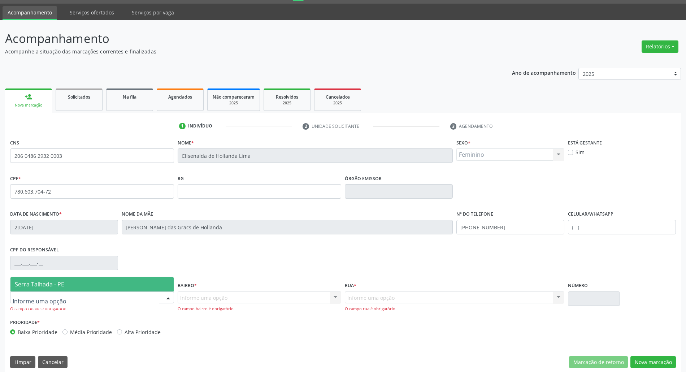
click at [72, 281] on span "Serra Talhada - PE" at bounding box center [91, 284] width 163 height 14
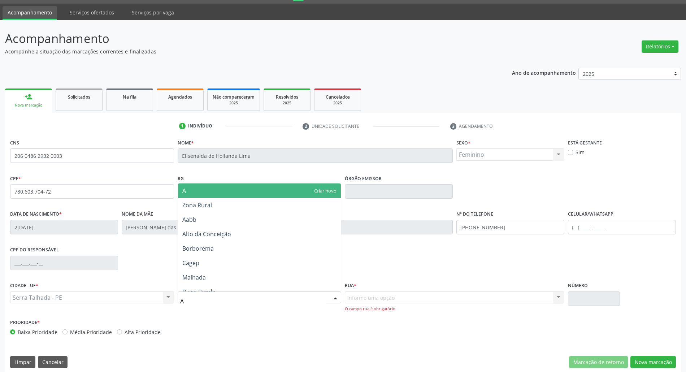
type input "AA"
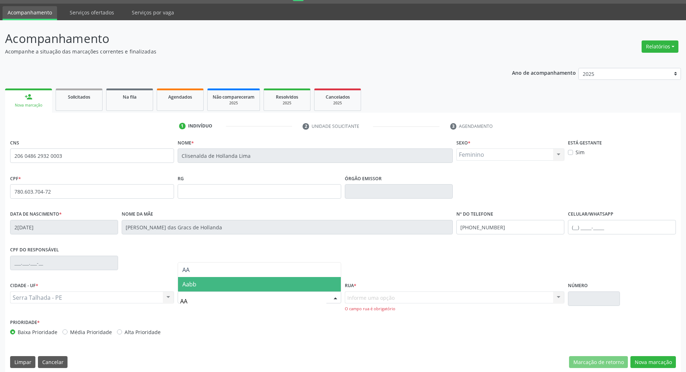
click at [190, 282] on span "Aabb" at bounding box center [189, 284] width 14 height 8
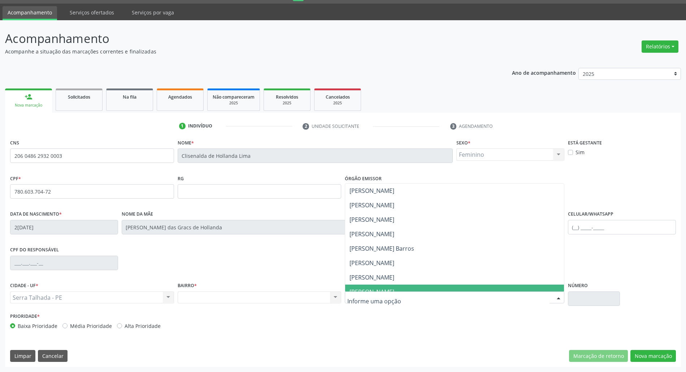
scroll to position [48, 0]
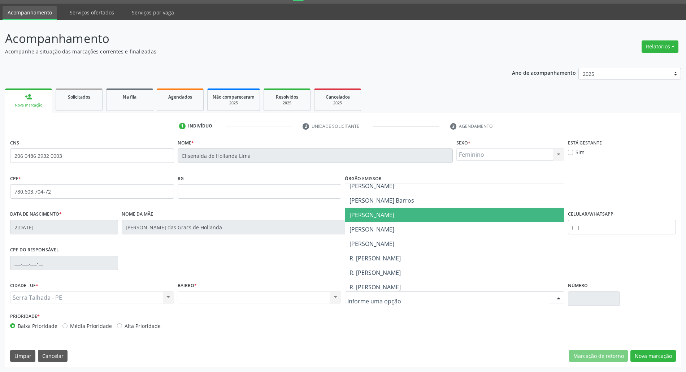
click at [500, 218] on span "João Kherle" at bounding box center [454, 215] width 219 height 14
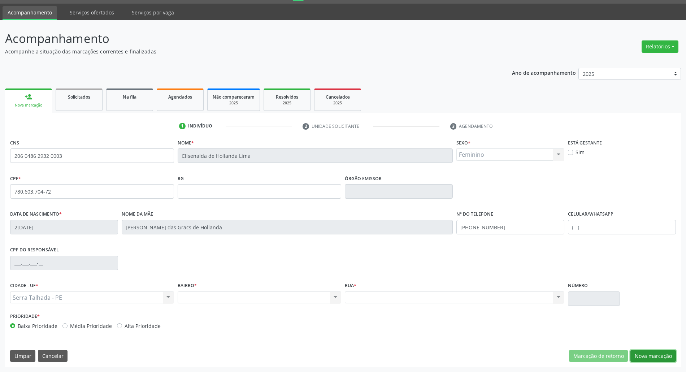
drag, startPoint x: 642, startPoint y: 356, endPoint x: 627, endPoint y: 350, distance: 15.7
click at [640, 356] on button "Nova marcação" at bounding box center [652, 356] width 45 height 12
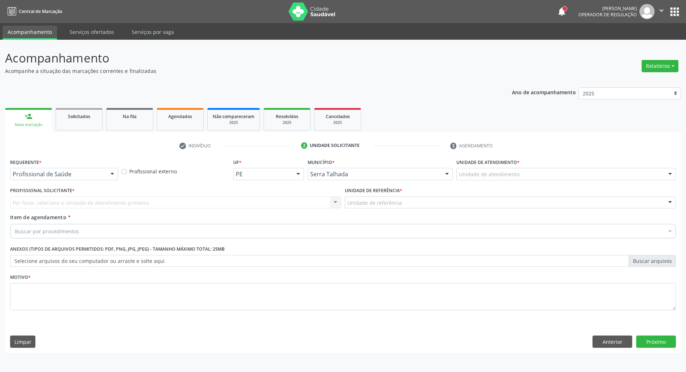
scroll to position [0, 0]
click at [60, 179] on div at bounding box center [64, 174] width 109 height 12
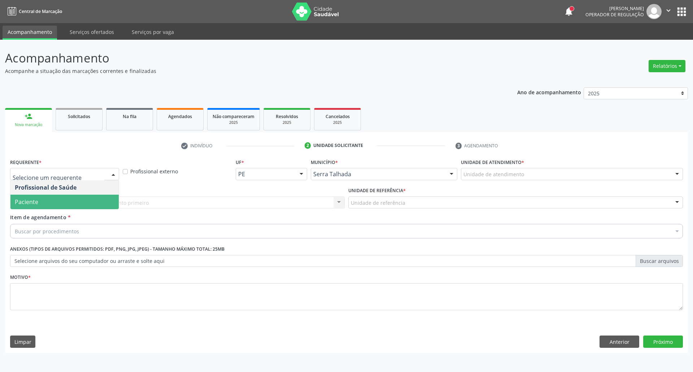
click at [53, 197] on span "Paciente" at bounding box center [64, 202] width 108 height 14
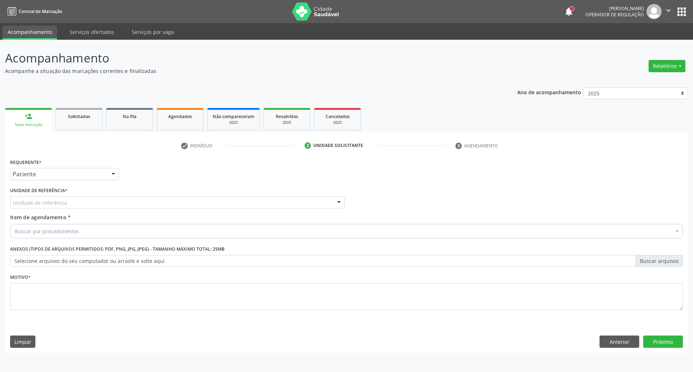
click at [58, 207] on div "Unidade de referência" at bounding box center [177, 202] width 335 height 12
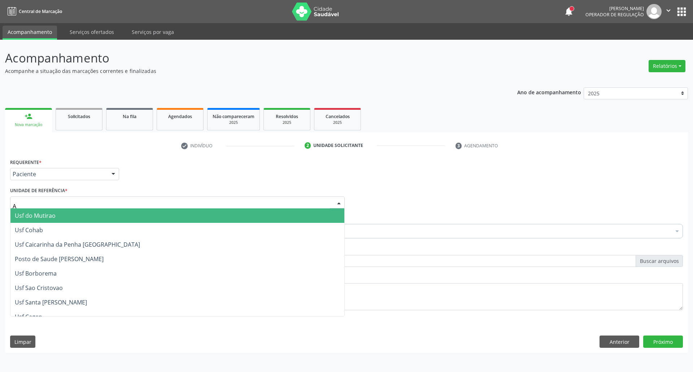
type input "AA"
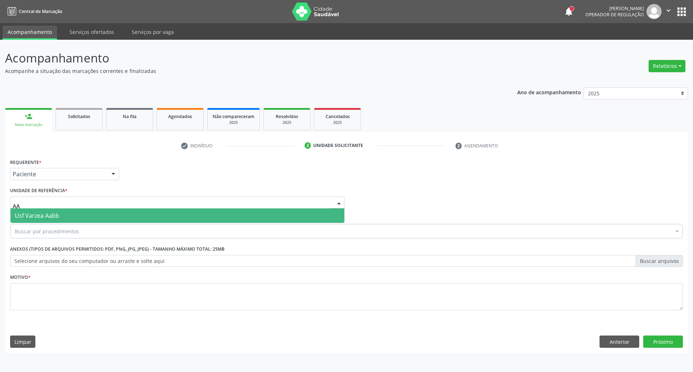
click at [40, 215] on span "Usf Varzea Aabb" at bounding box center [37, 216] width 44 height 8
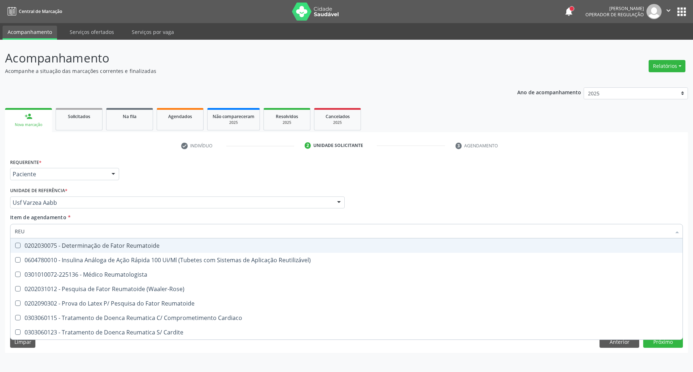
type input "REUM"
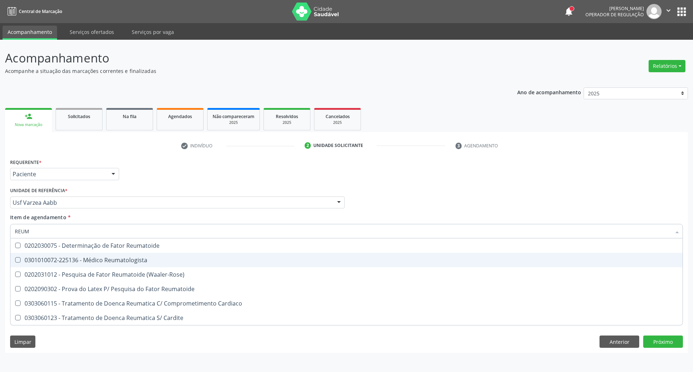
click at [45, 263] on div "0301010072-225136 - Médico Reumatologista" at bounding box center [346, 260] width 663 height 6
checkbox Reumatologista "true"
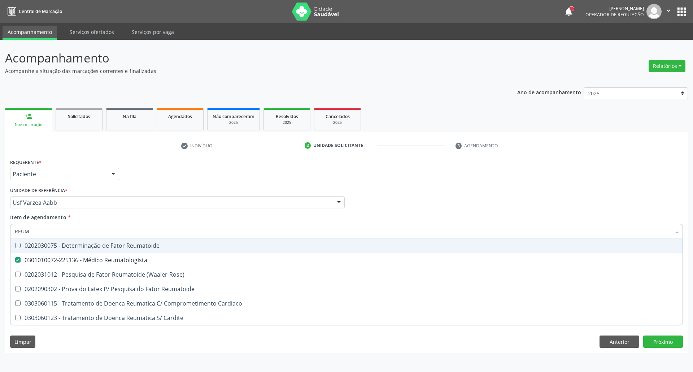
click at [403, 202] on div "Profissional Solicitante Por favor, selecione a Unidade de Atendimento primeiro…" at bounding box center [346, 199] width 676 height 28
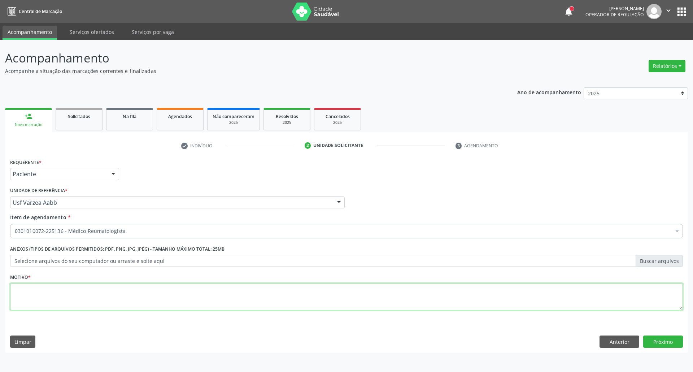
click at [343, 305] on textarea at bounding box center [346, 296] width 673 height 27
type textarea "."
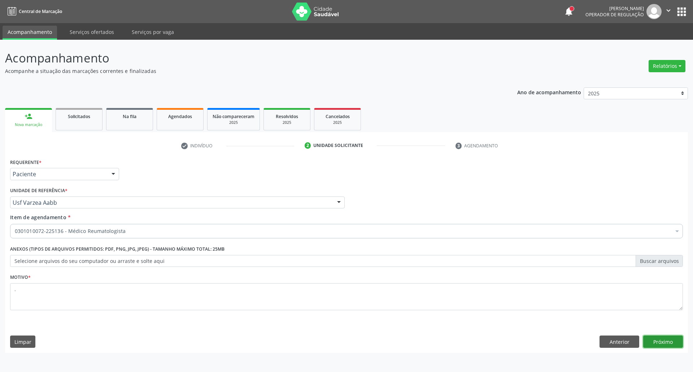
click at [662, 344] on button "Próximo" at bounding box center [663, 341] width 40 height 12
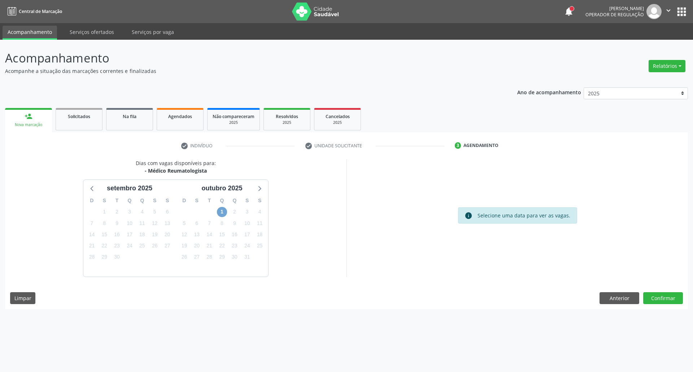
click at [221, 214] on span "1" at bounding box center [222, 212] width 10 height 10
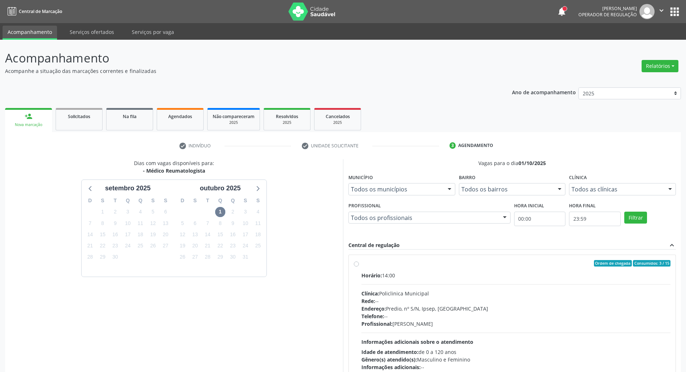
click at [474, 274] on div "Horário: 14:00" at bounding box center [515, 275] width 309 height 8
click at [359, 266] on input "Ordem de chegada Consumidos: 3 / 15 Horário: 14:00 Clínica: Policlinica Municip…" at bounding box center [356, 263] width 5 height 6
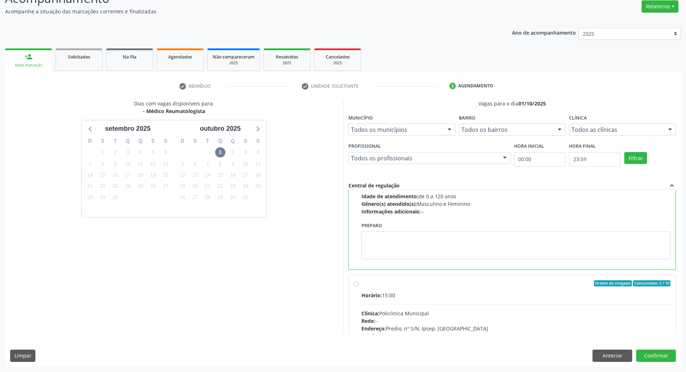
scroll to position [164, 0]
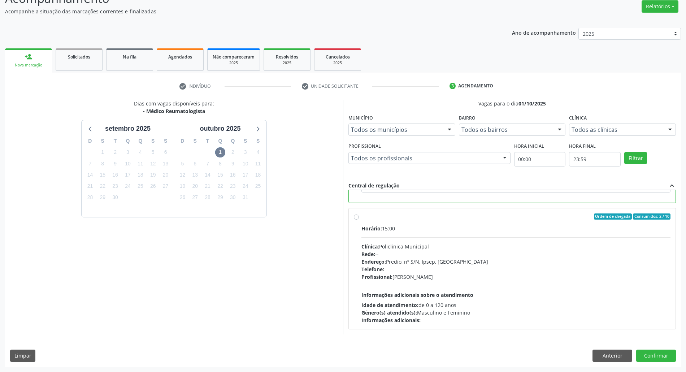
click at [595, 286] on hr at bounding box center [515, 286] width 309 height 0
click at [359, 220] on input "Ordem de chegada Consumidos: 2 / 10 Horário: 15:00 Clínica: Policlinica Municip…" at bounding box center [356, 216] width 5 height 6
radio input "false"
radio input "true"
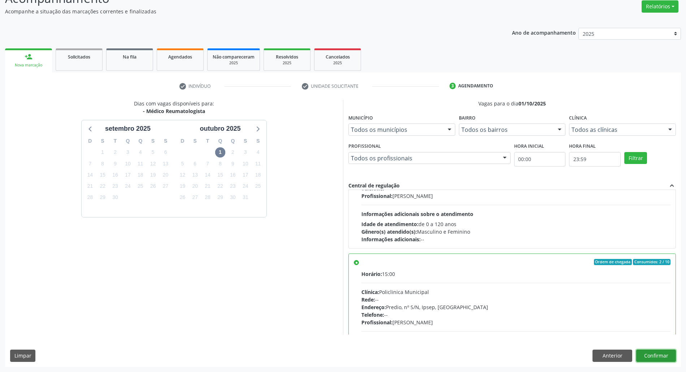
click at [643, 352] on button "Confirmar" at bounding box center [656, 355] width 40 height 12
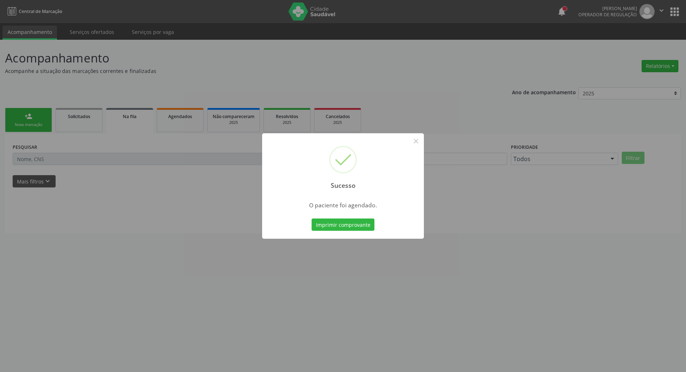
scroll to position [0, 0]
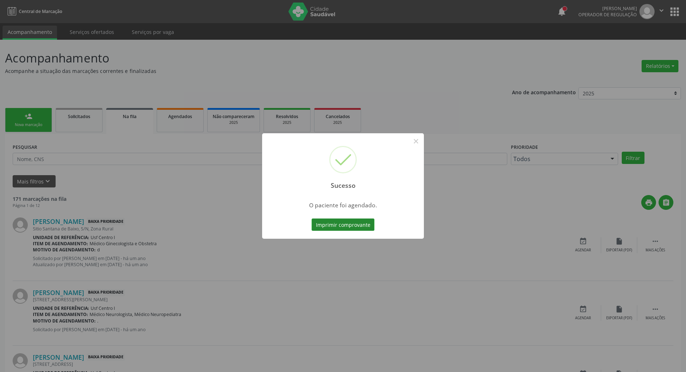
click at [340, 227] on button "Imprimir comprovante" at bounding box center [343, 224] width 63 height 12
